Goal: Task Accomplishment & Management: Use online tool/utility

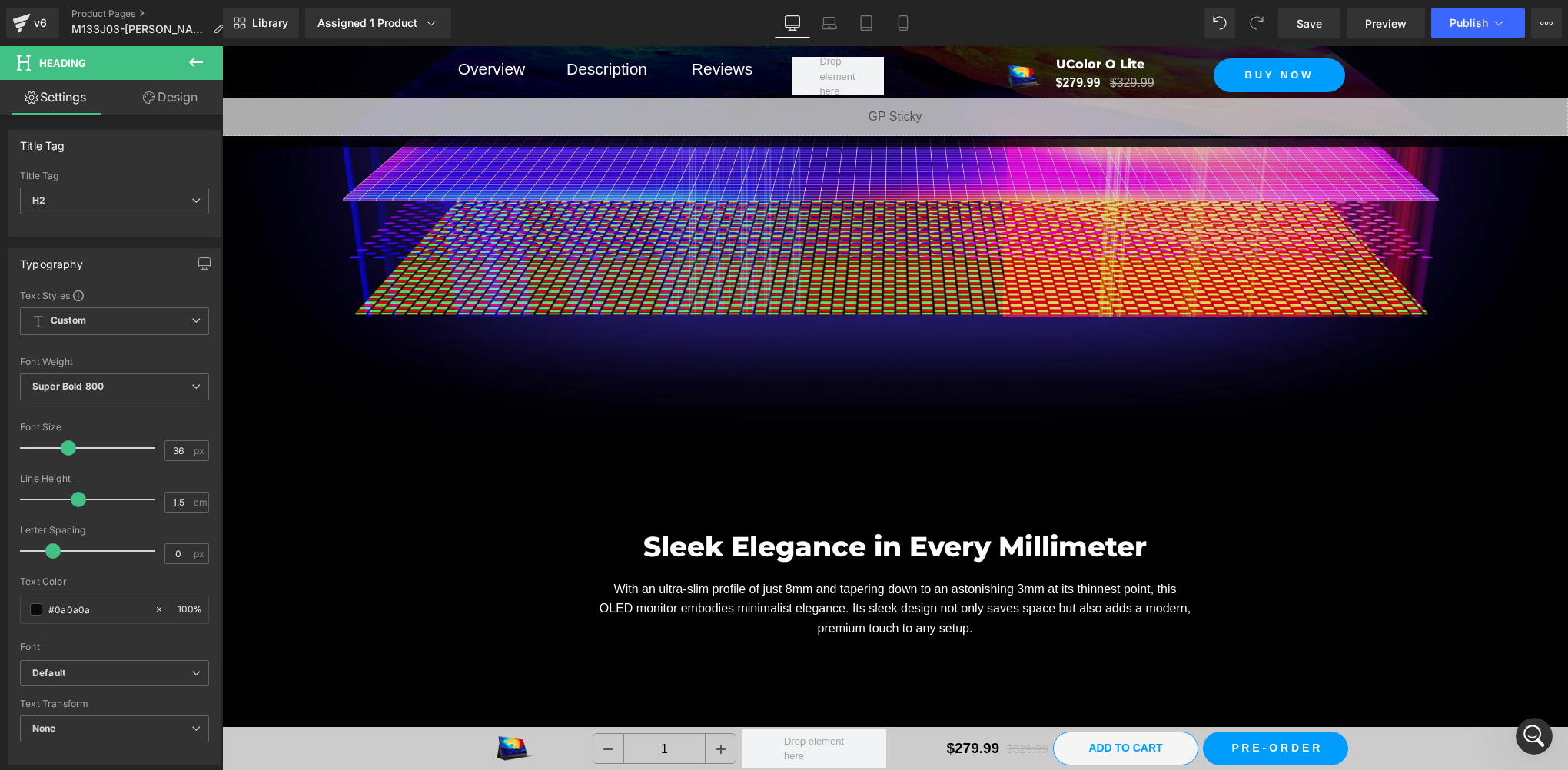
scroll to position [5414, 0]
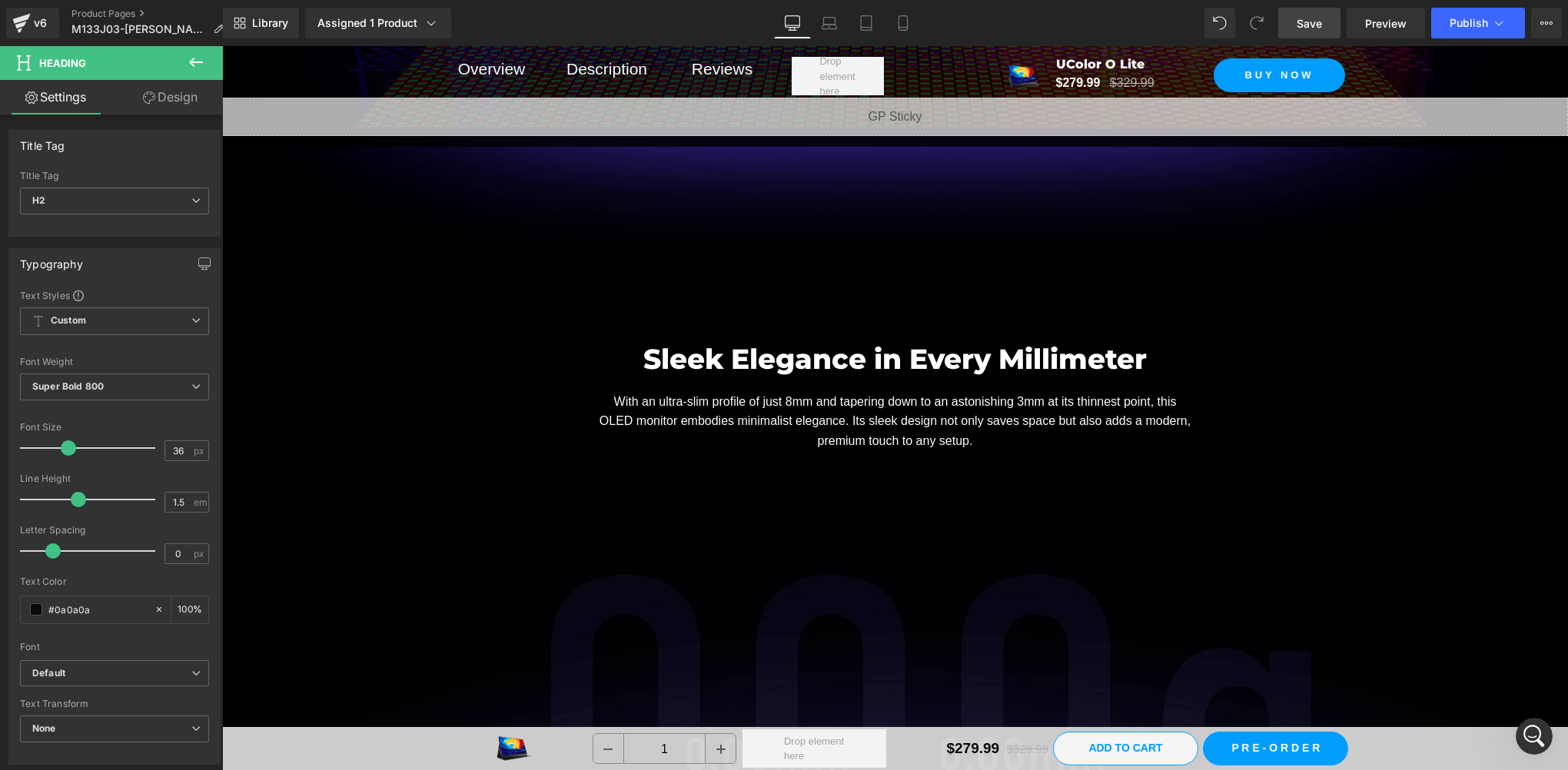
click at [1319, 22] on span "Save" at bounding box center [1309, 23] width 25 height 16
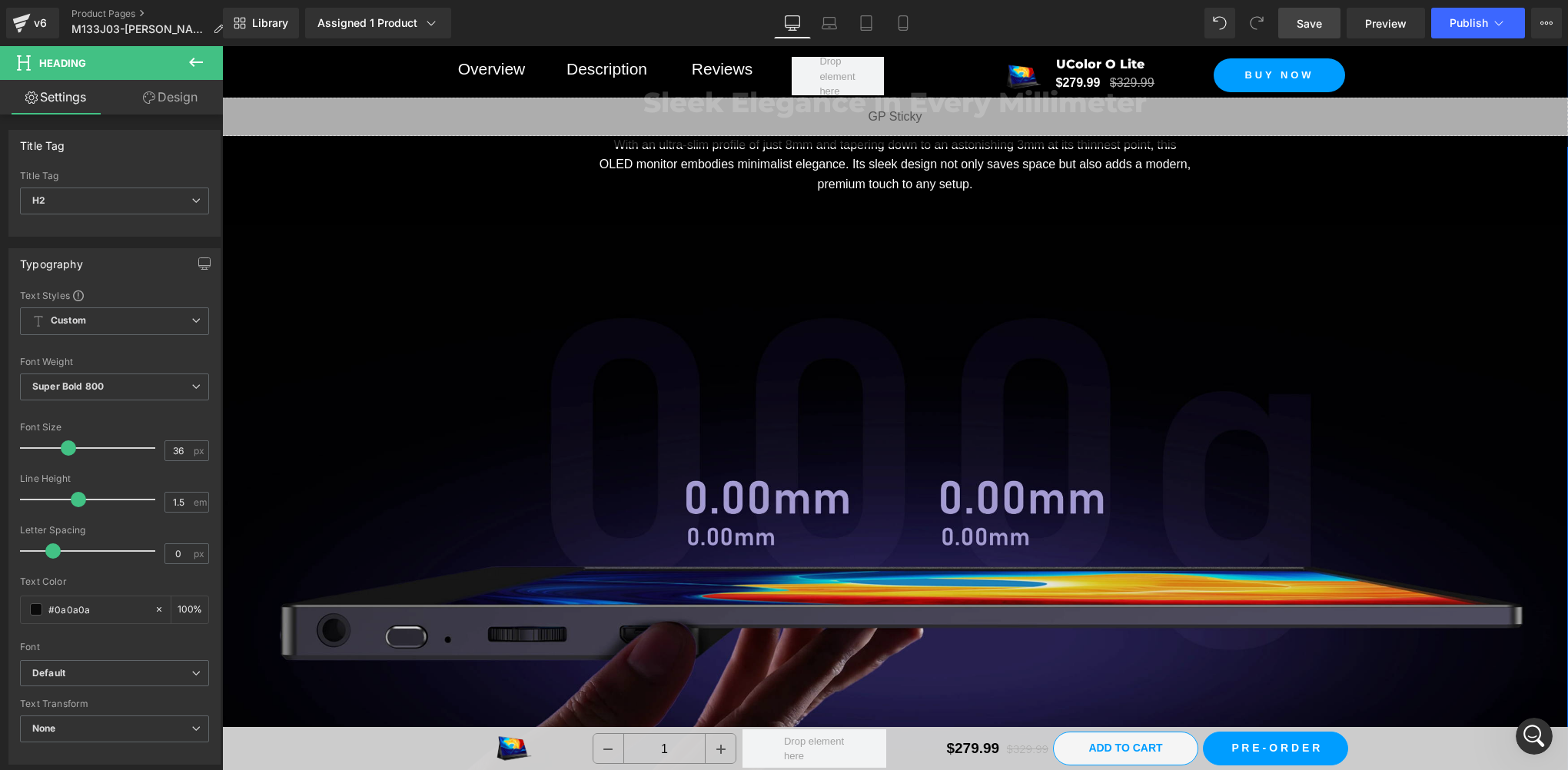
scroll to position [5927, 0]
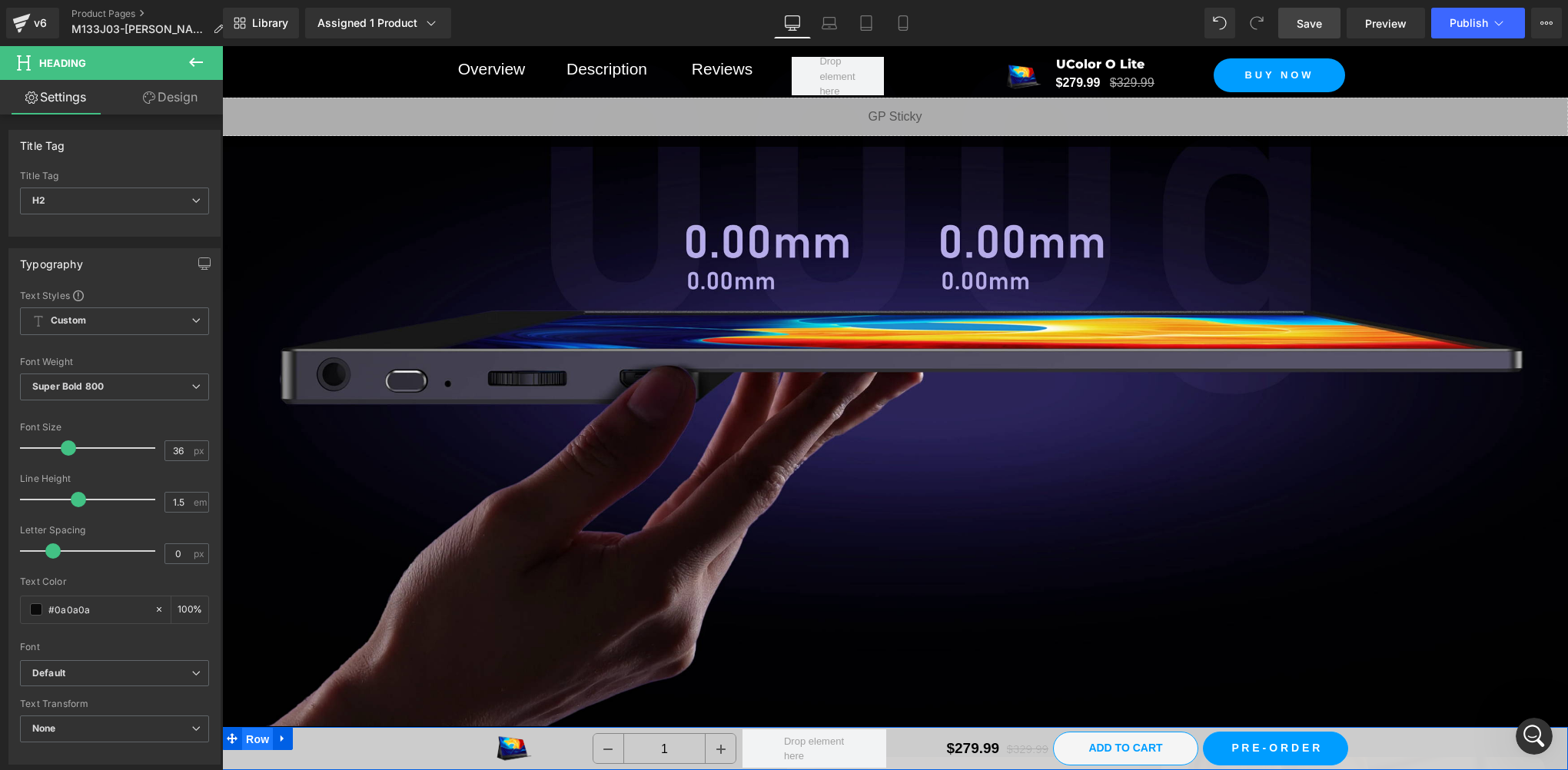
click at [247, 743] on span "Row" at bounding box center [257, 739] width 31 height 23
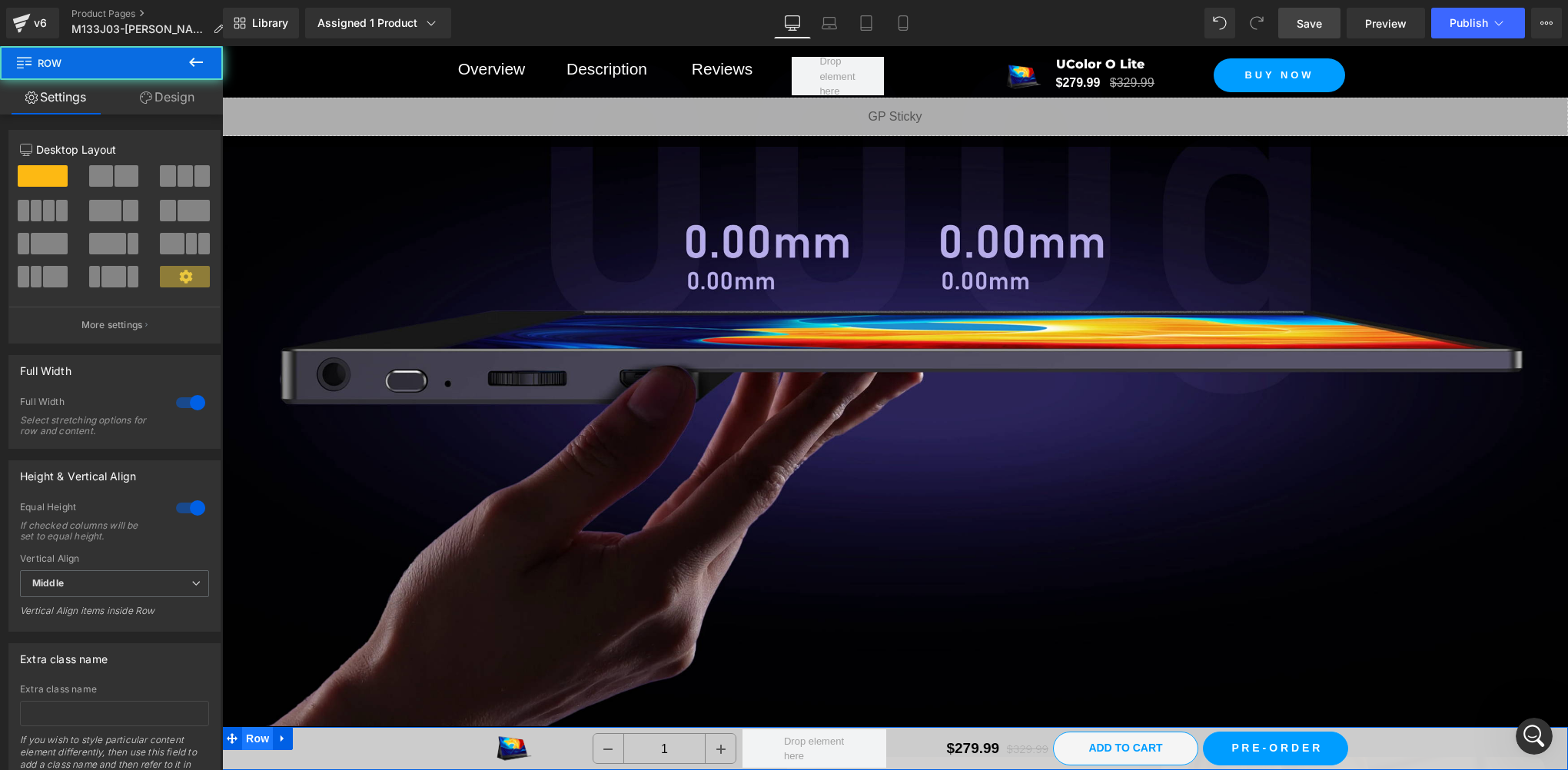
click at [247, 742] on span "Row" at bounding box center [257, 738] width 31 height 23
click at [264, 745] on span "Row" at bounding box center [257, 738] width 31 height 23
click at [185, 92] on link "Design" at bounding box center [168, 97] width 112 height 34
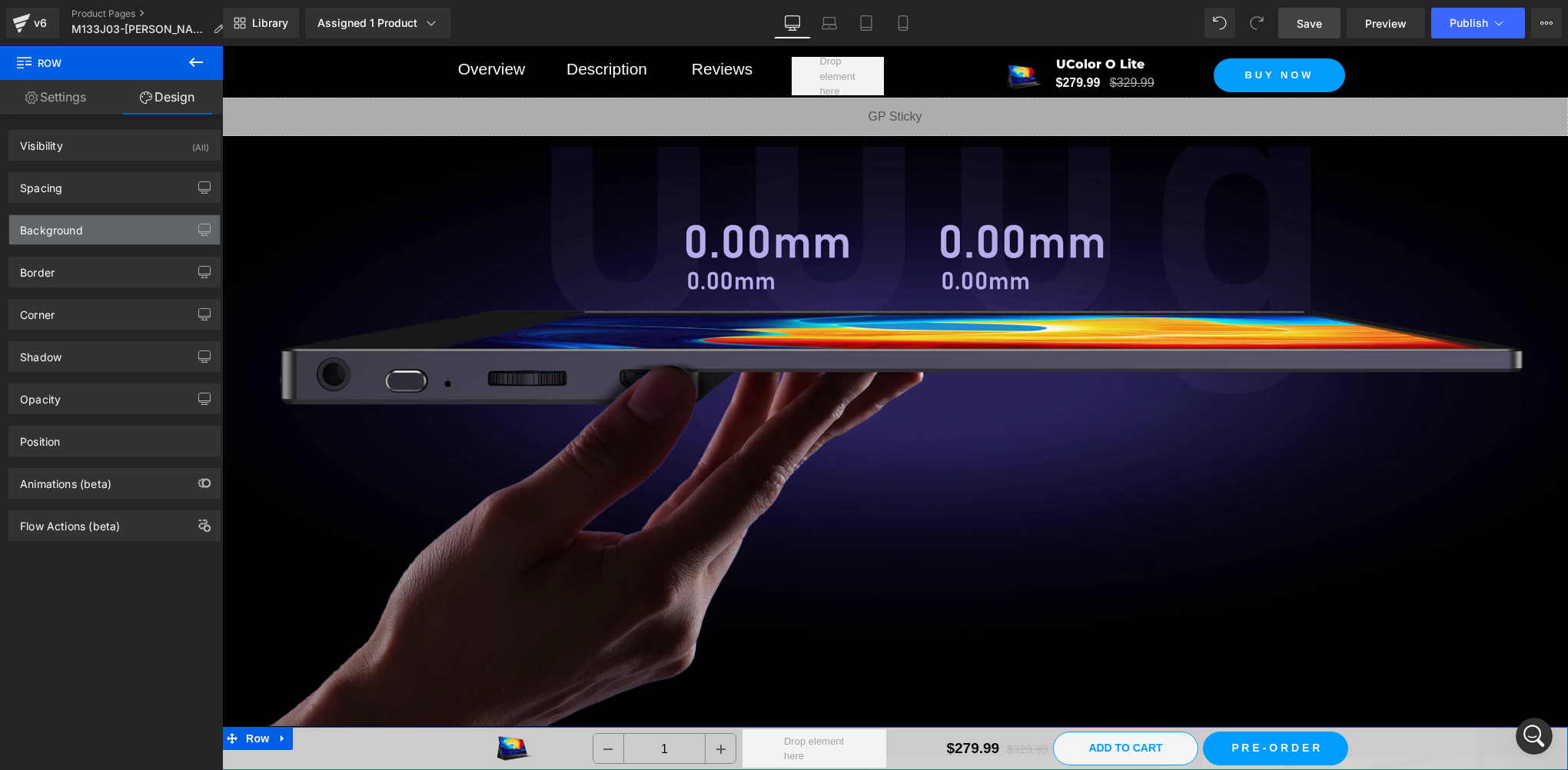
click at [55, 242] on div "Background" at bounding box center [114, 230] width 211 height 29
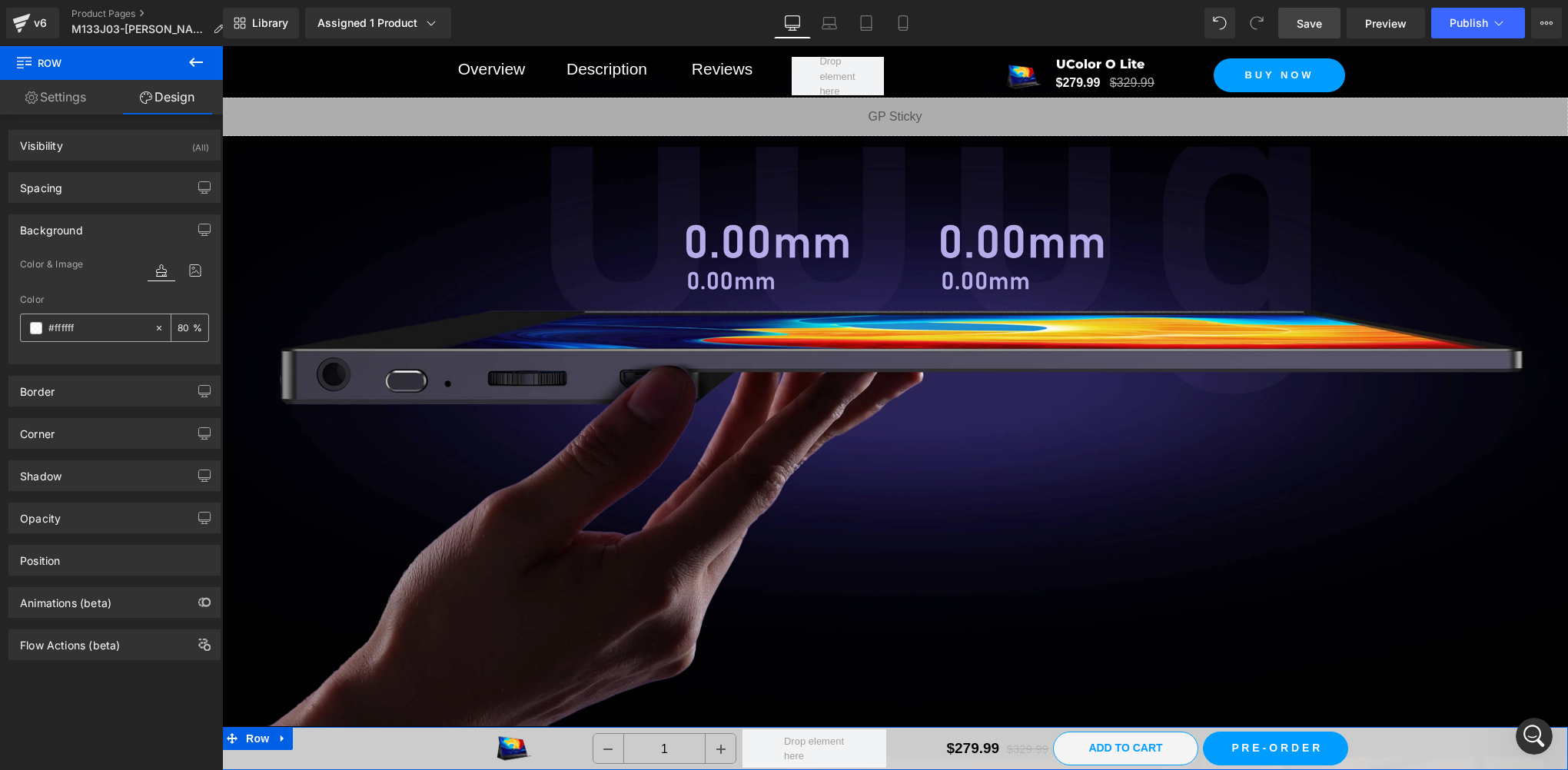
click at [40, 333] on span at bounding box center [36, 328] width 12 height 12
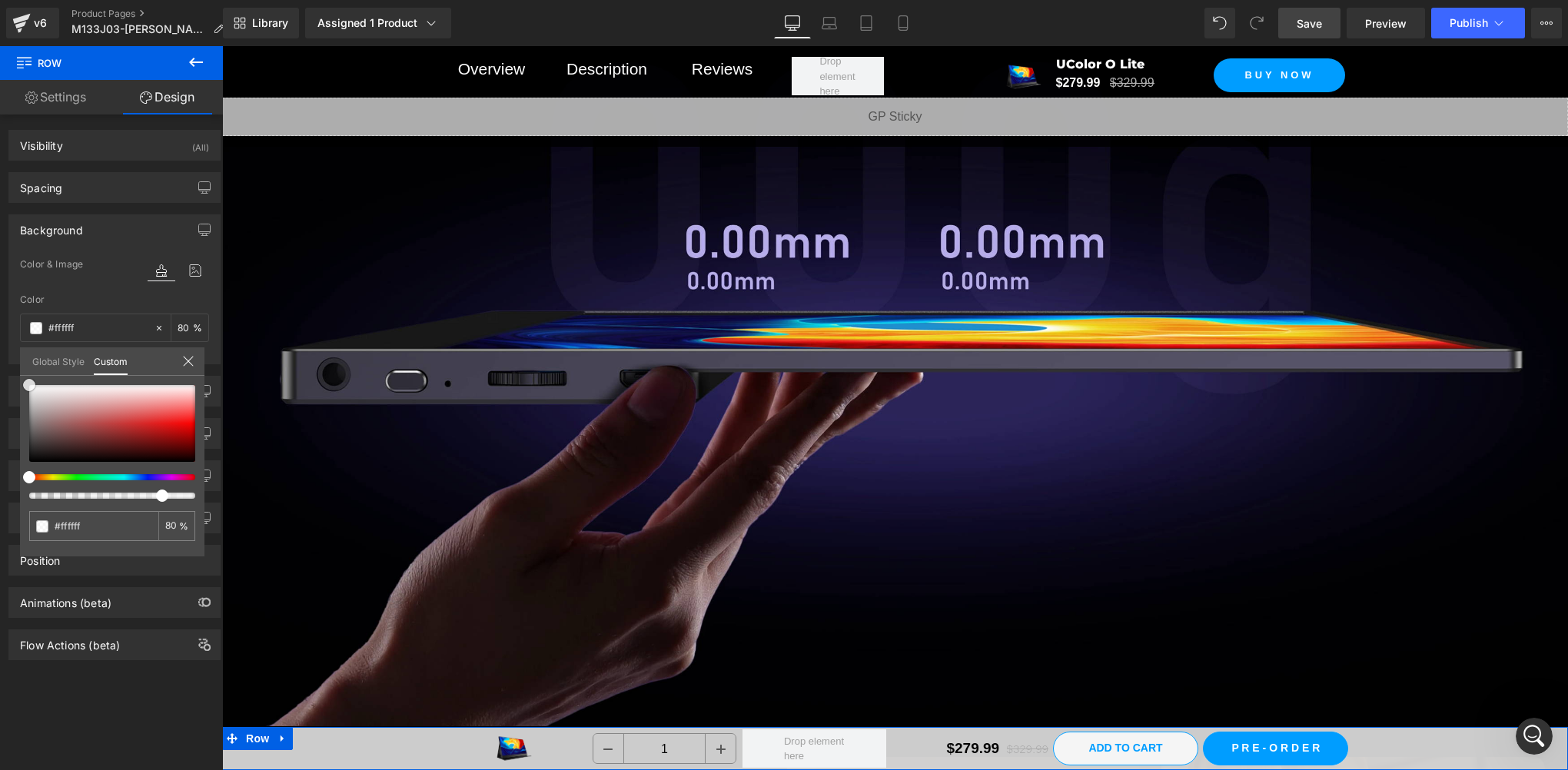
type input "#262020"
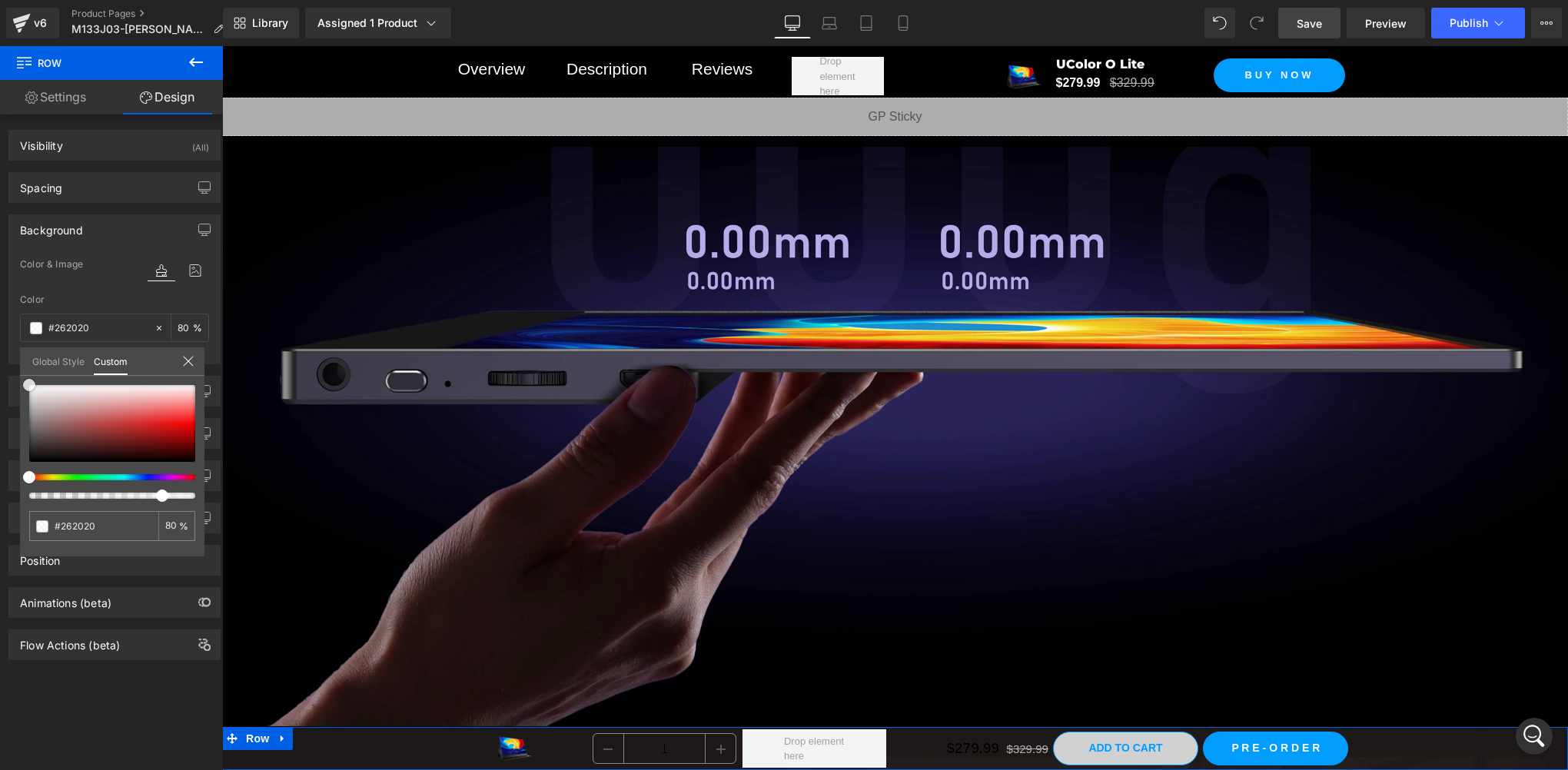
type input "#191414"
type input "#020202"
type input "#000000"
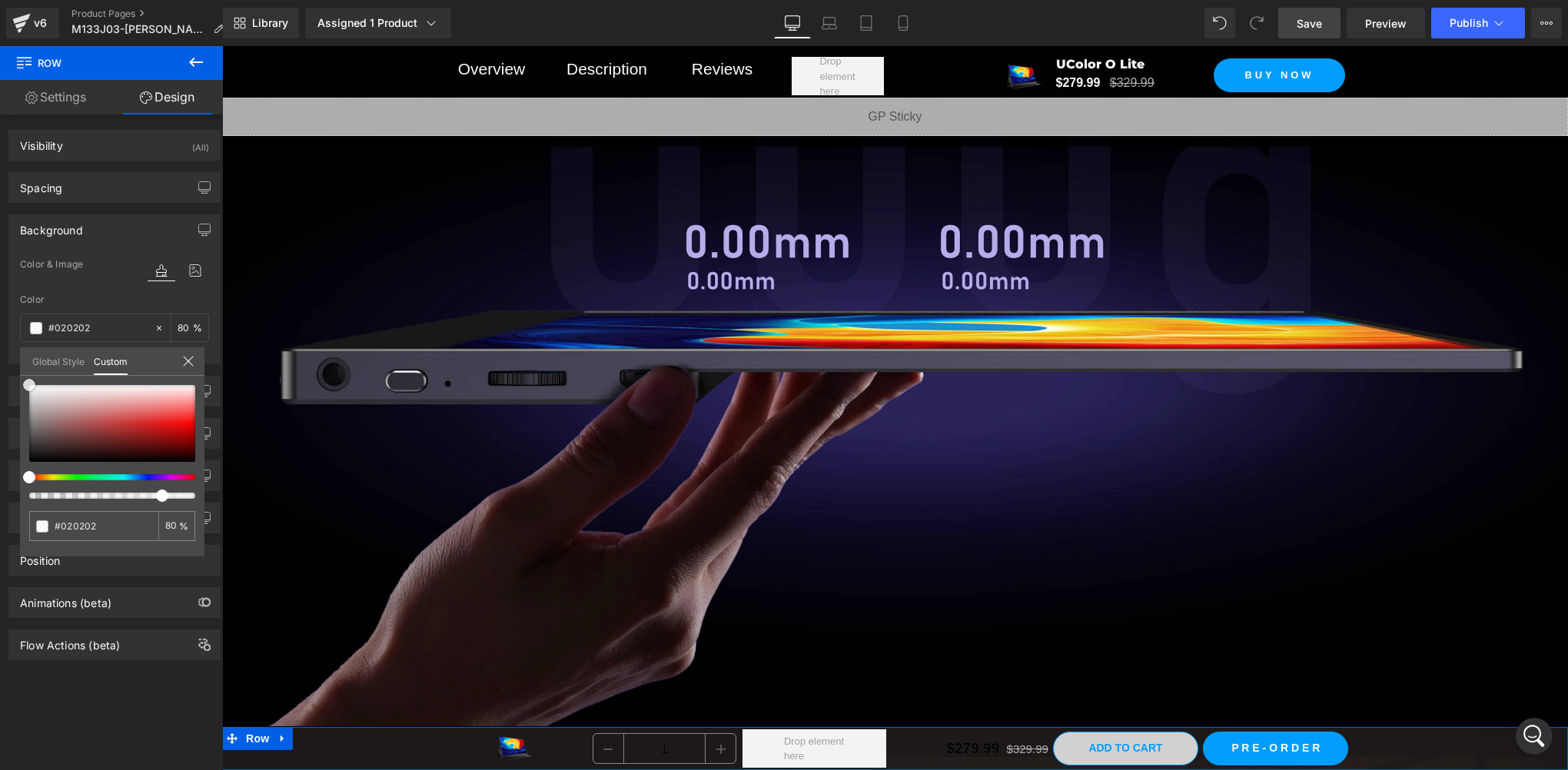
type input "#000000"
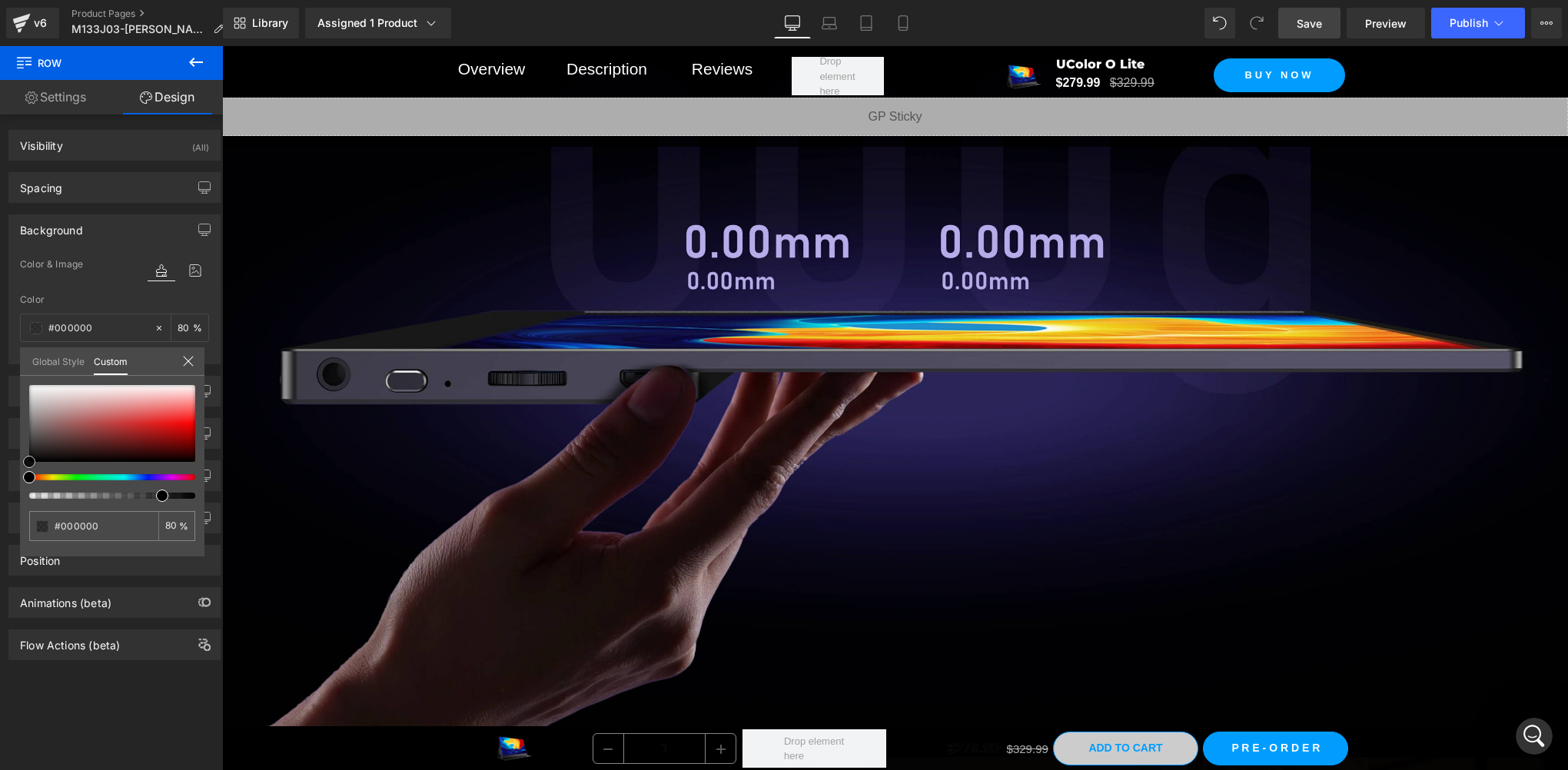
drag, startPoint x: 44, startPoint y: 451, endPoint x: -3, endPoint y: 515, distance: 79.4
click at [0, 515] on html "Row You are previewing how the will restyle your page. You can not edit Element…" at bounding box center [784, 385] width 1568 height 770
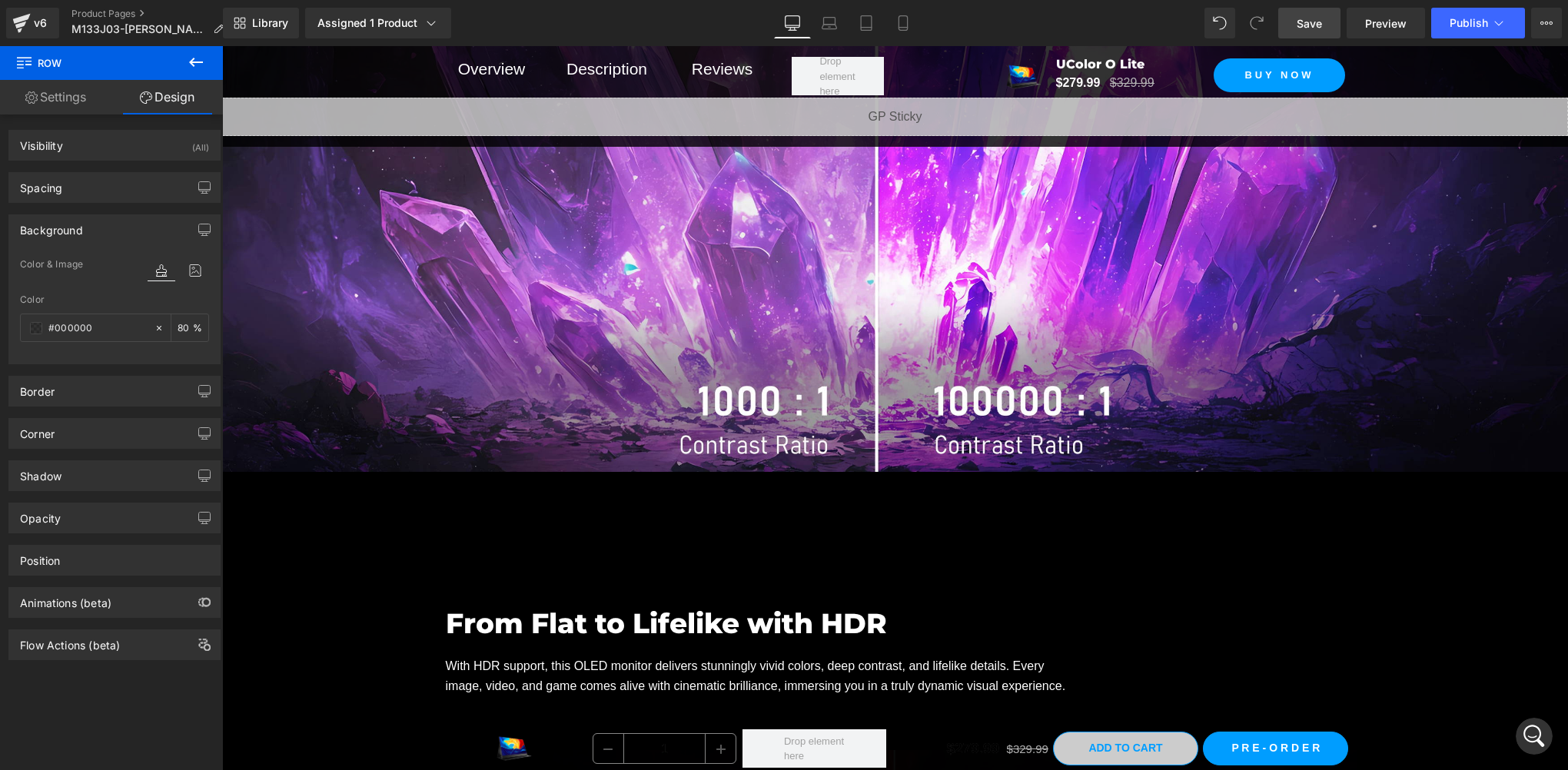
scroll to position [2339, 0]
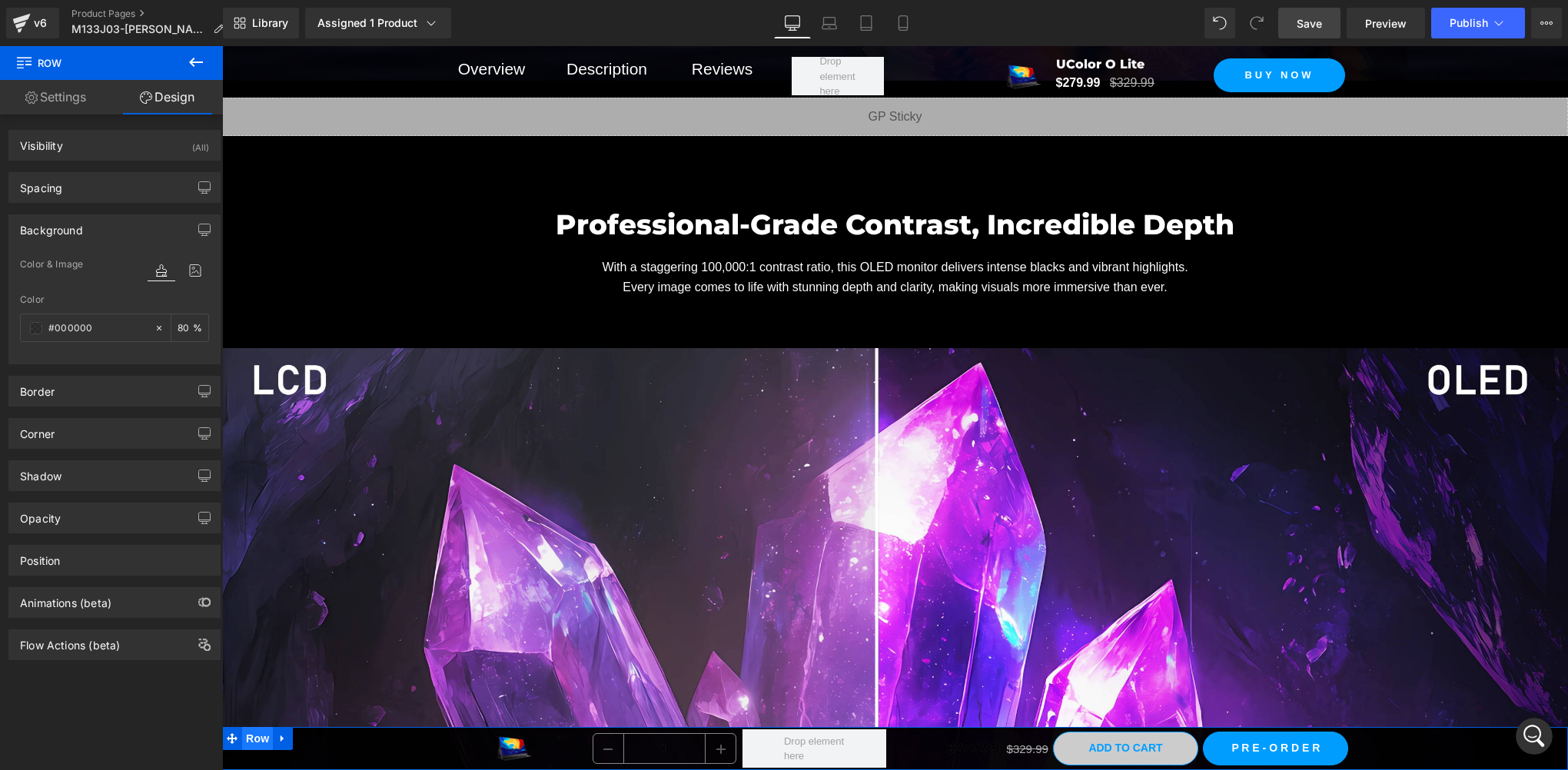
click at [254, 741] on span "Row" at bounding box center [257, 738] width 31 height 23
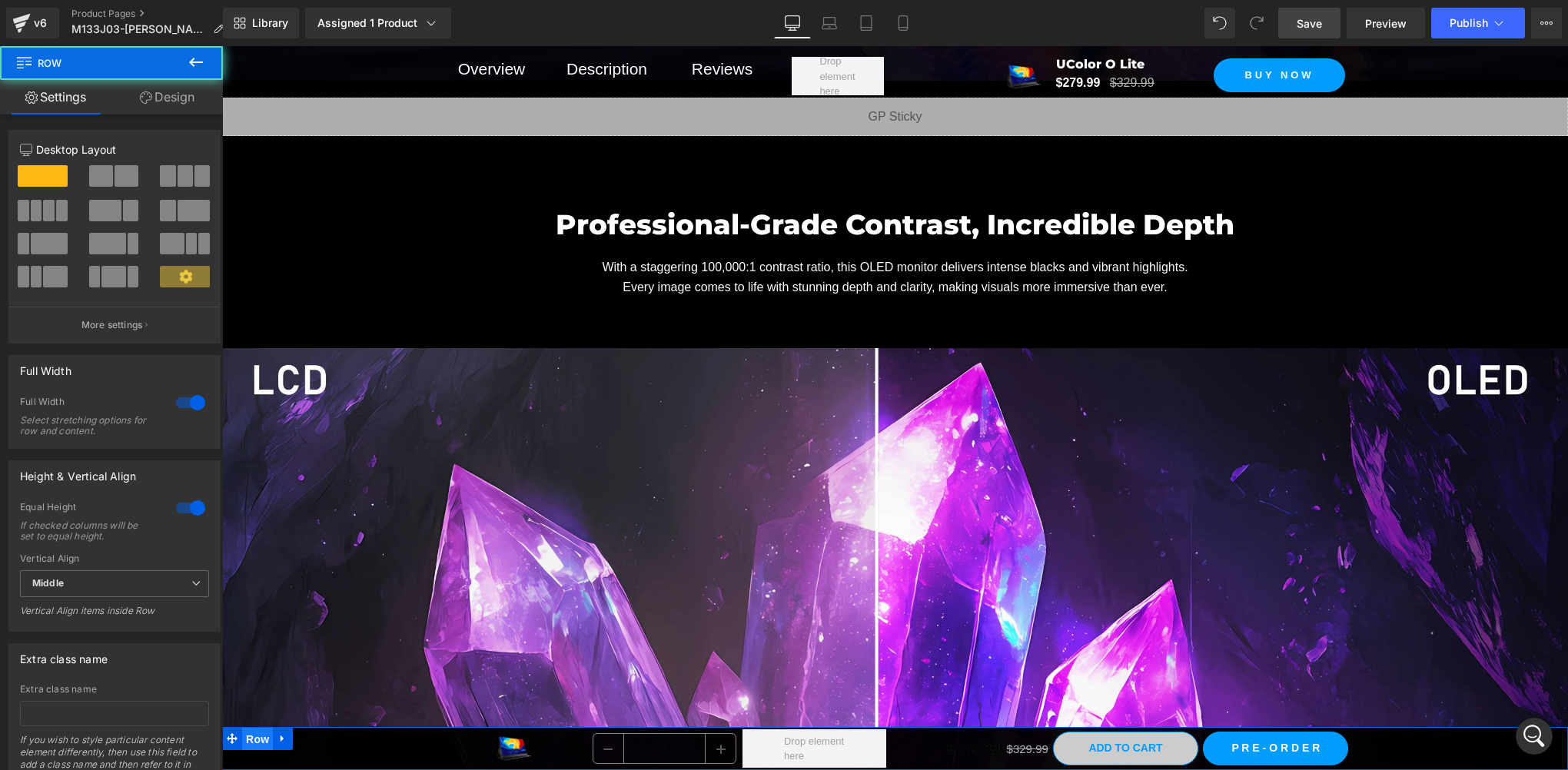
click at [258, 739] on span "Row" at bounding box center [257, 739] width 31 height 23
click at [258, 739] on span "Row" at bounding box center [257, 738] width 31 height 23
click at [252, 730] on span "Row" at bounding box center [257, 738] width 31 height 23
click at [252, 730] on span "Row" at bounding box center [257, 739] width 31 height 23
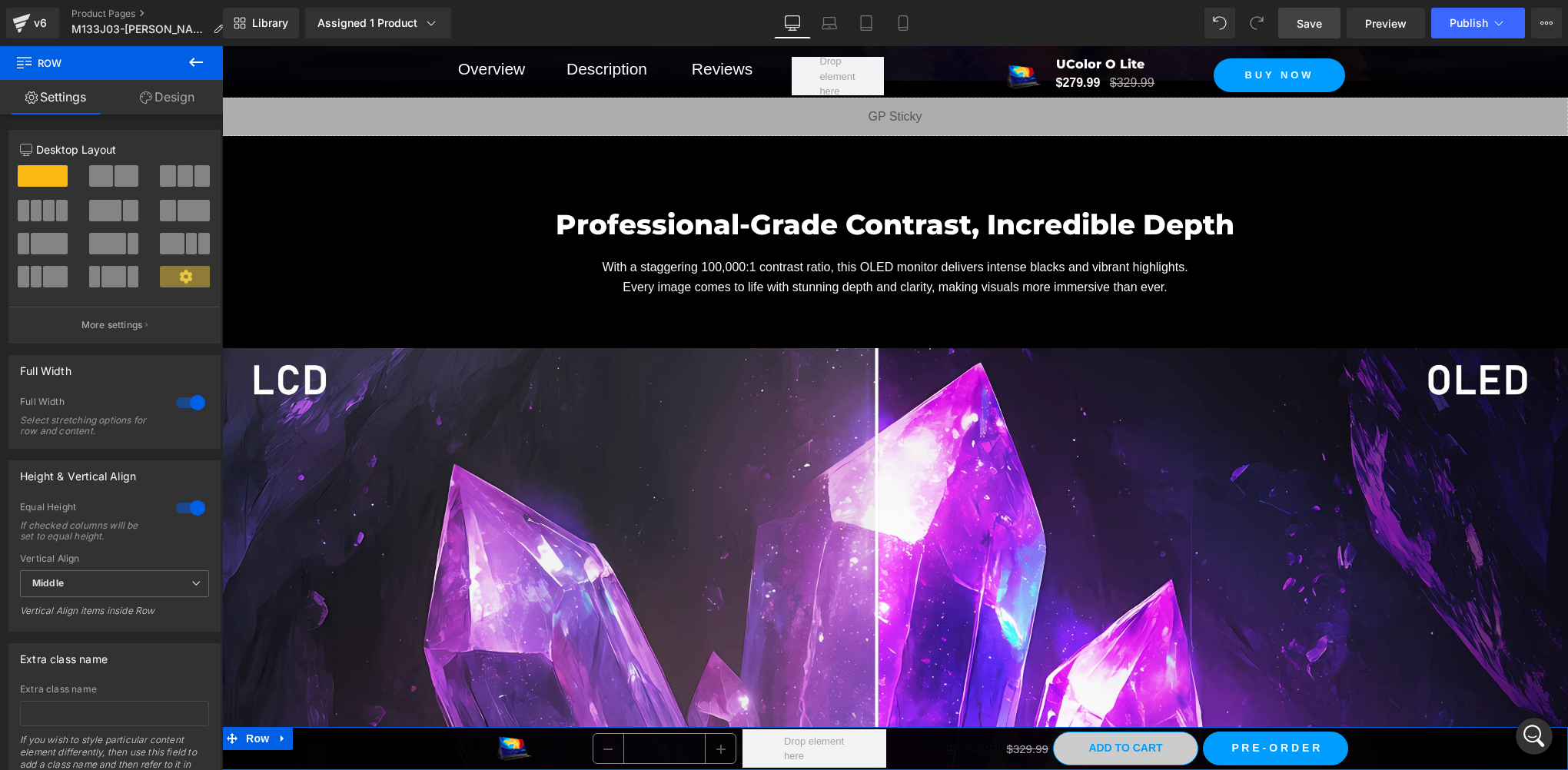
click at [176, 97] on link "Design" at bounding box center [168, 97] width 112 height 34
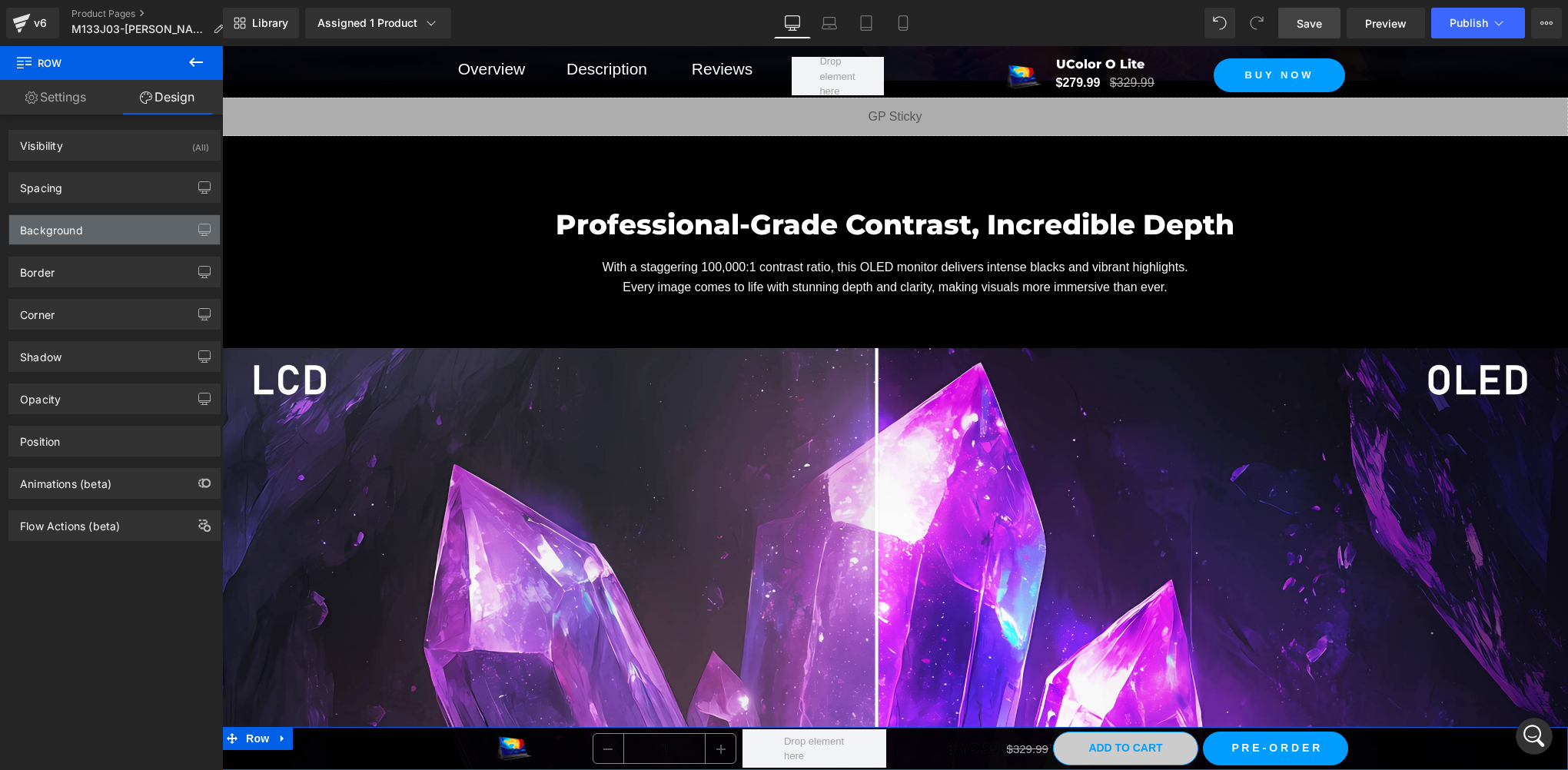
click at [77, 225] on div "Background" at bounding box center [51, 225] width 63 height 22
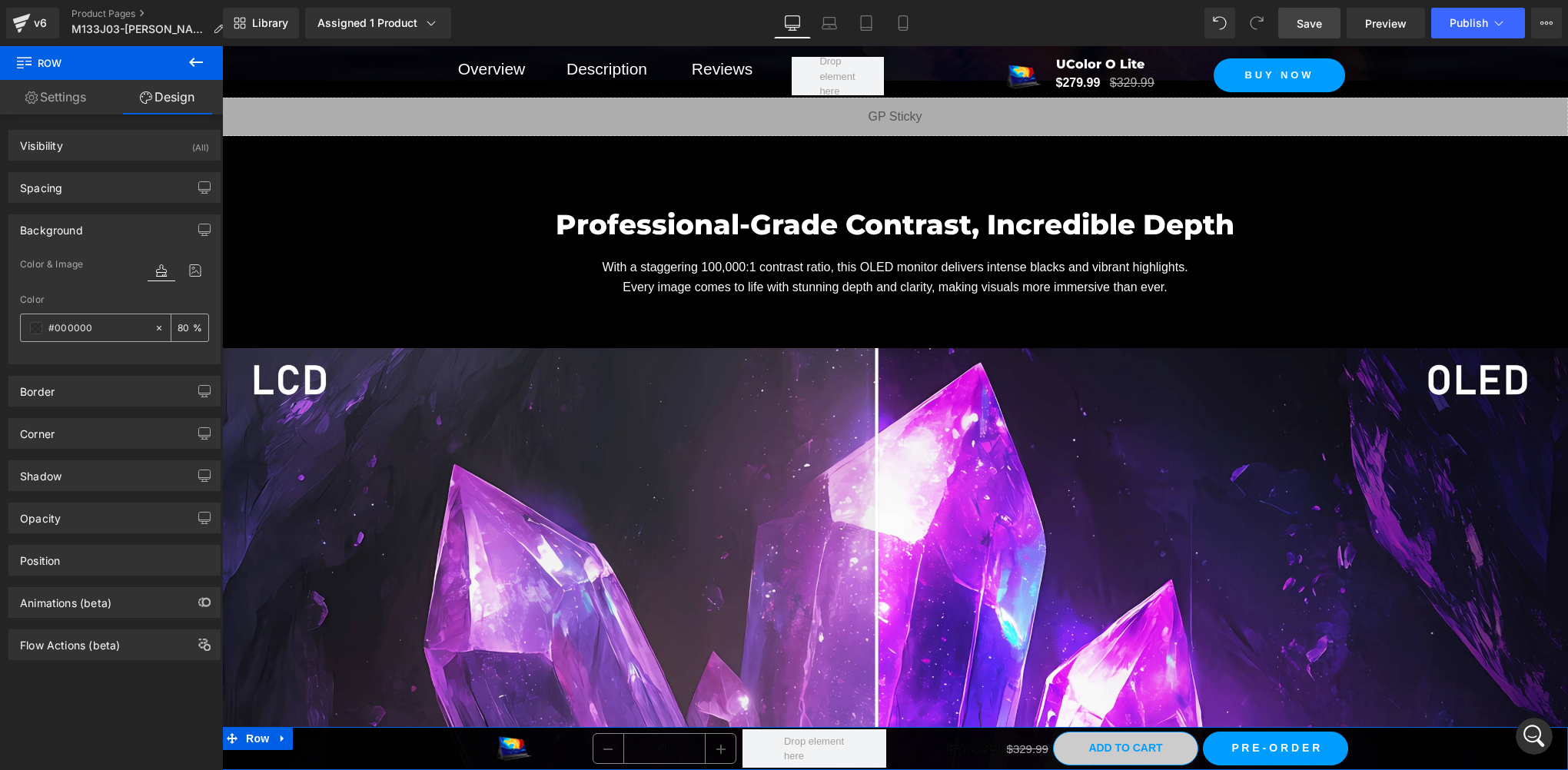
click at [177, 321] on input "80" at bounding box center [185, 328] width 15 height 17
click at [1126, 751] on span "(P) Cart Button" at bounding box center [1126, 749] width 88 height 23
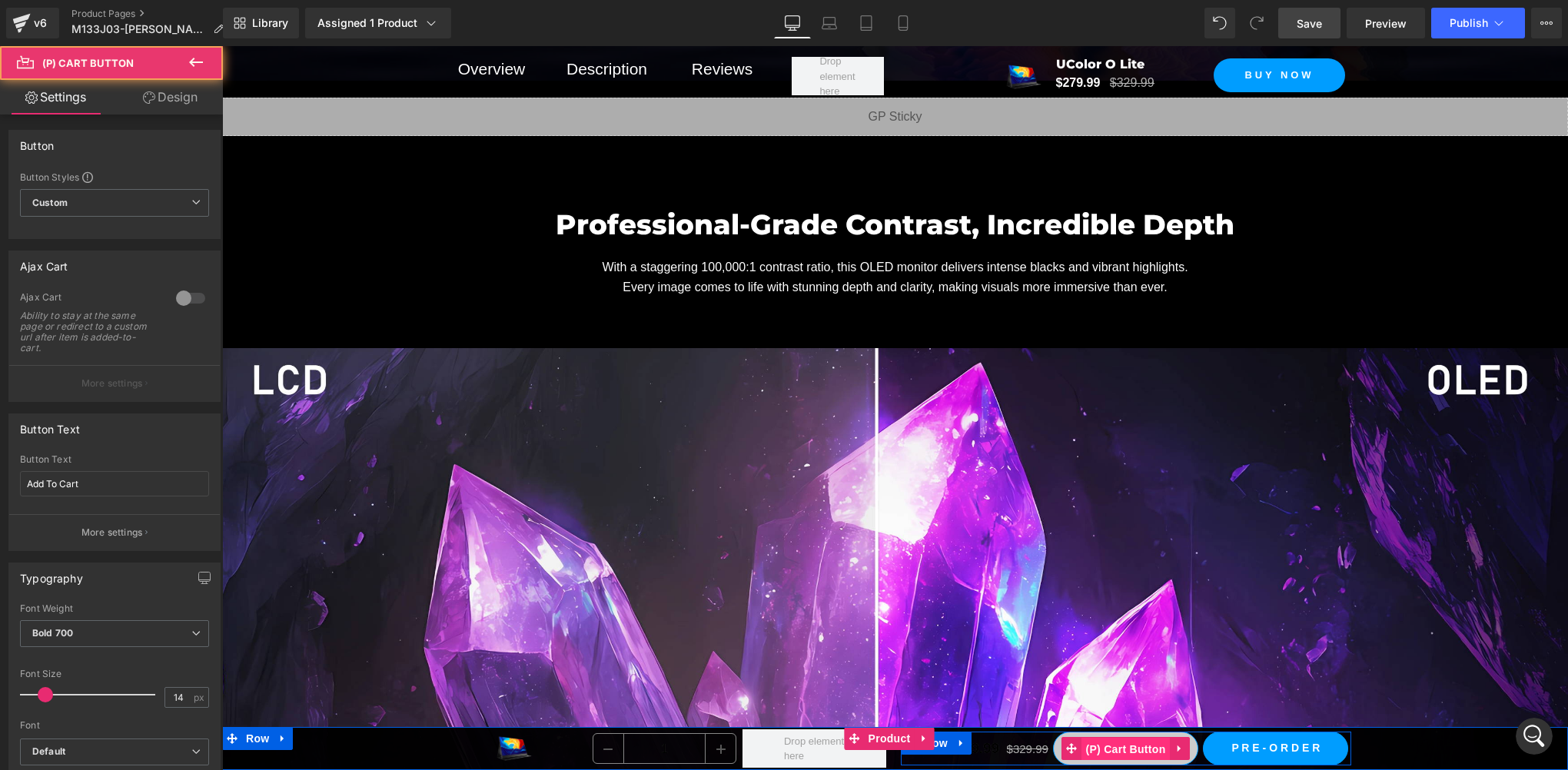
click at [1126, 751] on span "(P) Cart Button" at bounding box center [1126, 749] width 88 height 23
click at [1126, 751] on span "(P) Cart Button" at bounding box center [1126, 748] width 88 height 23
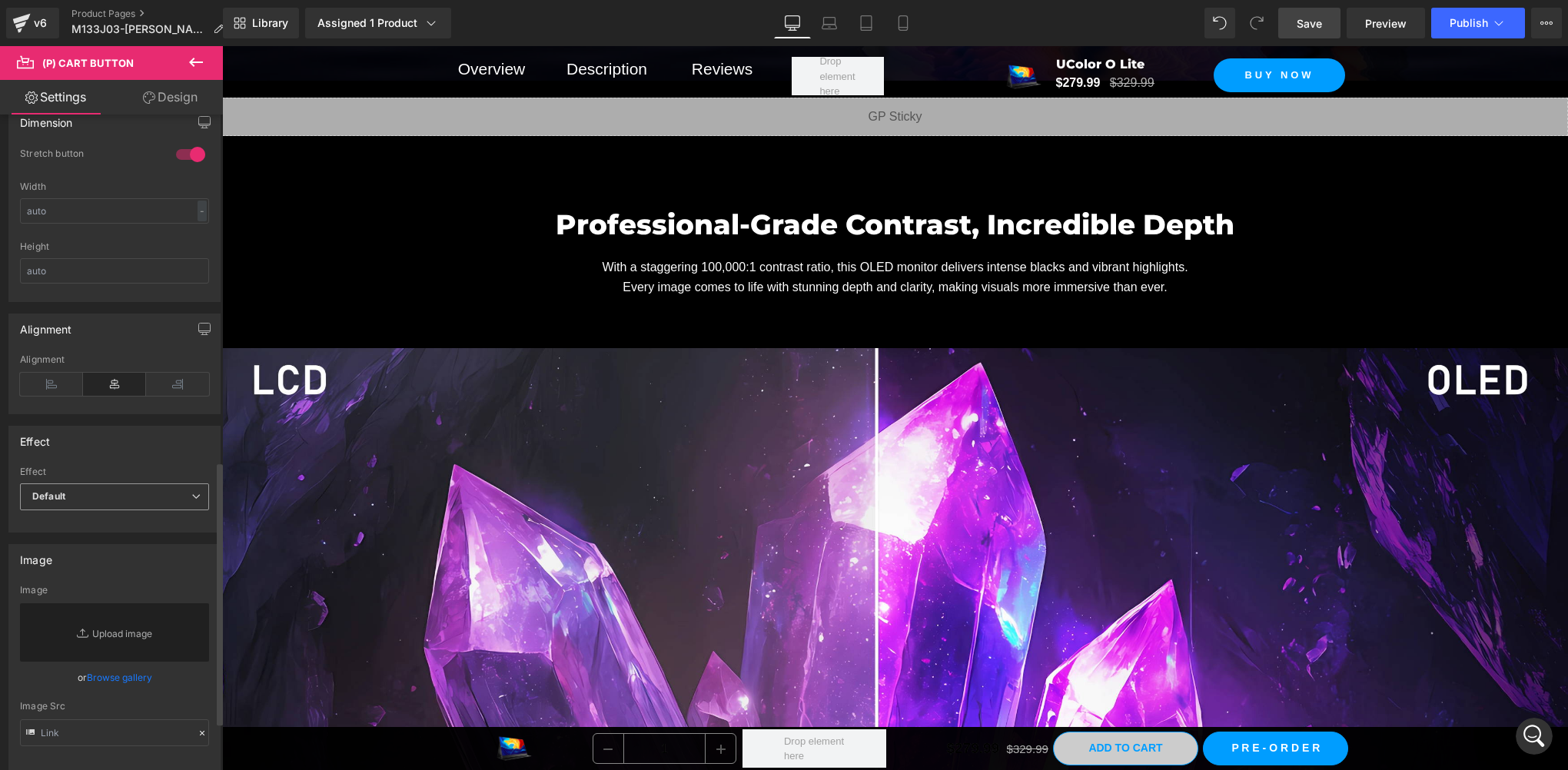
scroll to position [512, 0]
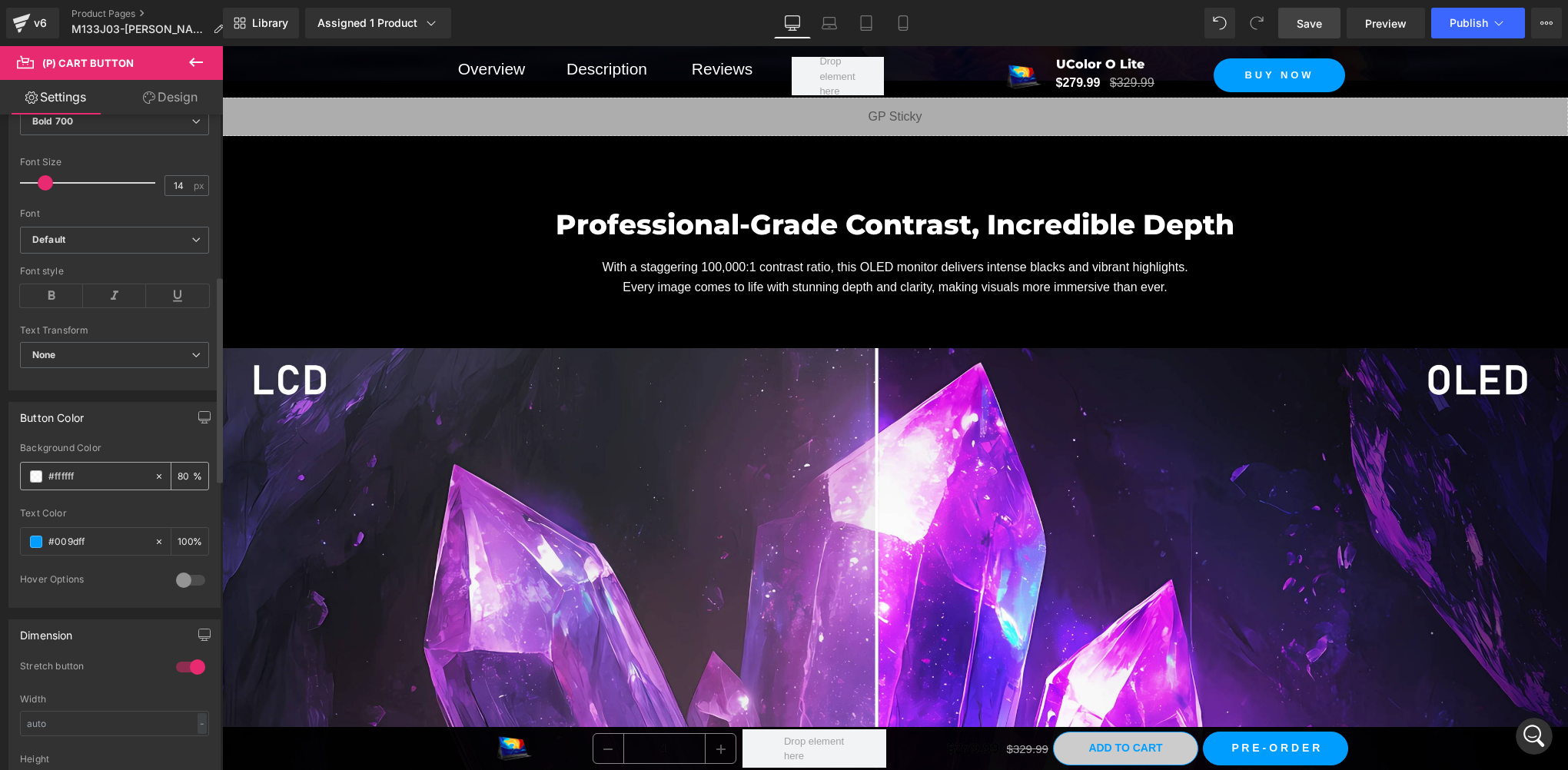
click at [155, 471] on icon at bounding box center [159, 477] width 11 height 11
type input "none"
type input "0"
click at [35, 539] on span at bounding box center [36, 542] width 12 height 12
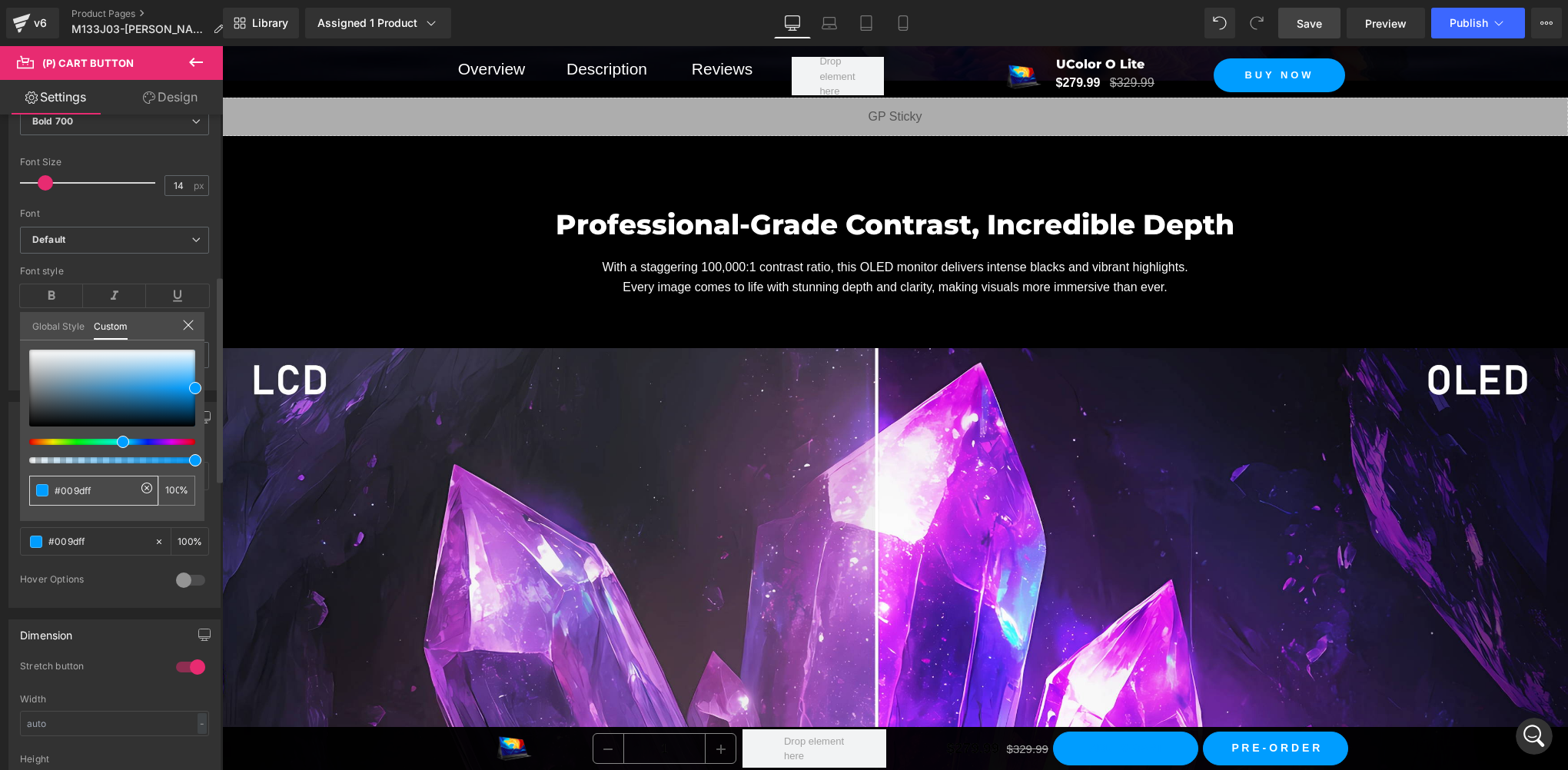
click at [43, 487] on span at bounding box center [42, 490] width 12 height 12
type input "#a1a9af"
type input "#babfc4"
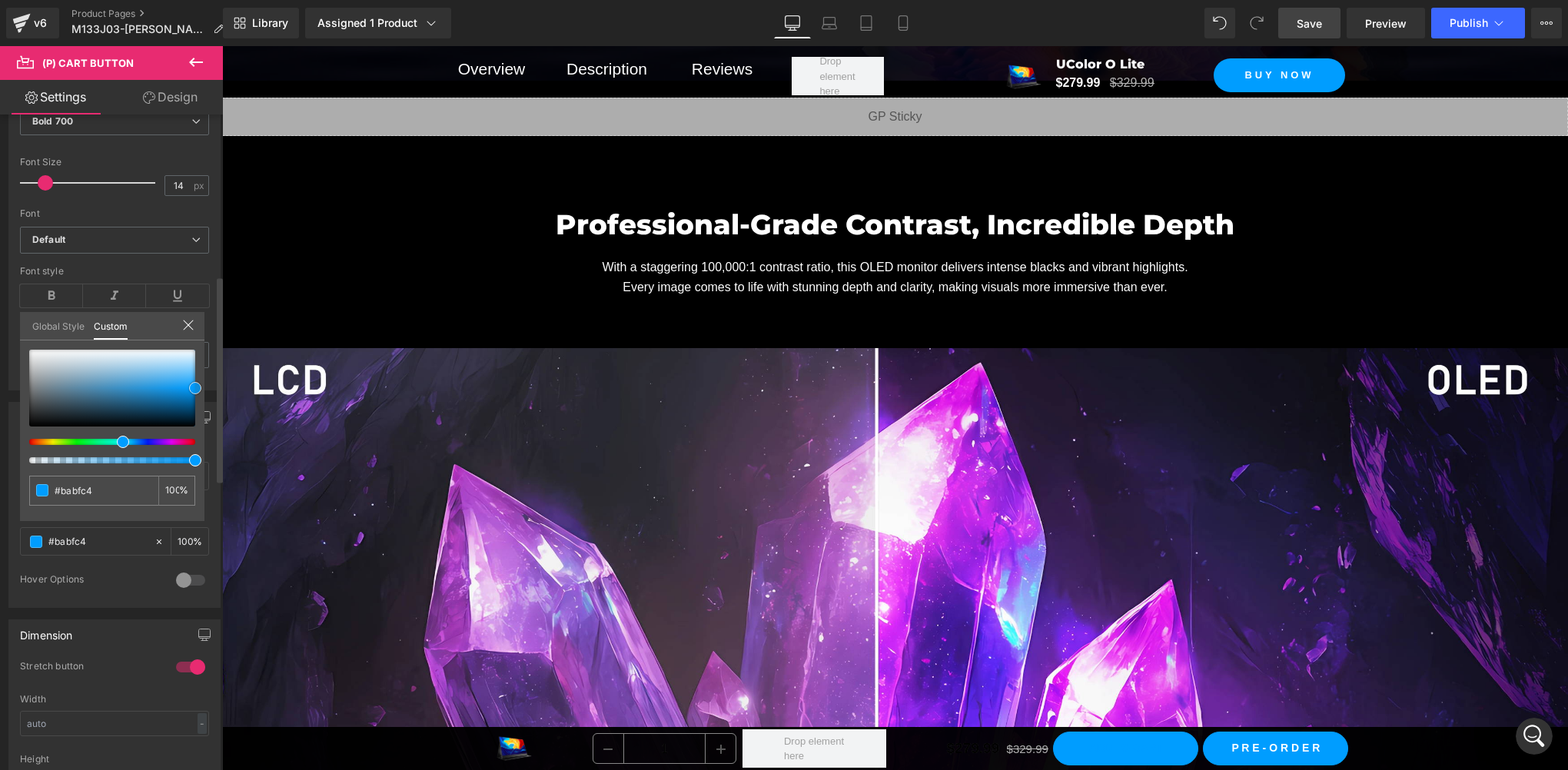
type input "#d0d3d7"
type input "#dee0e2"
type input "#f7f7f7"
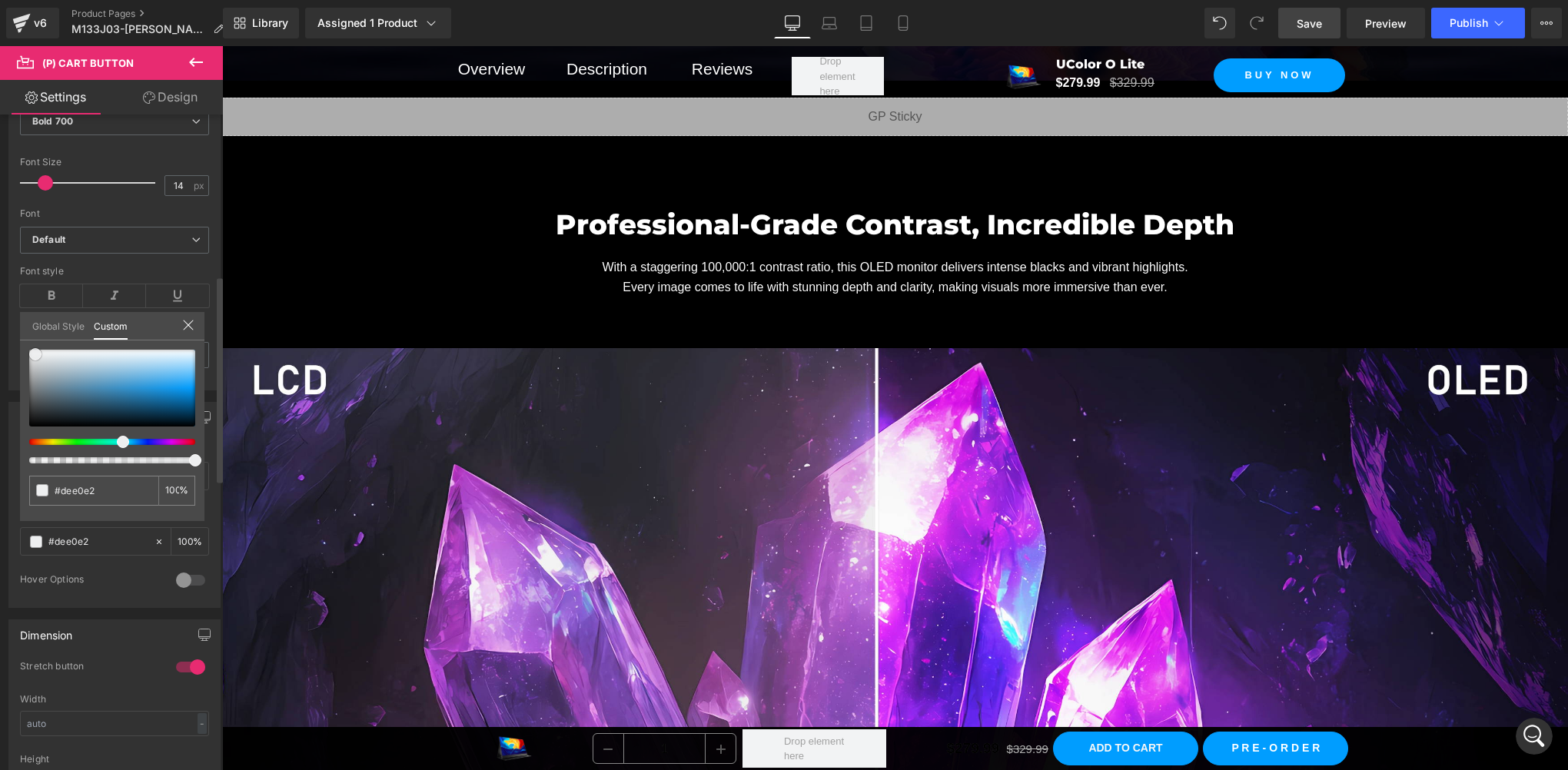
type input "#f7f7f7"
type input "#ffffff"
drag, startPoint x: 43, startPoint y: 368, endPoint x: 0, endPoint y: 278, distance: 99.7
click at [0, 278] on html "(P) Cart Button You are previewing how the will restyle your page. You can not …" at bounding box center [784, 385] width 1568 height 770
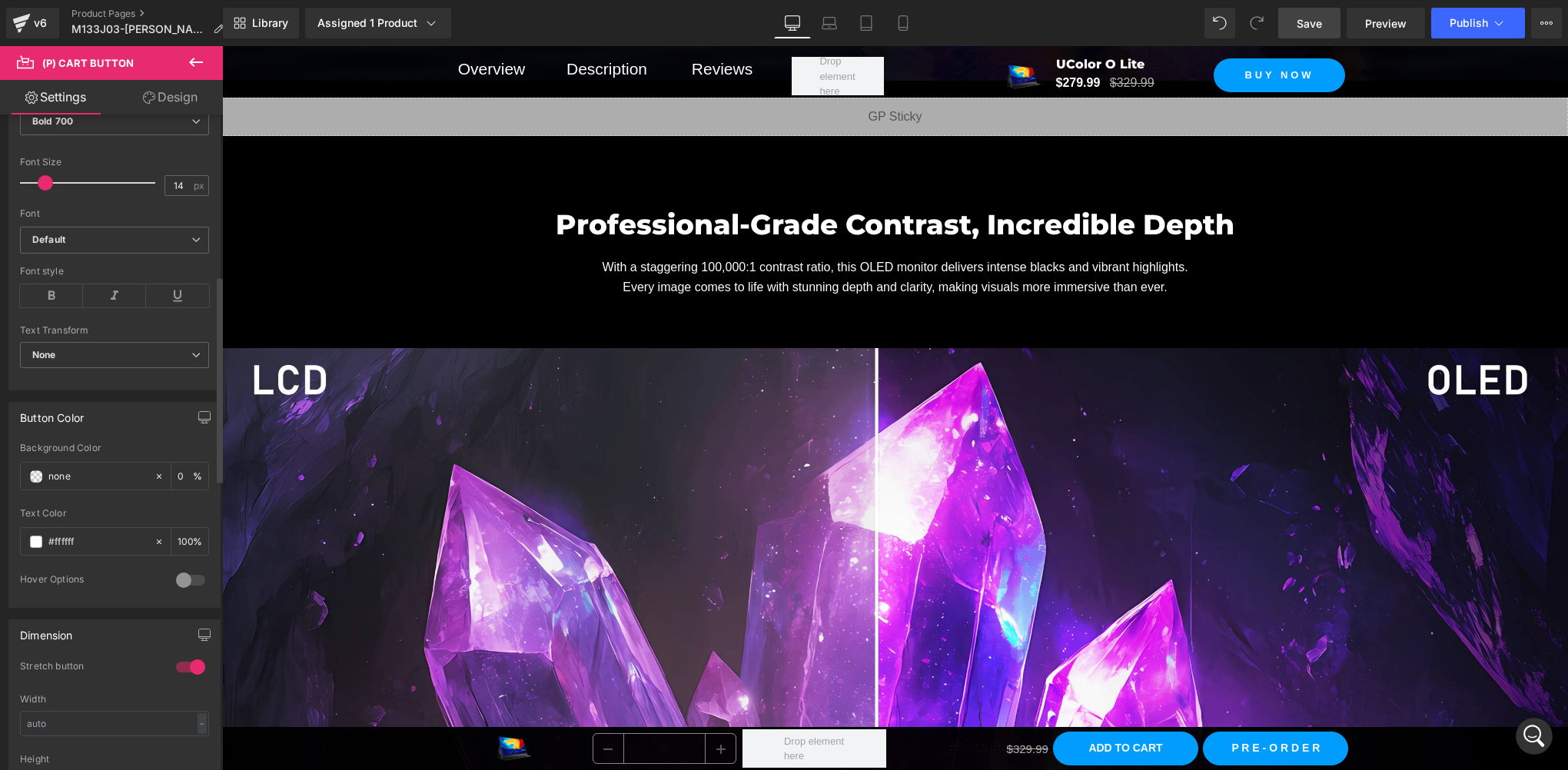
click at [158, 90] on link "Design" at bounding box center [170, 97] width 112 height 34
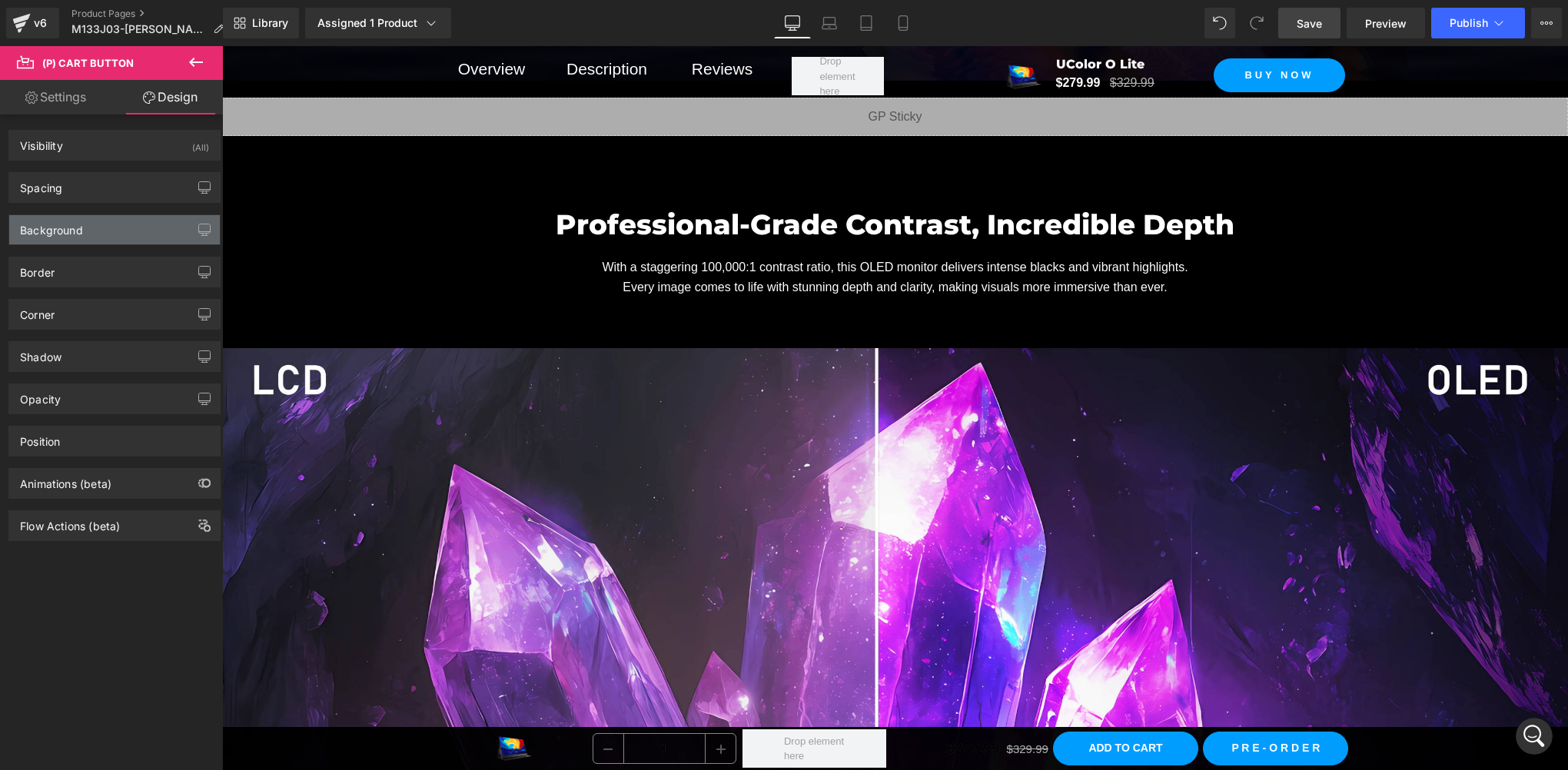
click at [59, 223] on div "Background" at bounding box center [51, 225] width 63 height 22
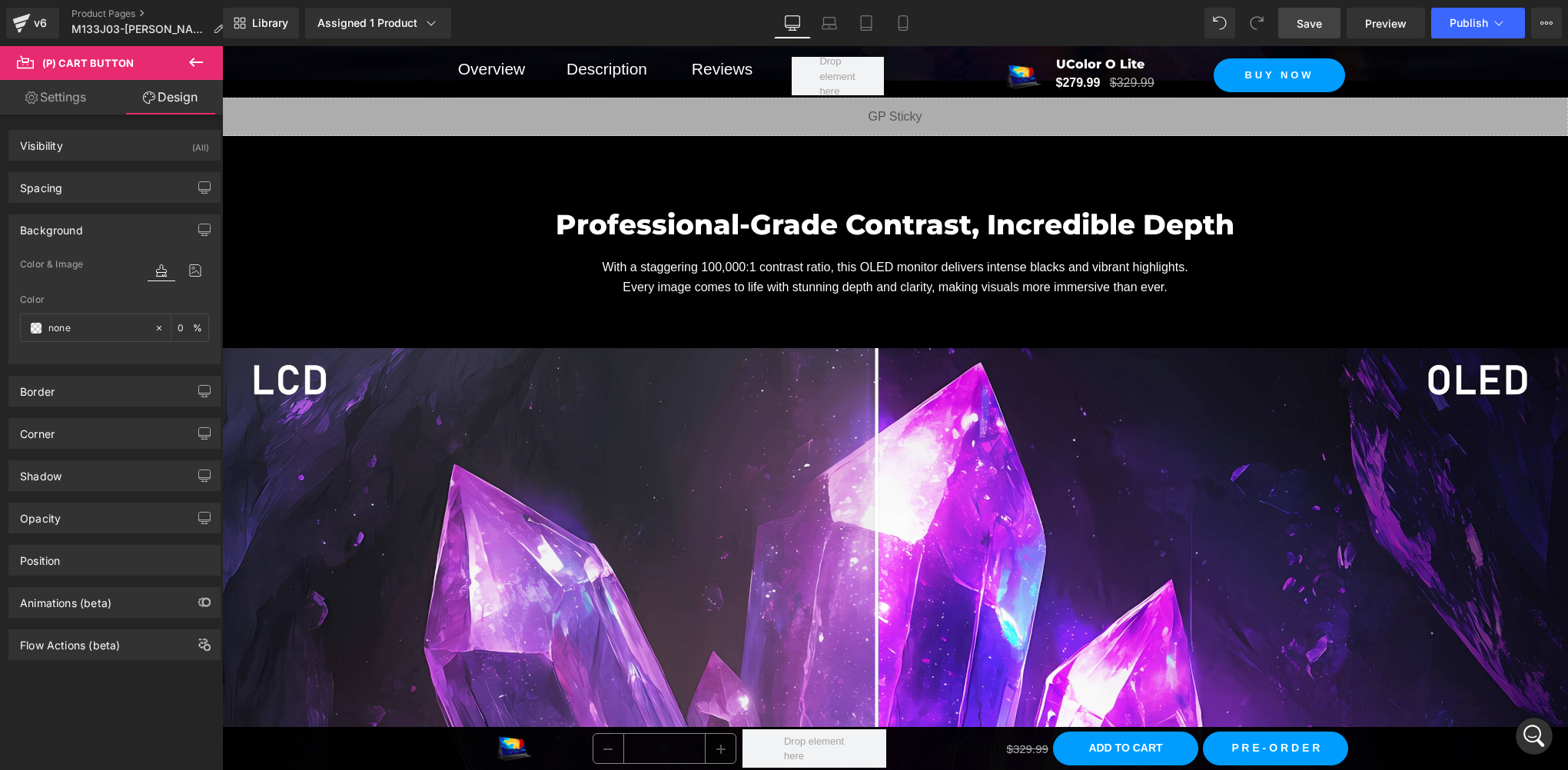
click at [58, 103] on link "Settings" at bounding box center [56, 97] width 112 height 34
type input "0"
type input "100"
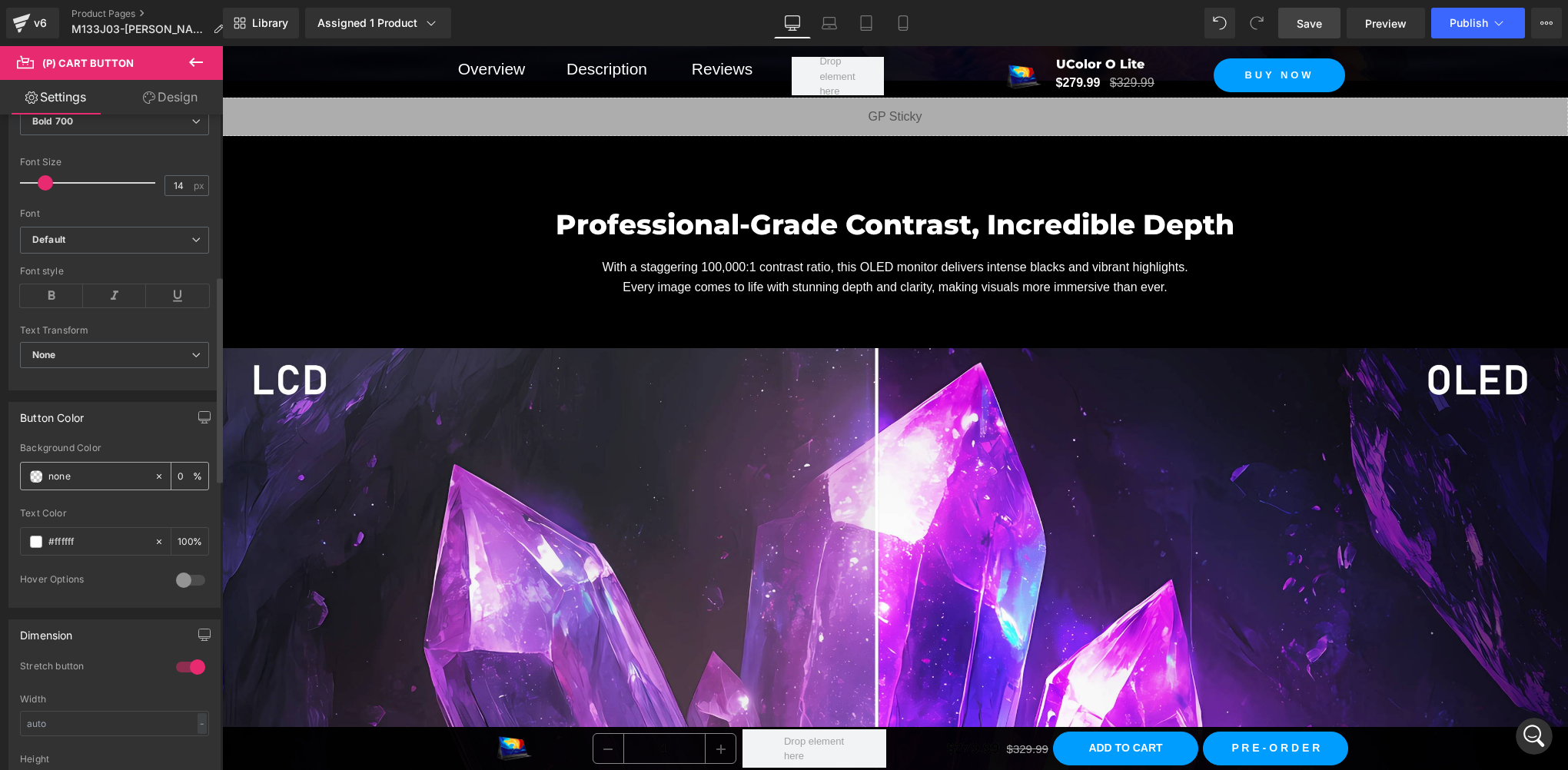
click at [34, 471] on span at bounding box center [36, 477] width 12 height 12
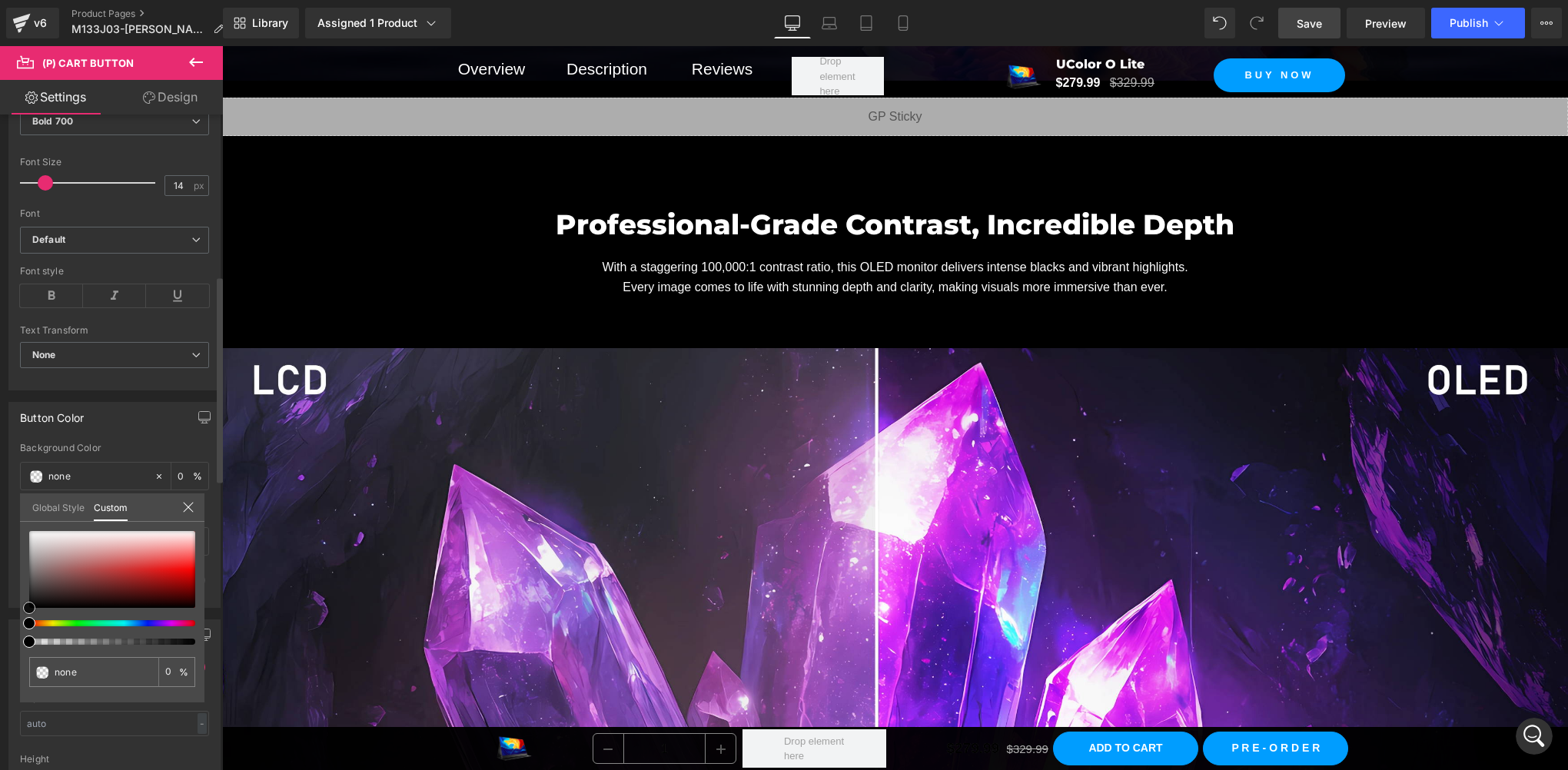
type input "#423737"
type input "100"
type input "#423737"
type input "100"
type input "#332d2d"
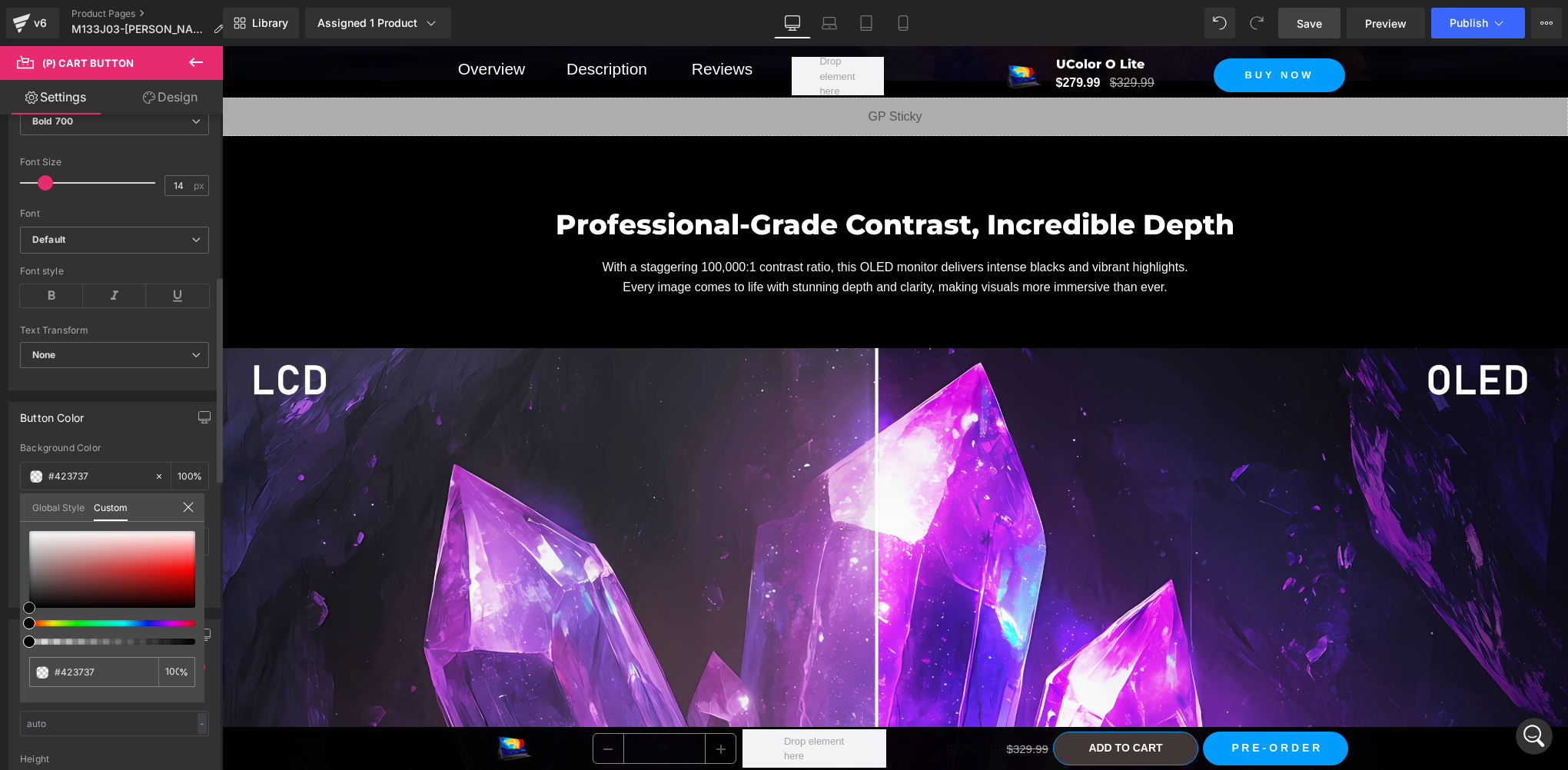
type input "#332d2d"
type input "#0a0909"
type input "#000000"
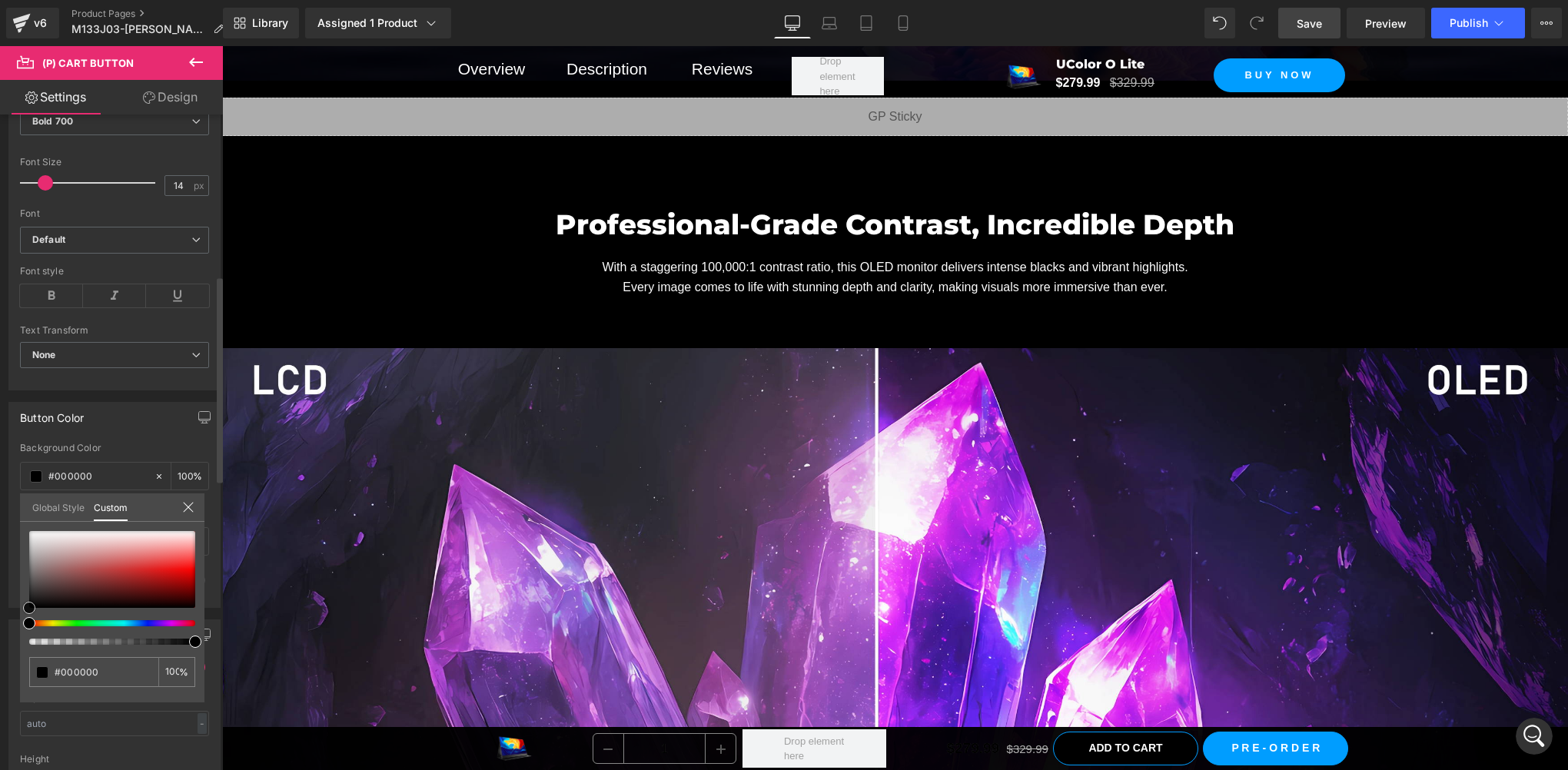
drag, startPoint x: 45, startPoint y: 588, endPoint x: 2, endPoint y: 633, distance: 62.2
click at [2, 608] on div "Button Color rgba(0, 0, 0, 1) Background Color #000000 100 % rgba(255, 255, 255…" at bounding box center [114, 499] width 230 height 218
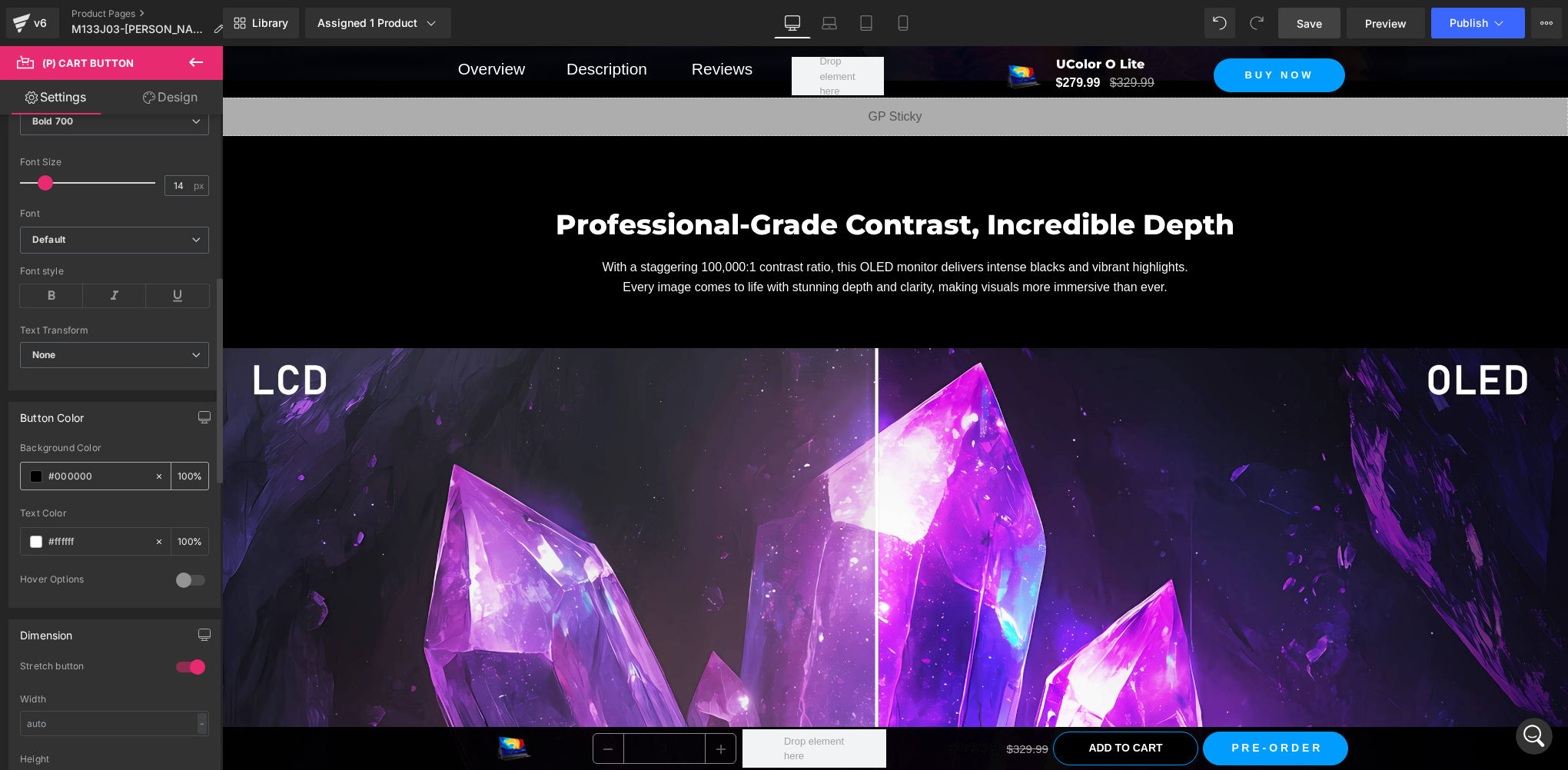
click at [177, 467] on input "100" at bounding box center [185, 476] width 15 height 17
type input "90"
click at [136, 422] on div "Button Color" at bounding box center [114, 417] width 211 height 29
click at [192, 100] on link "Design" at bounding box center [170, 97] width 112 height 34
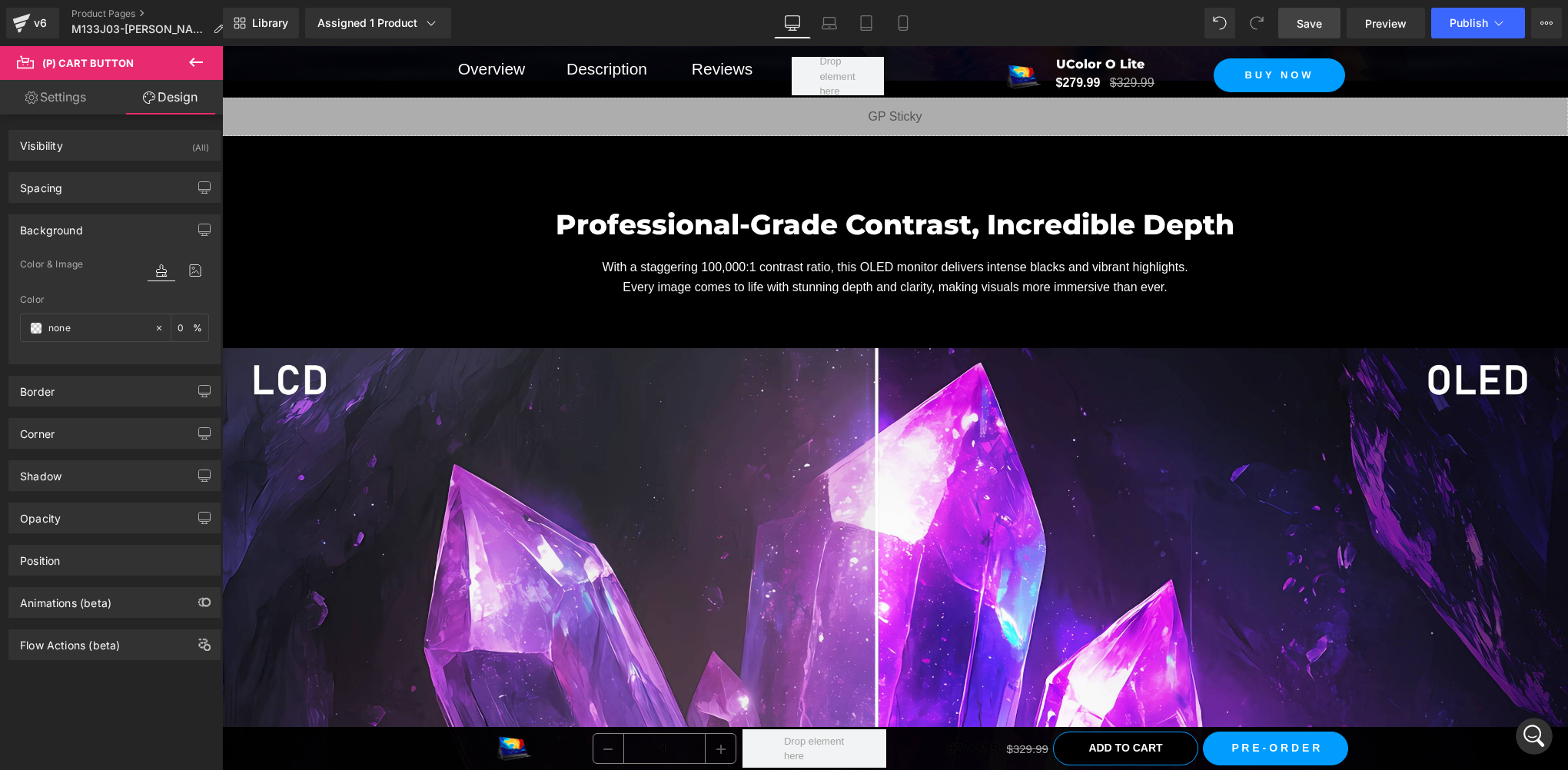
type input "#000000"
type input "90"
type input "100"
click at [67, 402] on div "Border" at bounding box center [114, 391] width 211 height 29
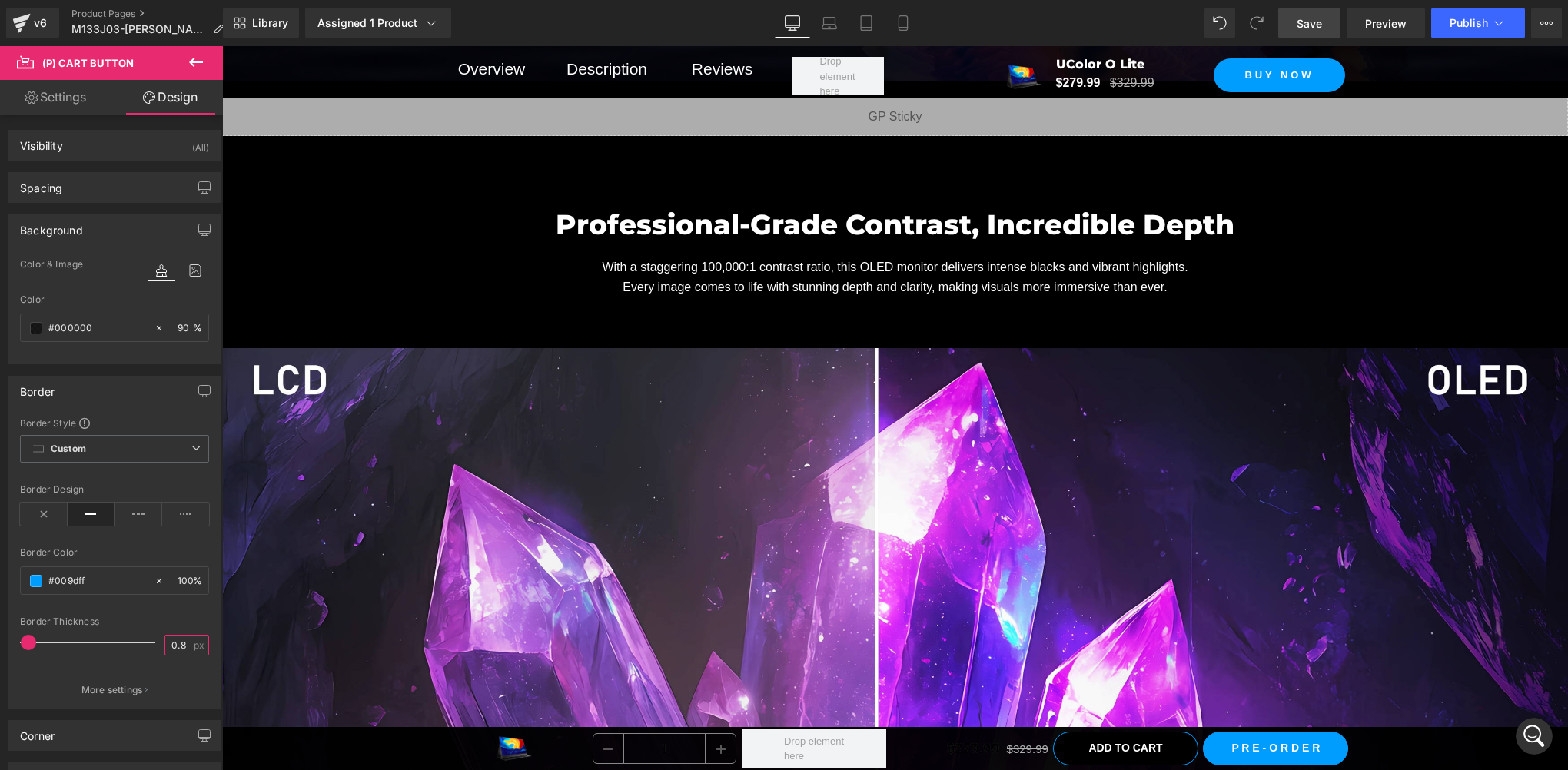
click at [180, 648] on input "0.8" at bounding box center [178, 645] width 27 height 19
click at [155, 547] on div "Border Color" at bounding box center [114, 552] width 189 height 11
click at [181, 647] on input "1" at bounding box center [178, 645] width 27 height 19
drag, startPoint x: 176, startPoint y: 610, endPoint x: 194, endPoint y: 610, distance: 18.0
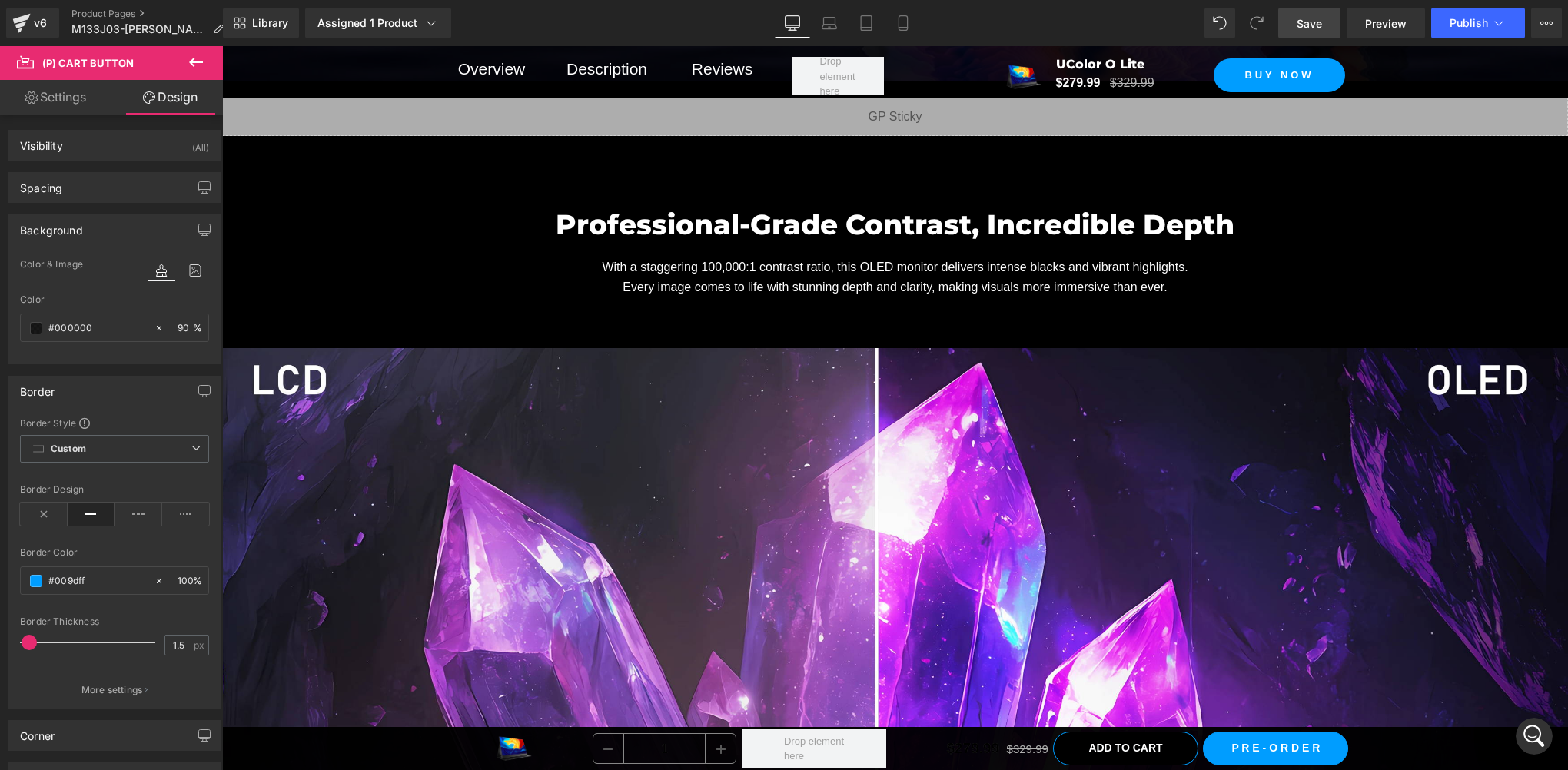
click at [176, 610] on div at bounding box center [114, 607] width 189 height 10
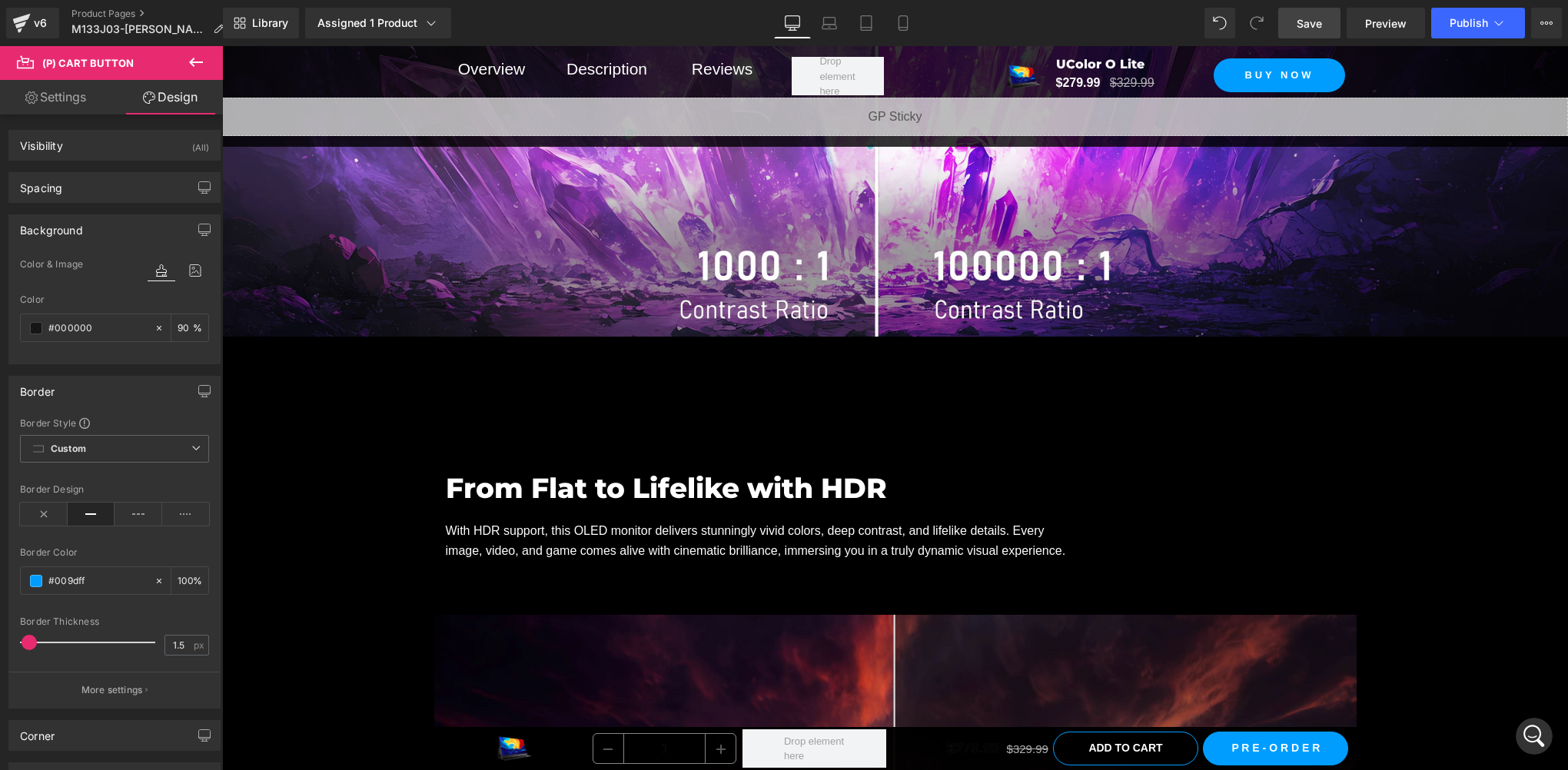
scroll to position [2852, 0]
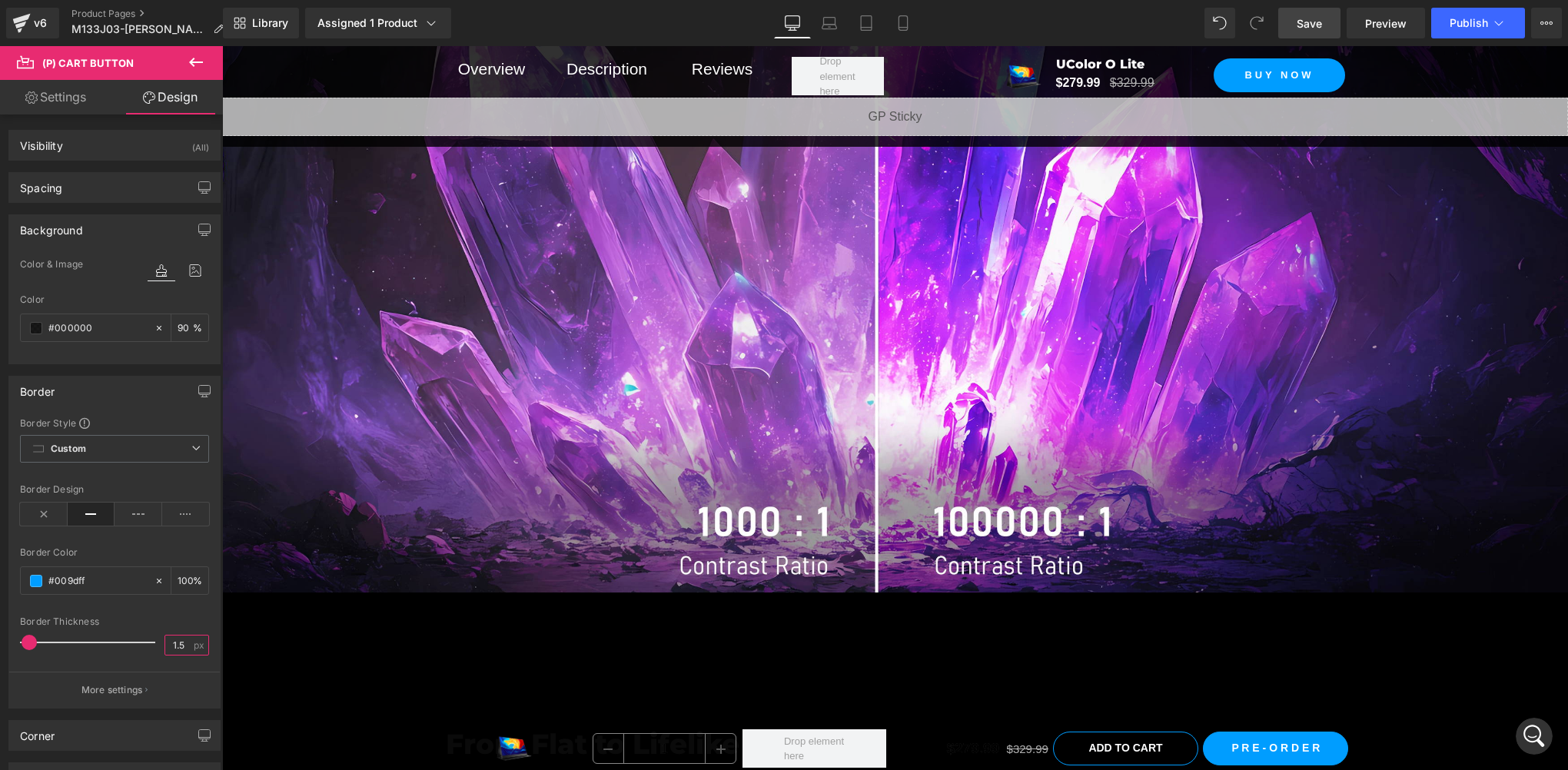
click at [182, 640] on input "1.5" at bounding box center [178, 645] width 27 height 19
drag, startPoint x: 182, startPoint y: 640, endPoint x: 149, endPoint y: 638, distance: 33.1
click at [149, 638] on div "Border Thickness 1.5 px" at bounding box center [114, 642] width 189 height 52
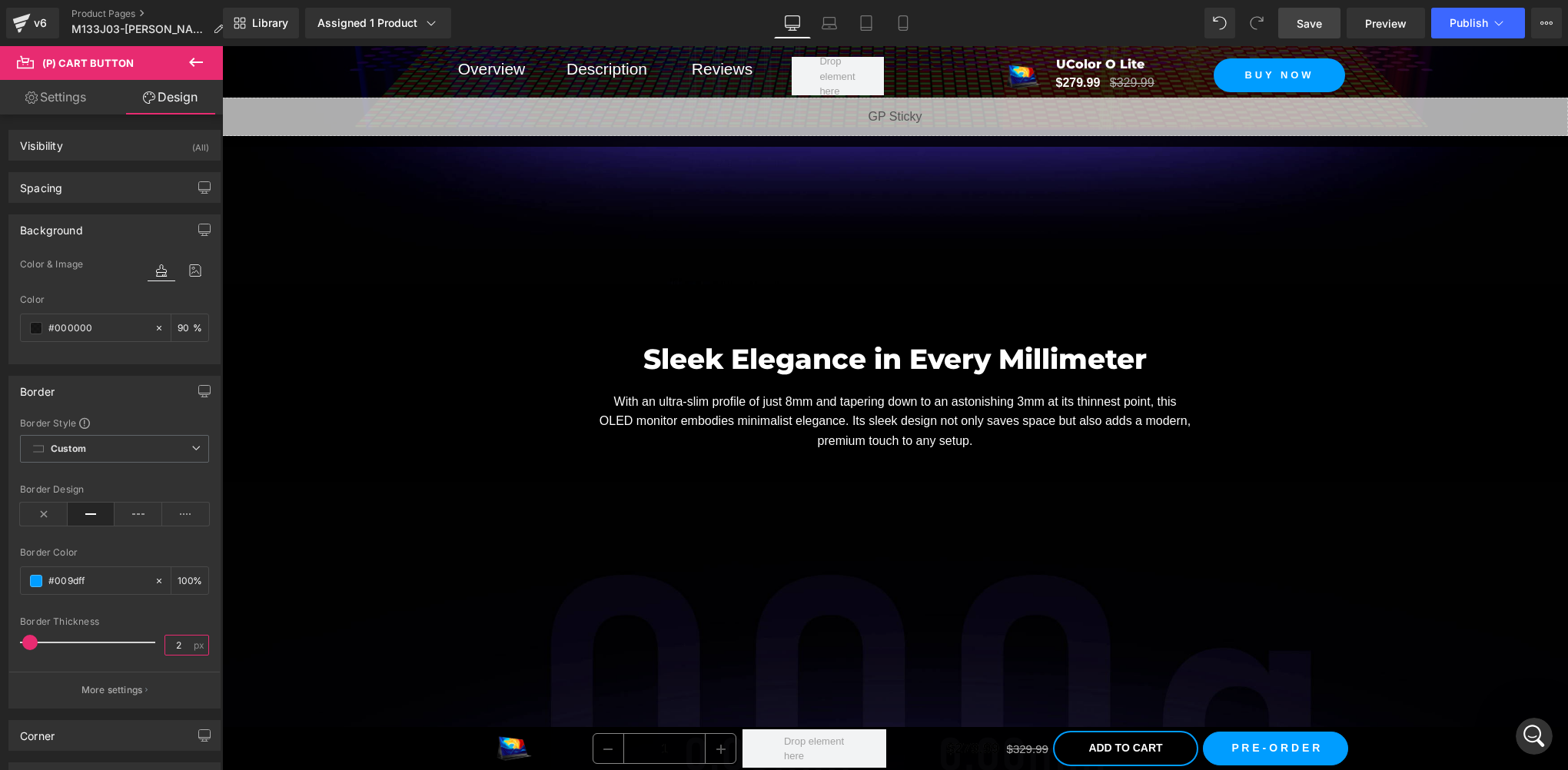
scroll to position [6440, 0]
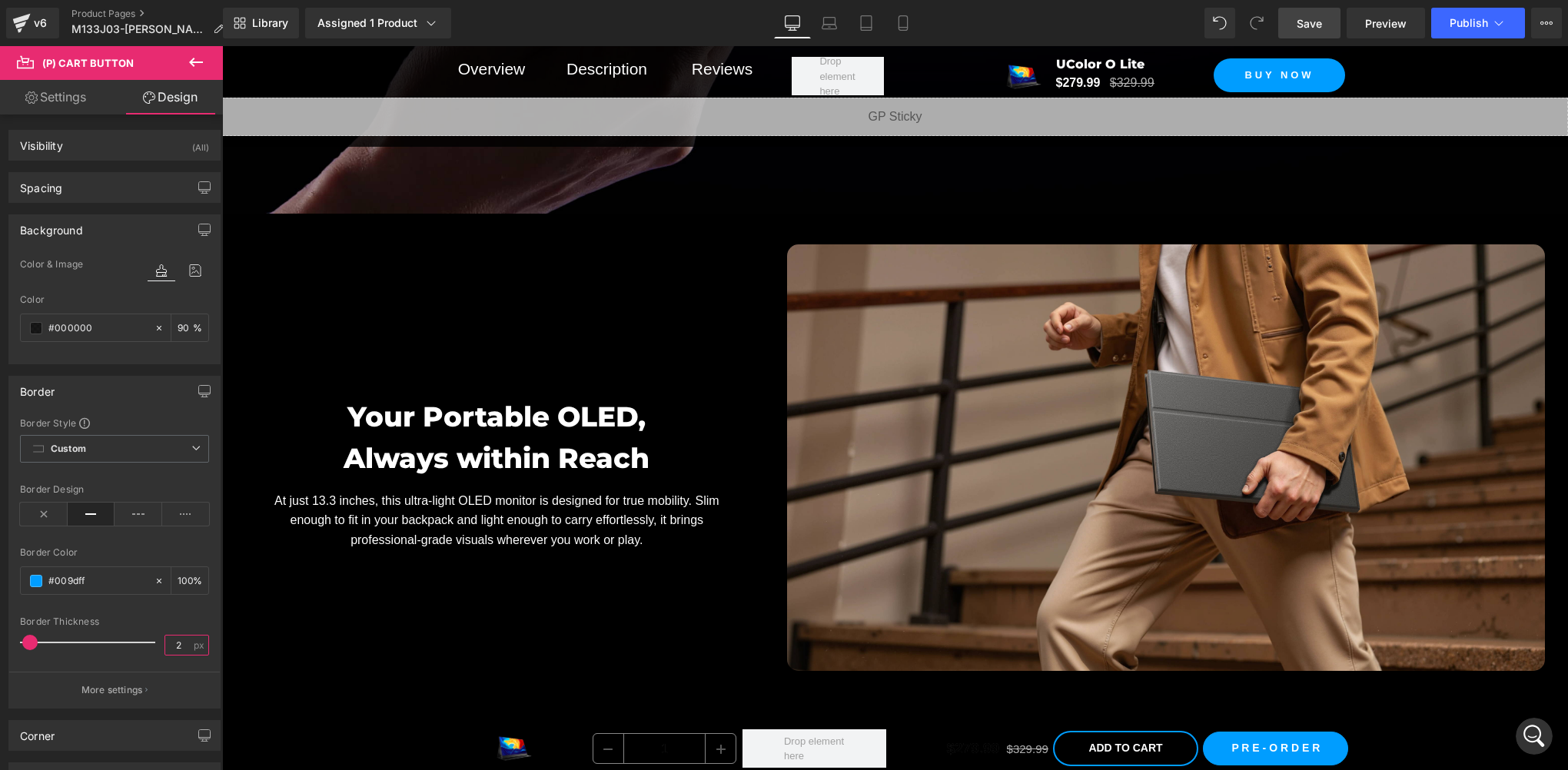
type input "2"
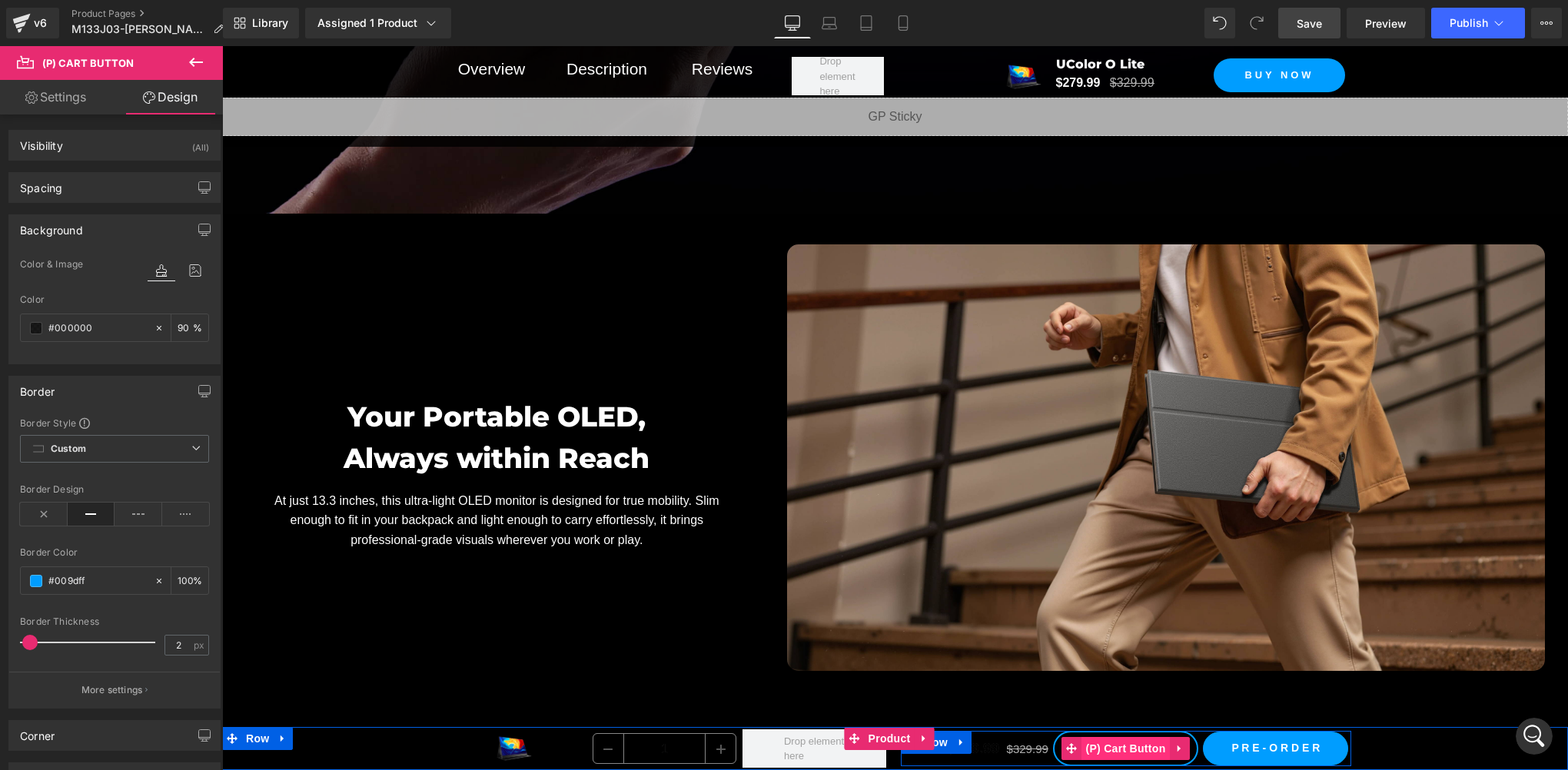
click at [1127, 748] on span "(P) Cart Button" at bounding box center [1126, 748] width 88 height 23
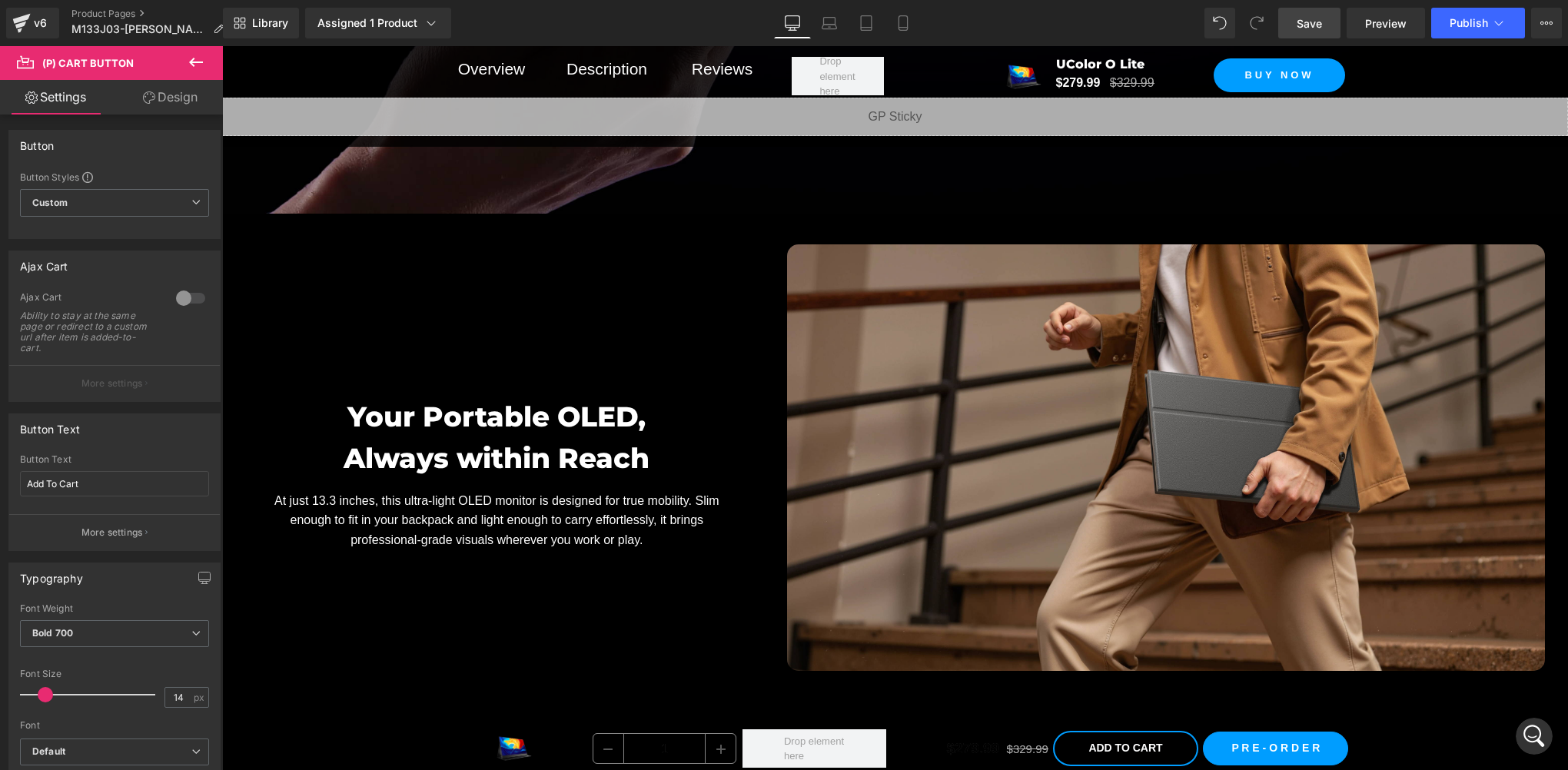
click at [156, 90] on link "Design" at bounding box center [170, 97] width 112 height 34
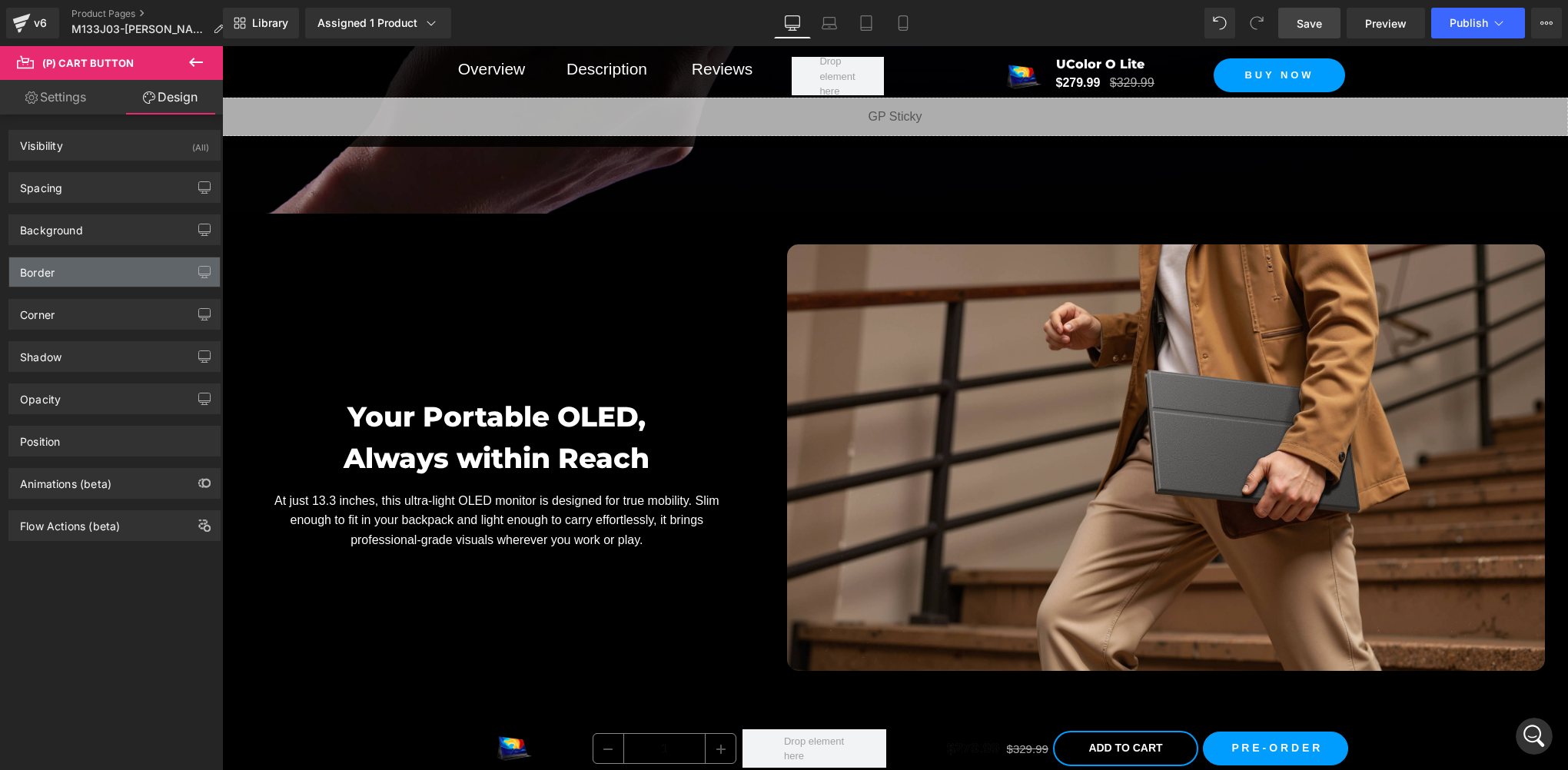
click at [74, 281] on div "Border" at bounding box center [114, 272] width 211 height 29
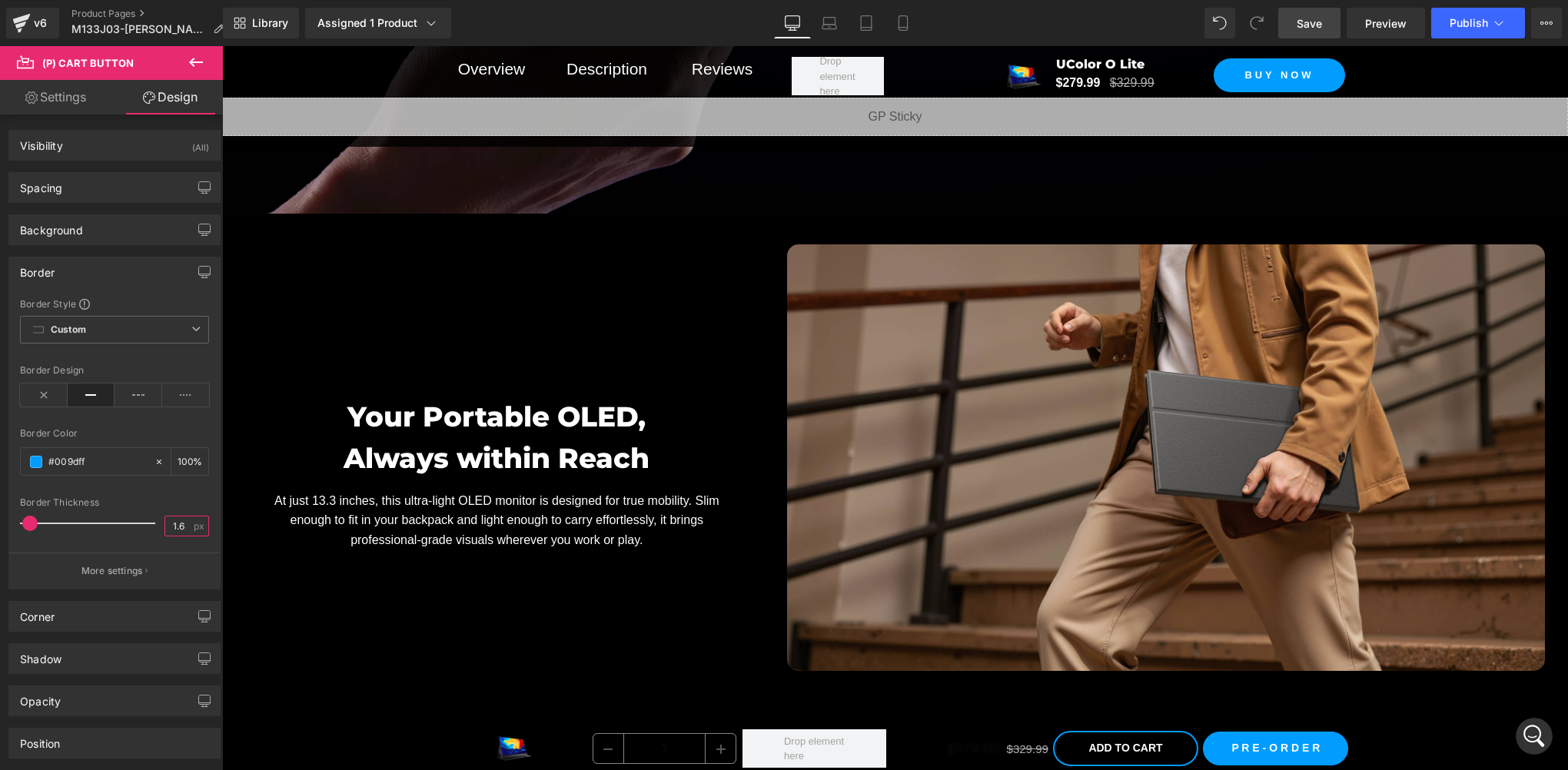
click at [179, 530] on input "1.6" at bounding box center [178, 526] width 27 height 19
type input "1"
click at [167, 502] on div "Border Thickness" at bounding box center [114, 502] width 189 height 11
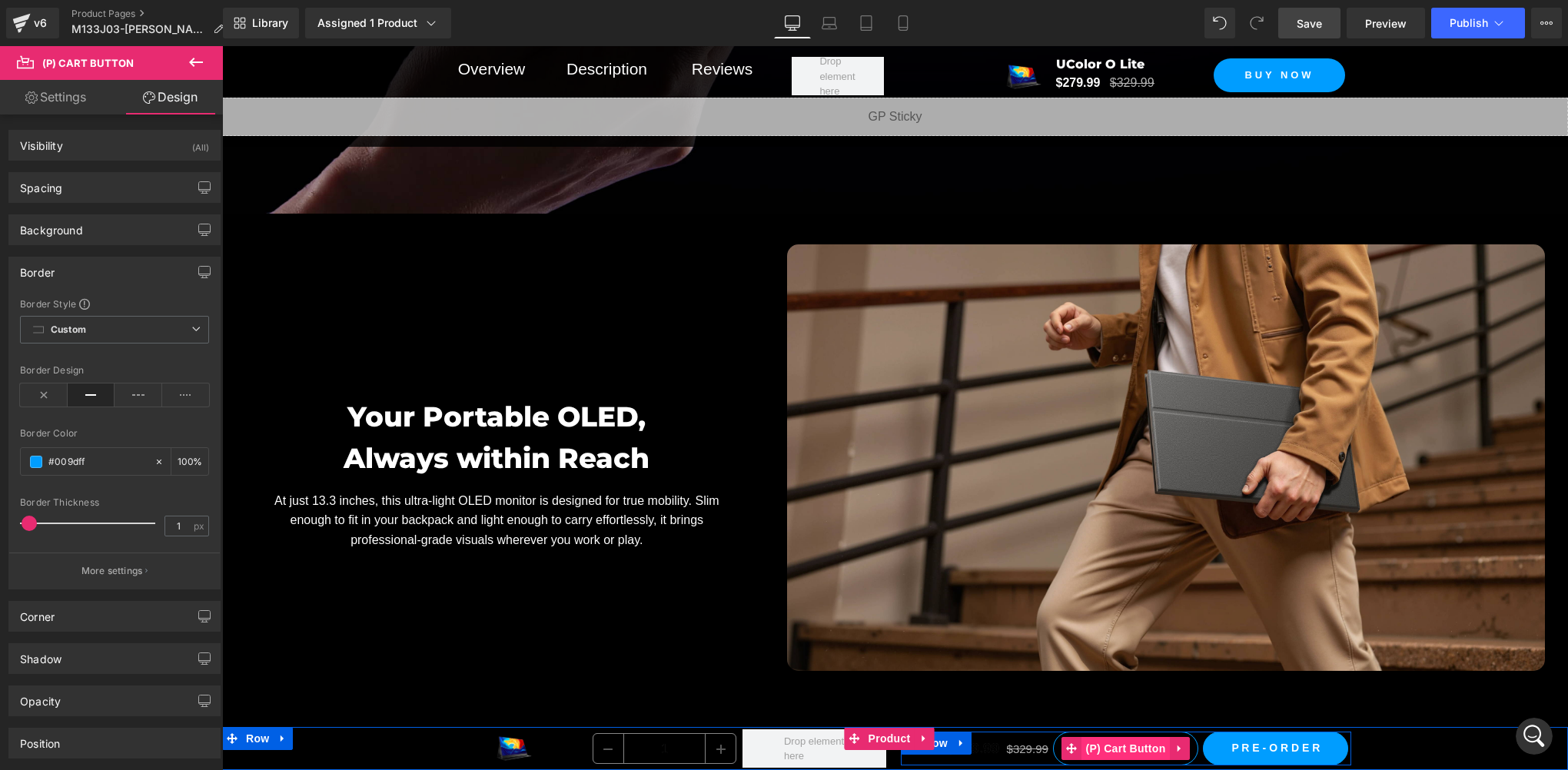
click at [1132, 739] on span "(P) Cart Button" at bounding box center [1126, 748] width 88 height 23
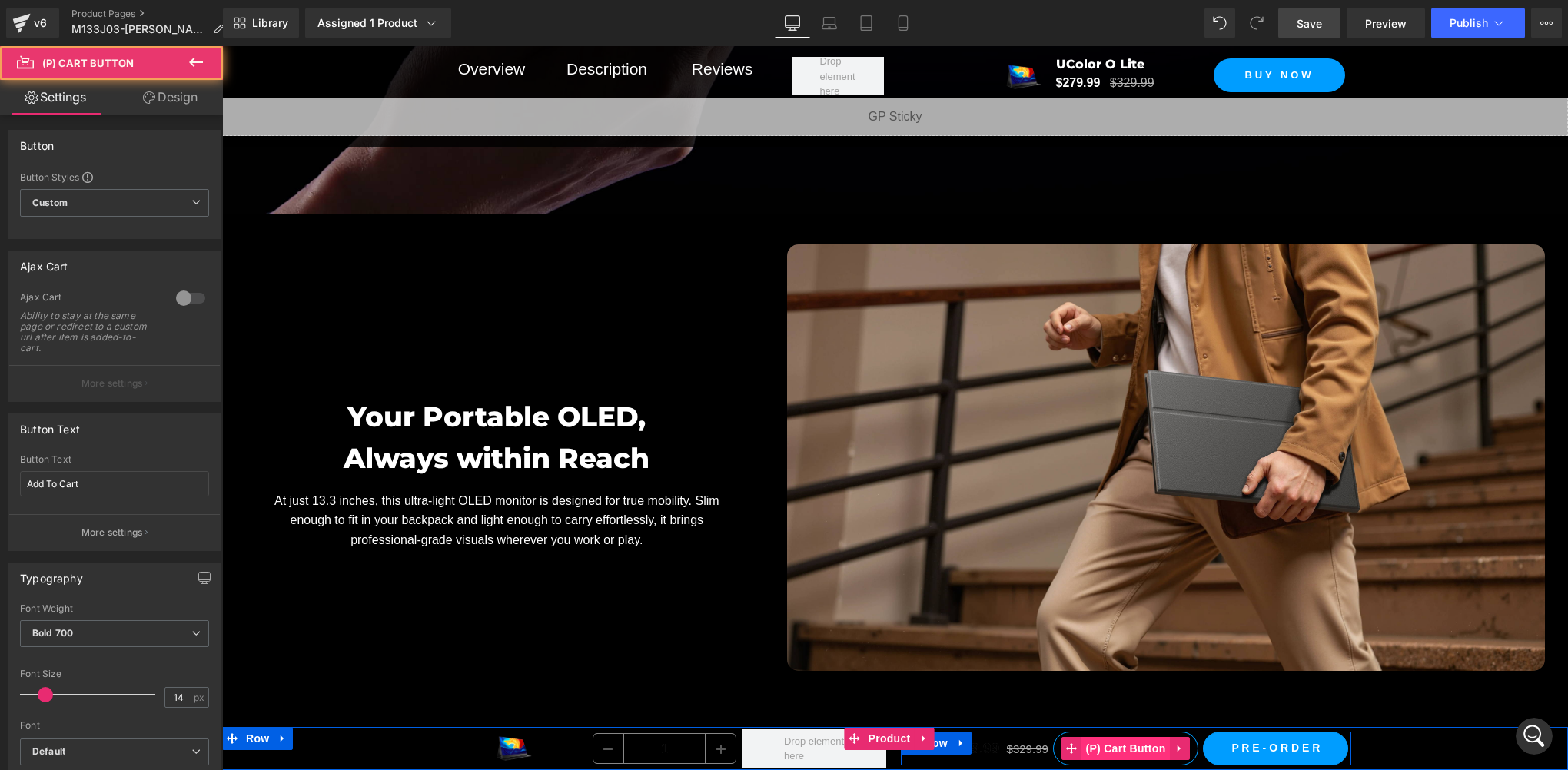
click at [1128, 751] on span "(P) Cart Button" at bounding box center [1126, 748] width 88 height 23
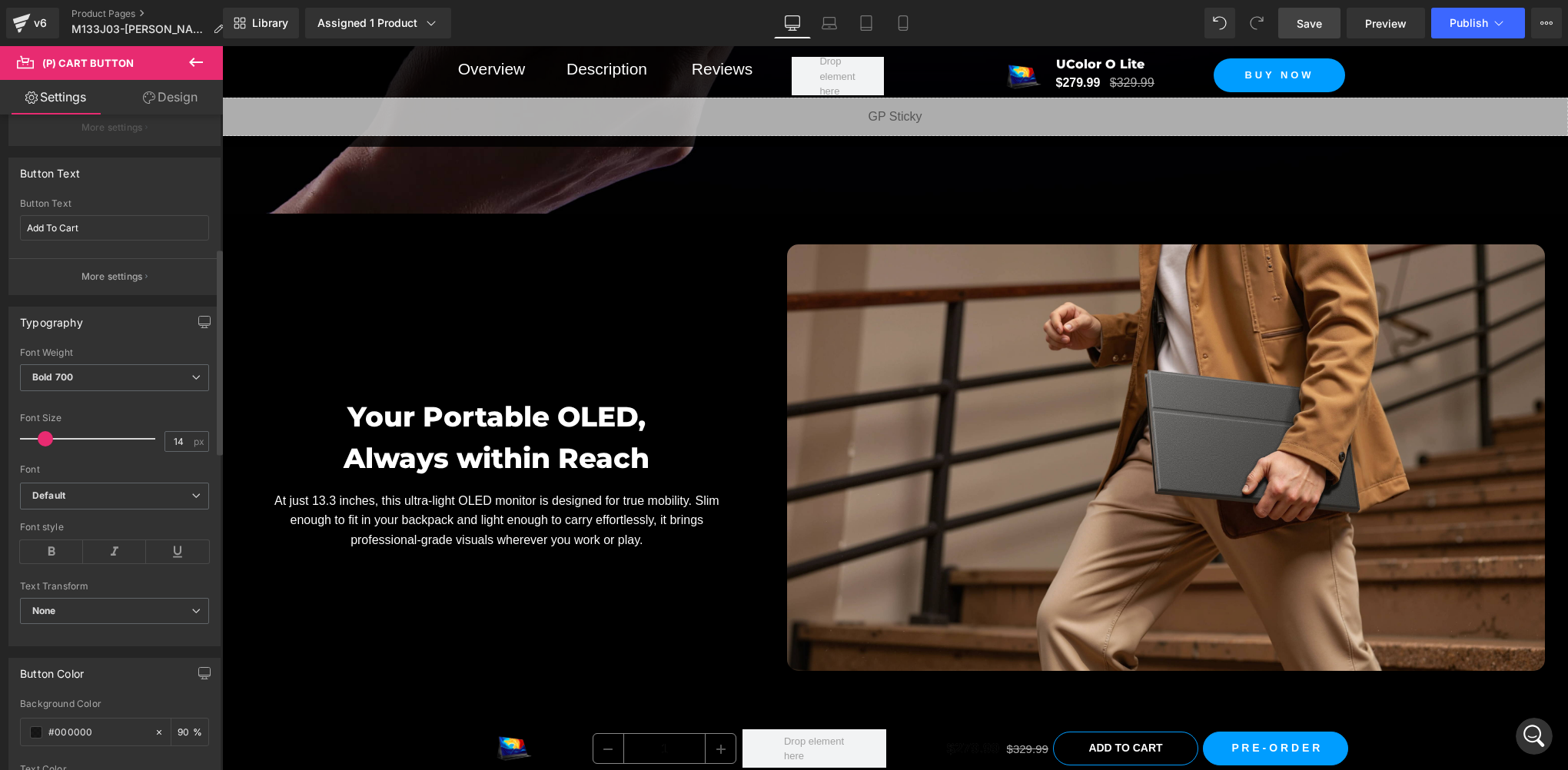
scroll to position [512, 0]
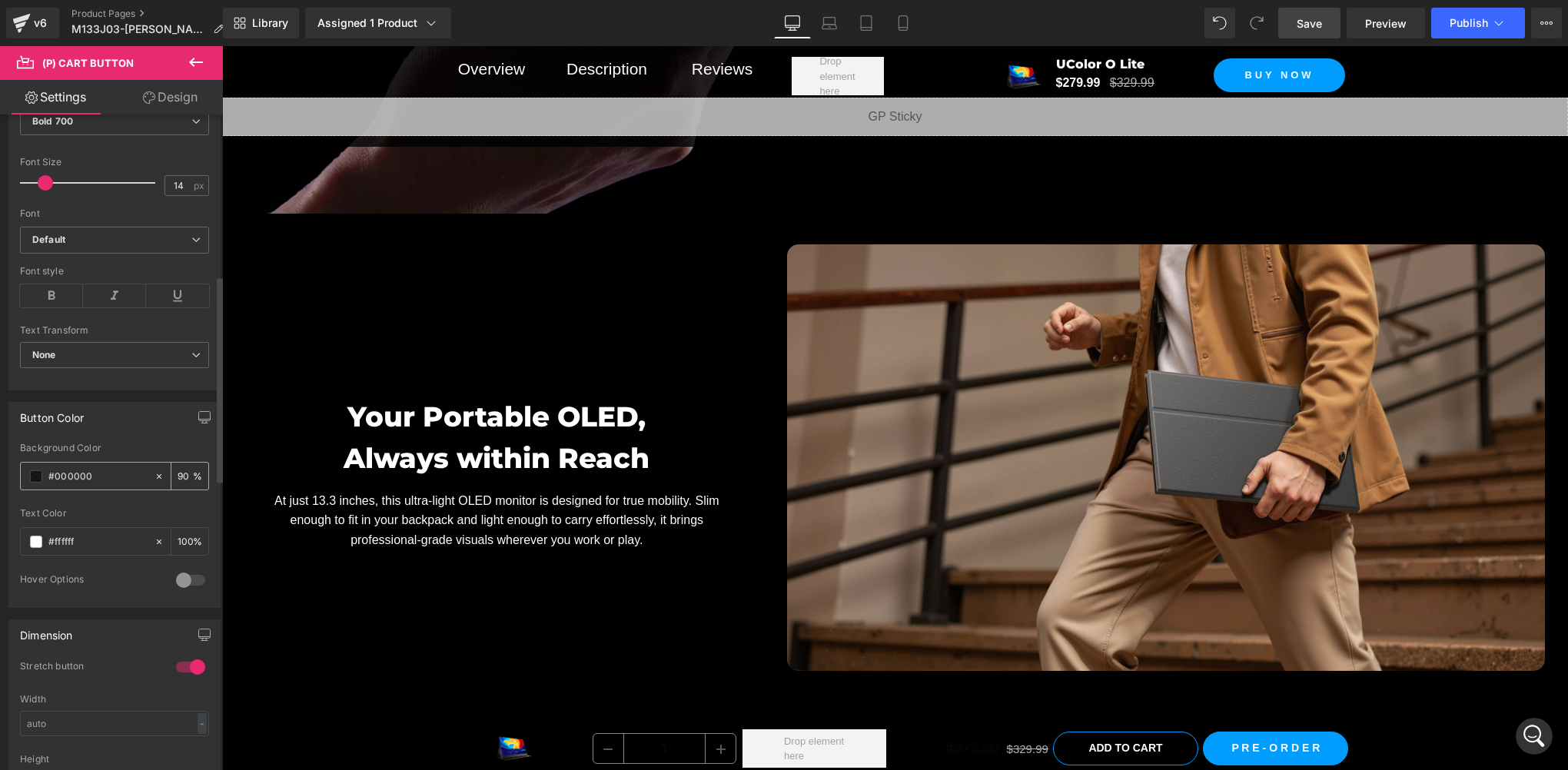
click at [154, 471] on icon at bounding box center [159, 477] width 11 height 11
type input "none"
type input "0"
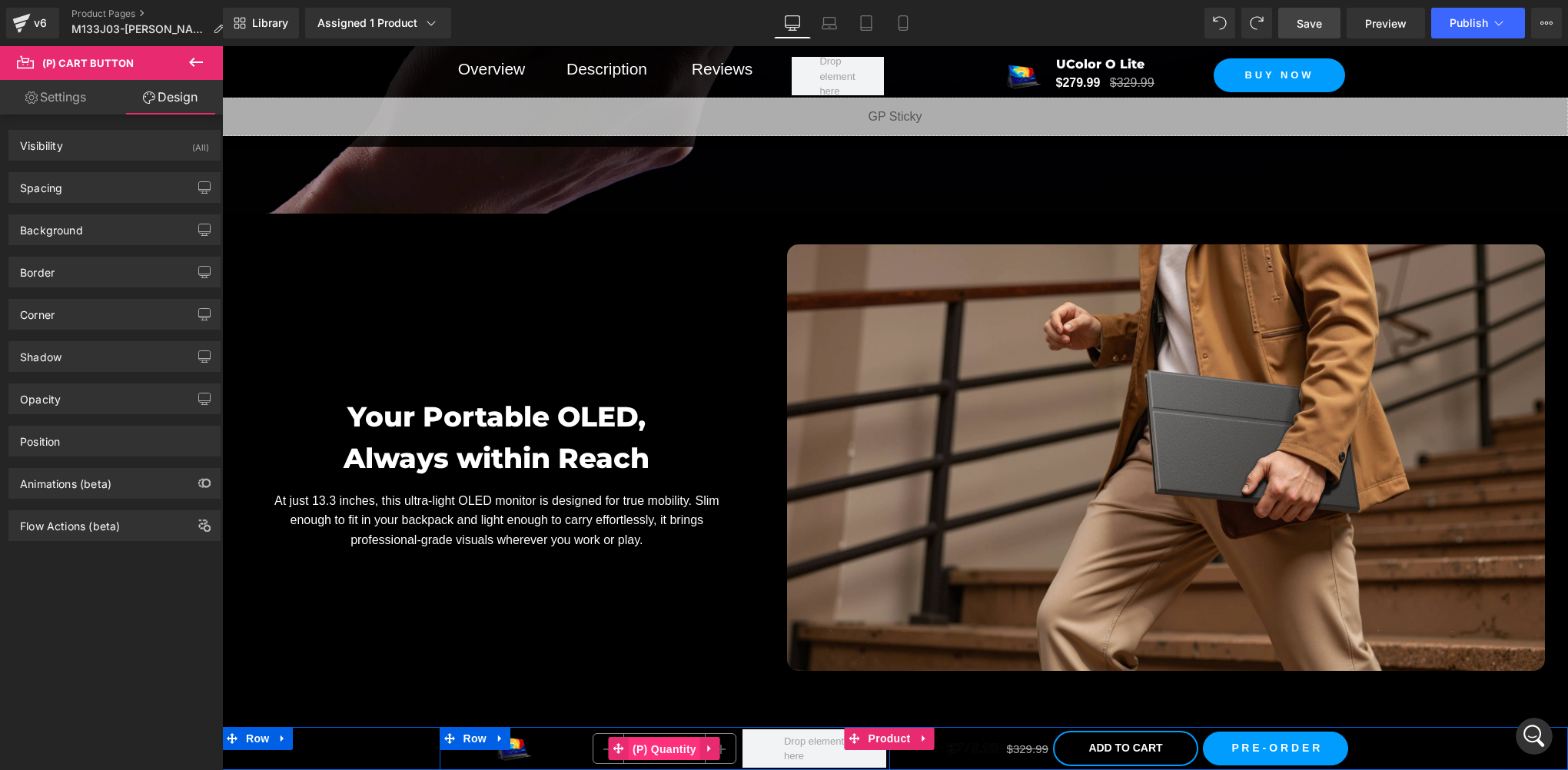
click at [653, 748] on span "(P) Quantity" at bounding box center [664, 749] width 71 height 23
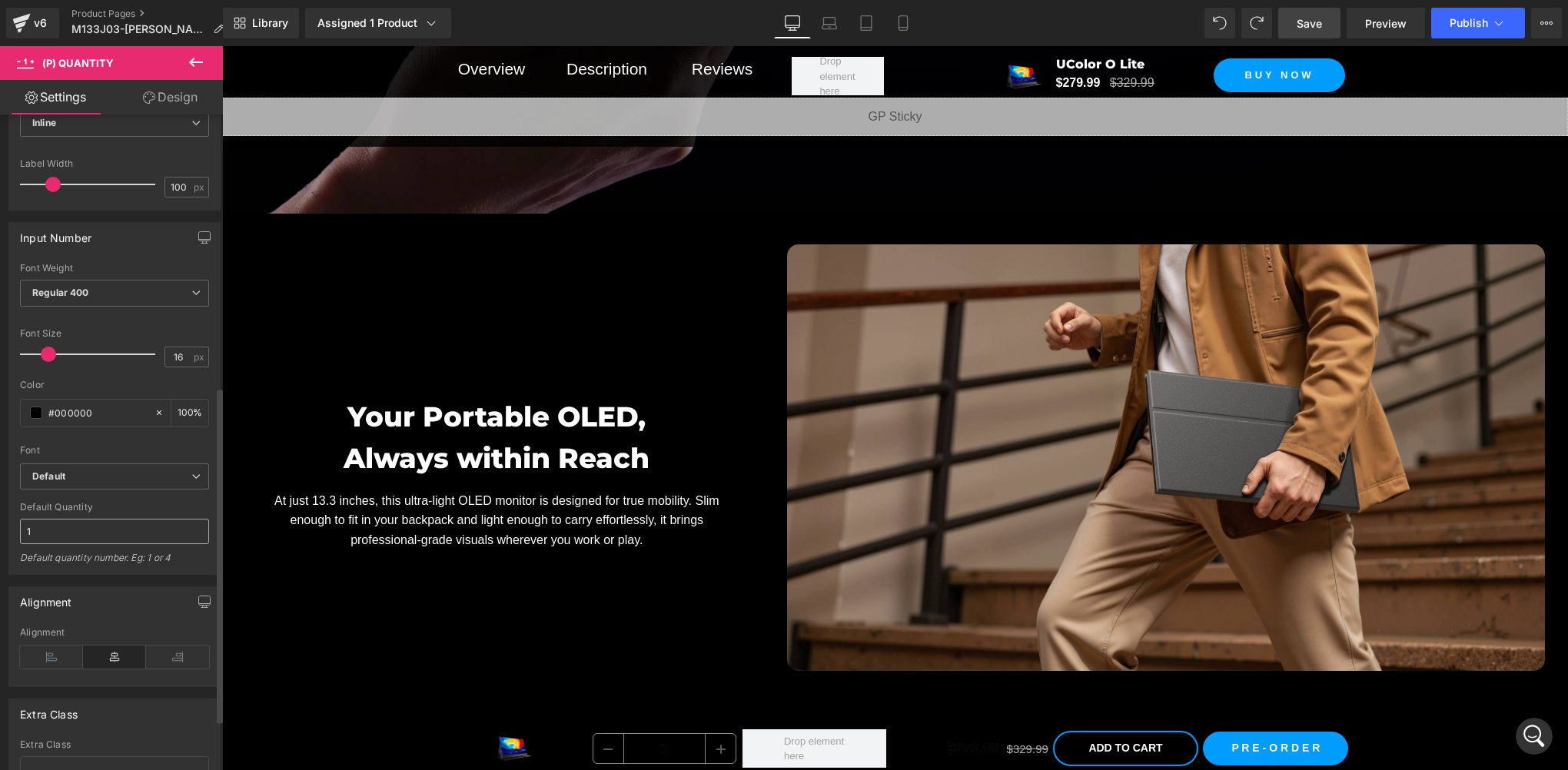
scroll to position [631, 0]
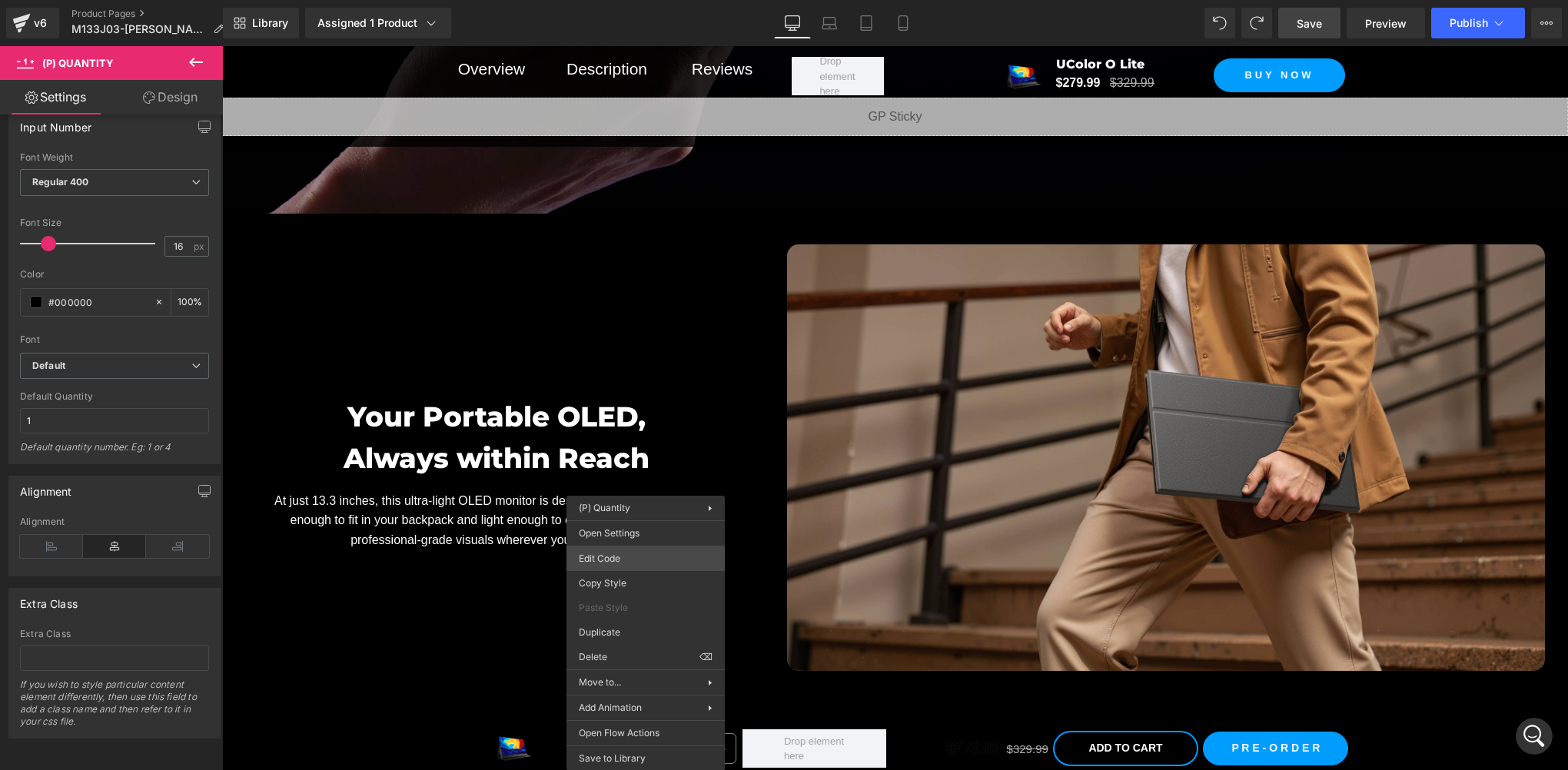
click at [615, 0] on div "(P) Quantity You are previewing how the will restyle your page. You can not edi…" at bounding box center [784, 0] width 1568 height 0
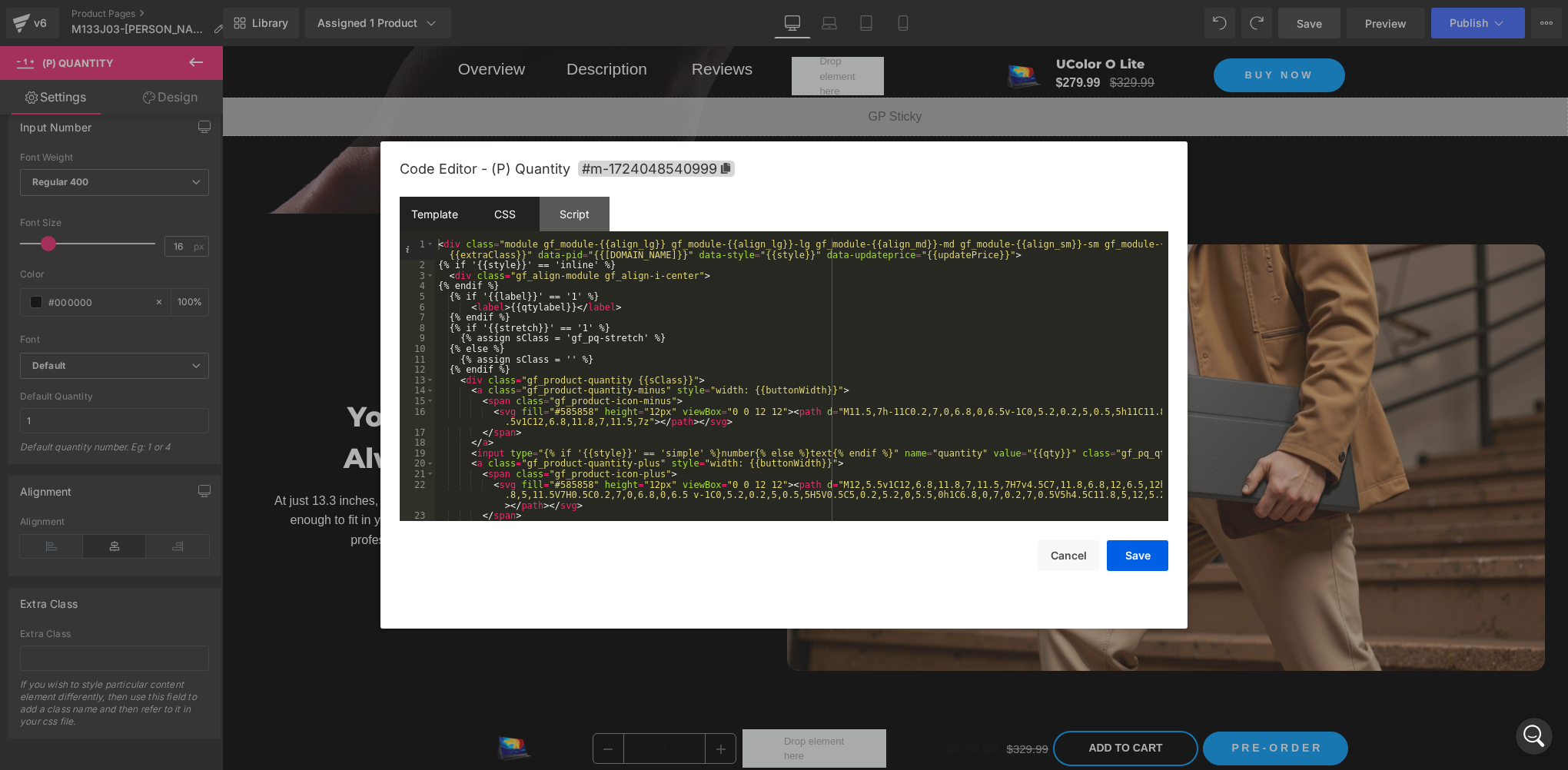
click at [515, 218] on div "CSS" at bounding box center [504, 214] width 70 height 34
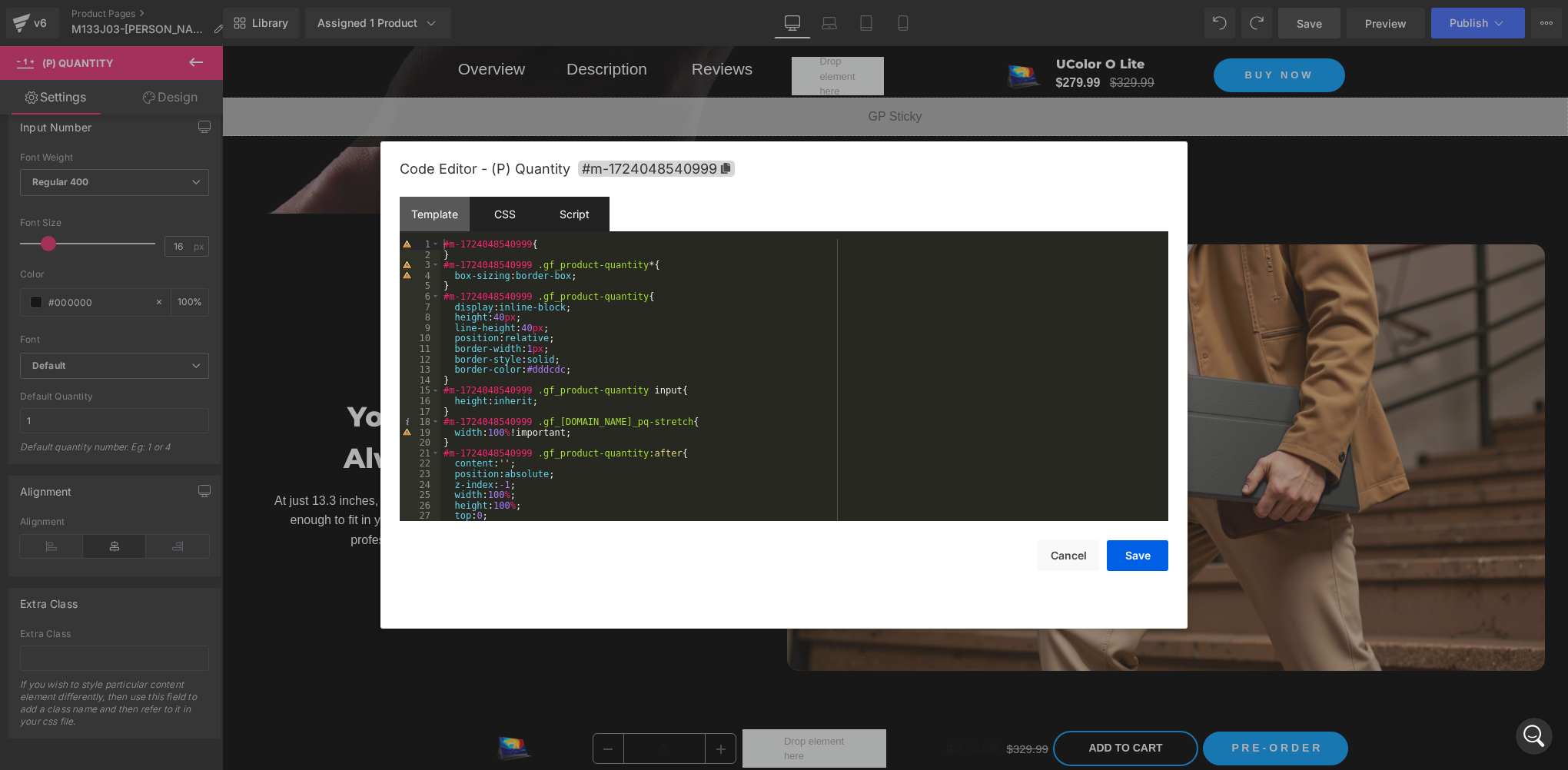
click at [559, 213] on div "Script" at bounding box center [574, 214] width 70 height 34
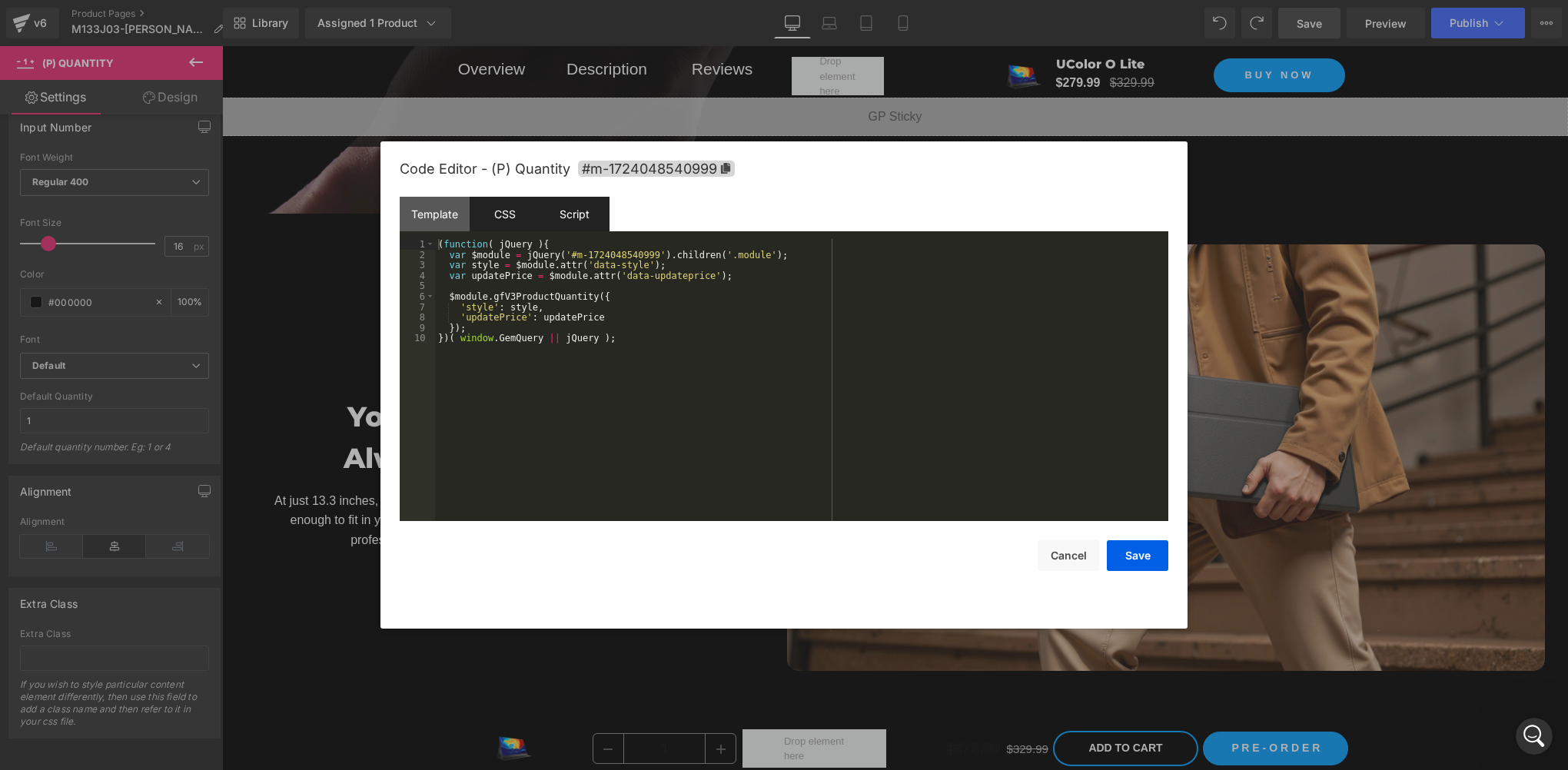
click at [501, 218] on div "CSS" at bounding box center [504, 214] width 70 height 34
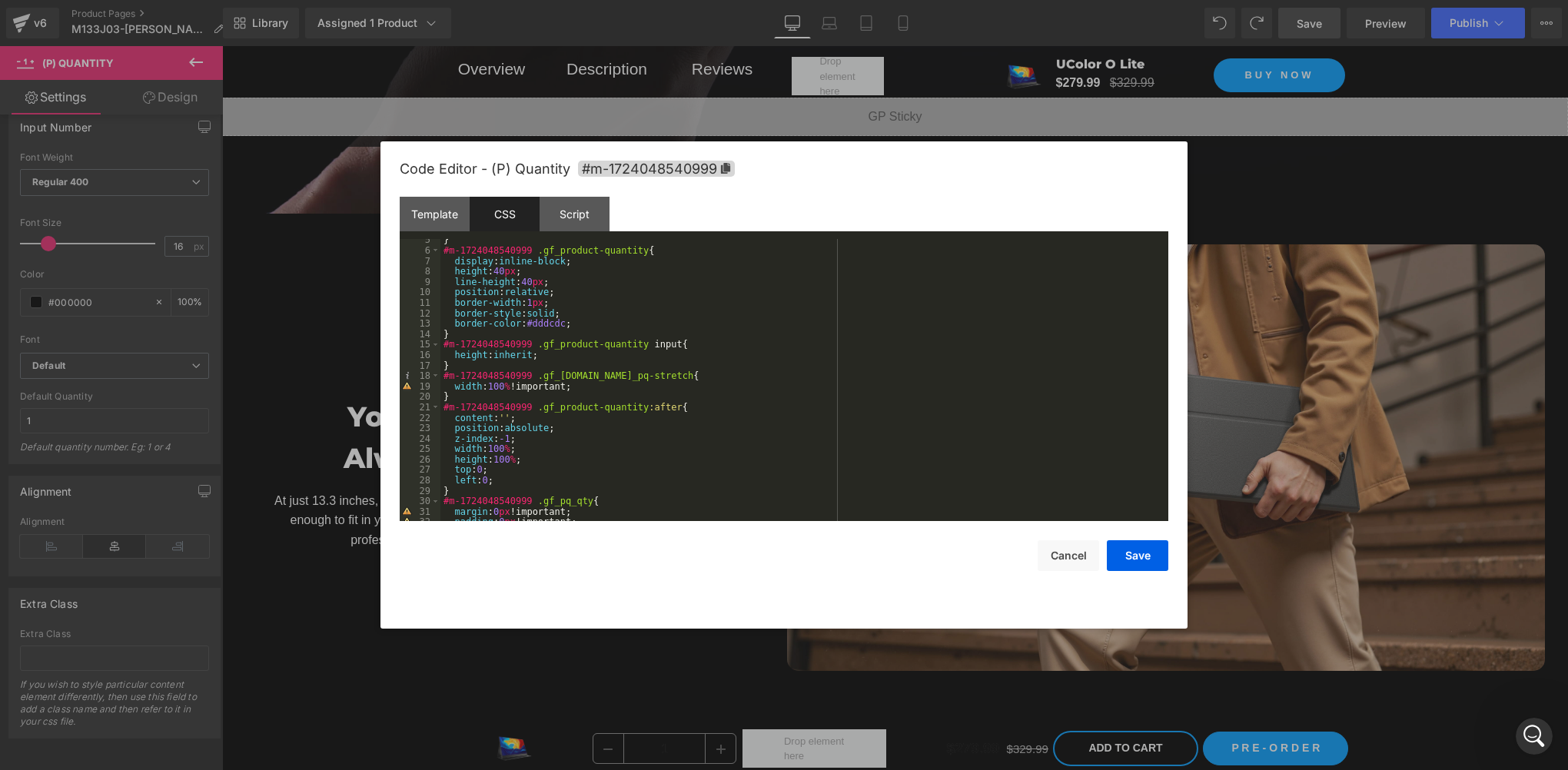
scroll to position [0, 0]
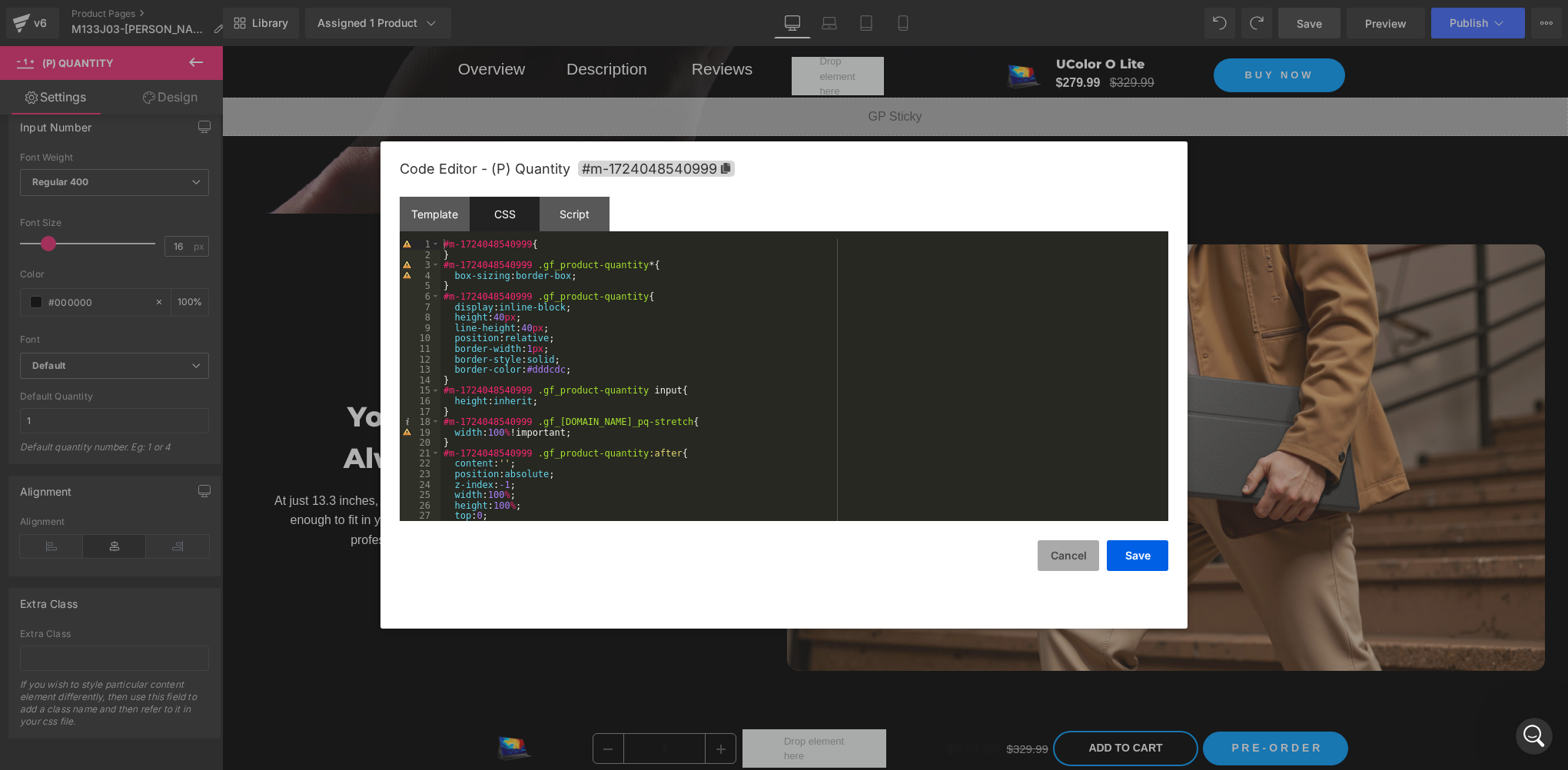
click at [1067, 569] on button "Cancel" at bounding box center [1068, 556] width 61 height 31
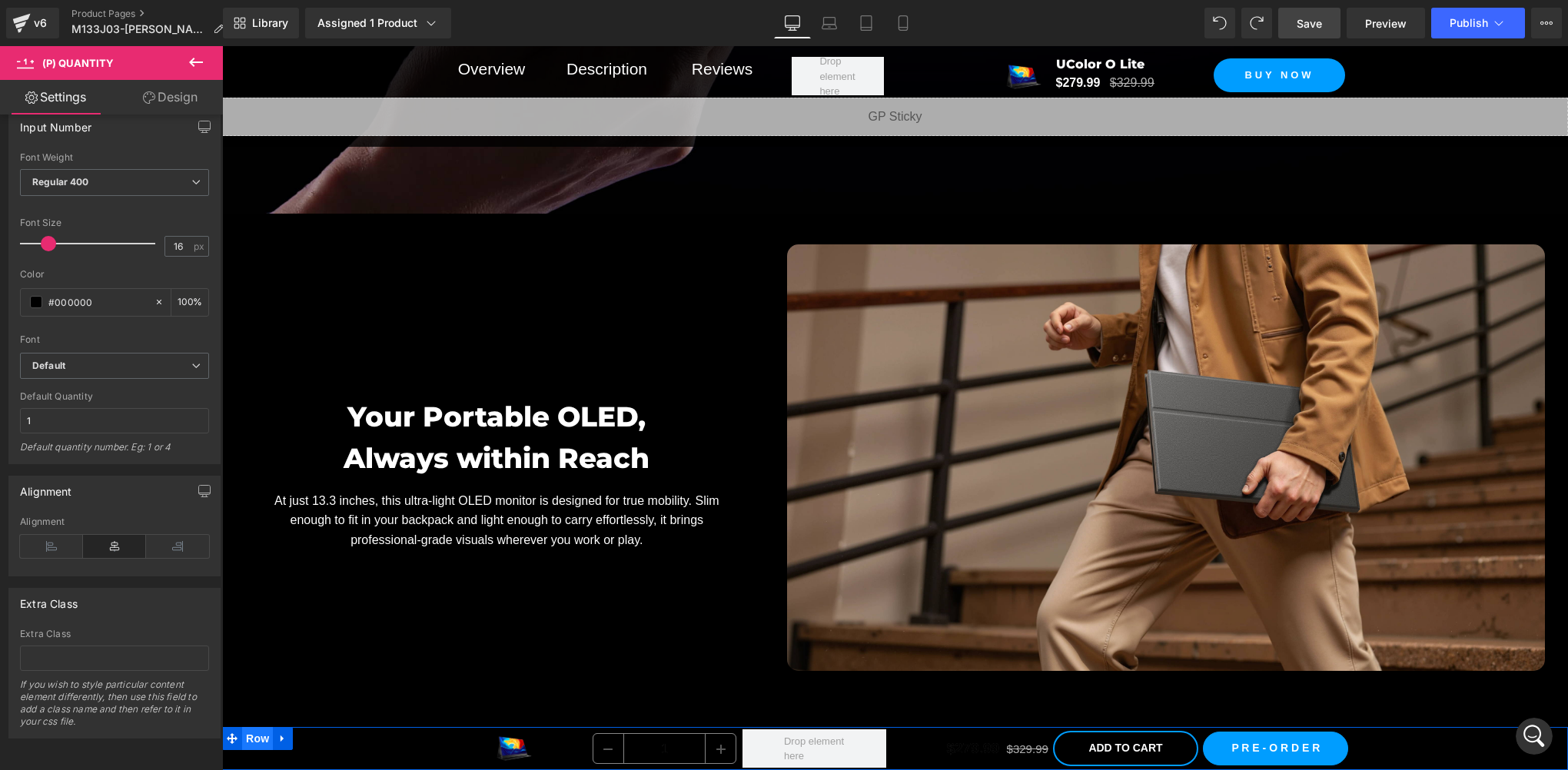
click at [261, 745] on span "Row" at bounding box center [257, 738] width 31 height 23
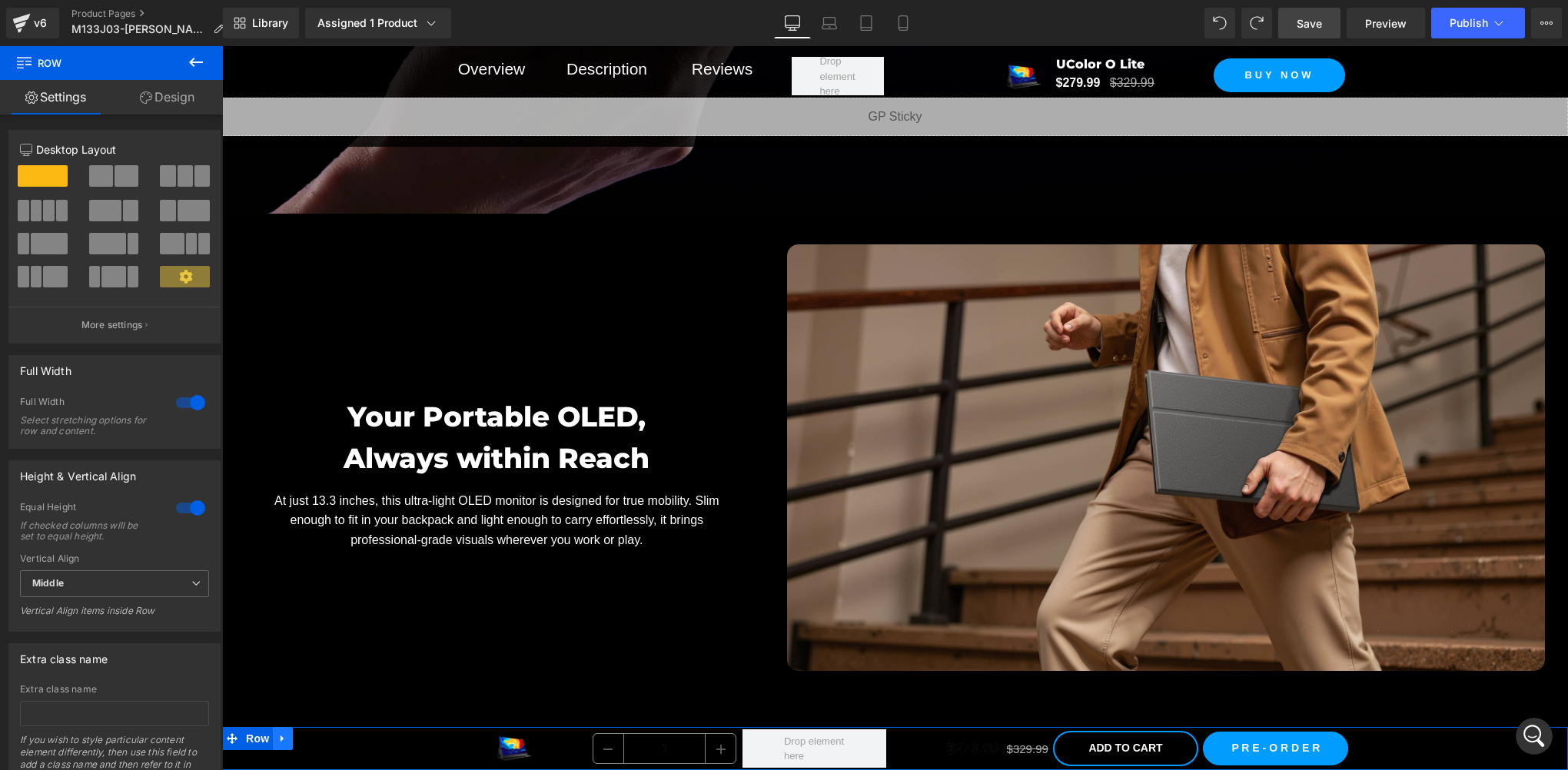
click at [281, 741] on icon at bounding box center [283, 737] width 11 height 11
click at [323, 738] on icon at bounding box center [323, 738] width 11 height 11
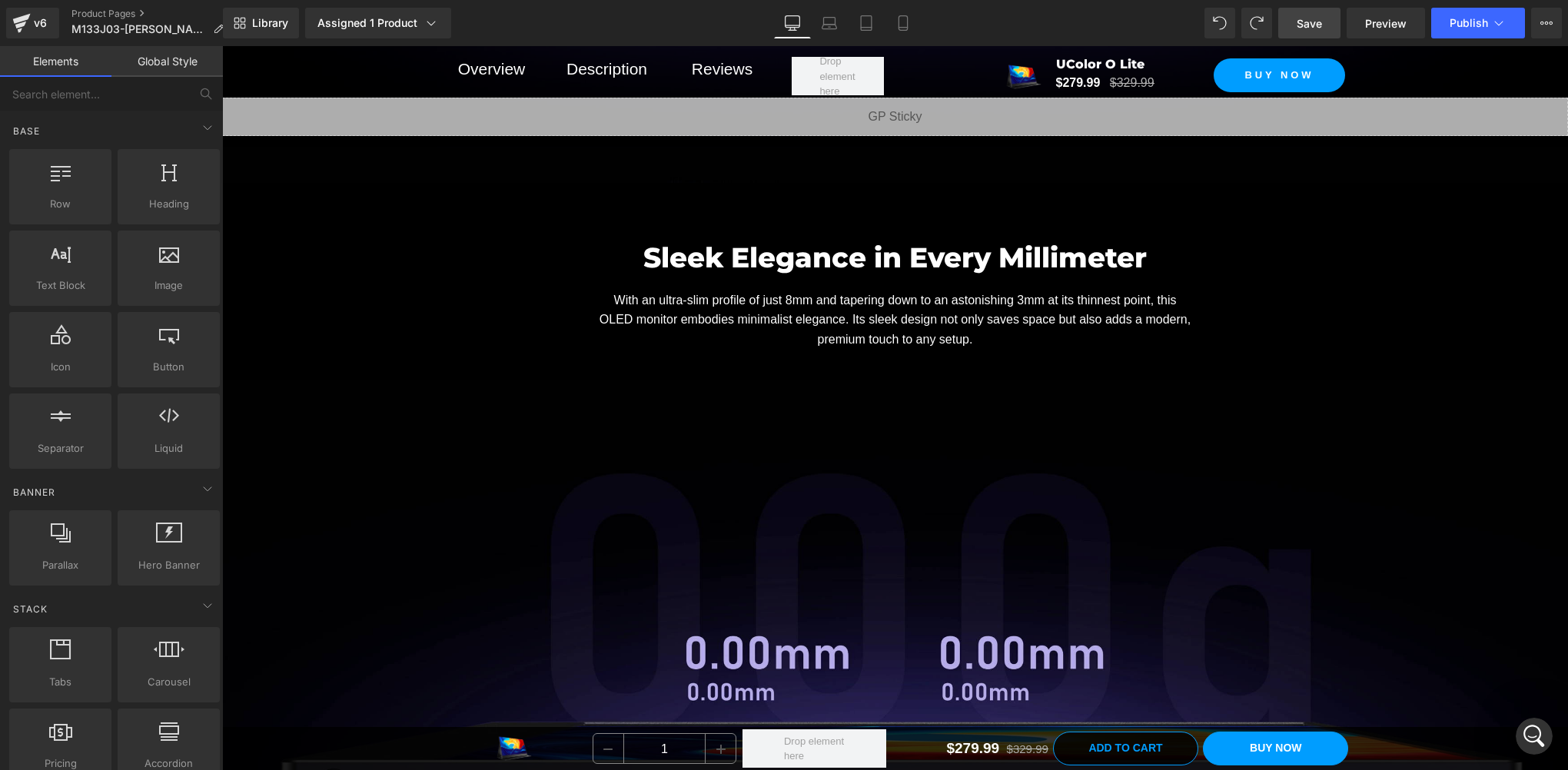
scroll to position [5414, 0]
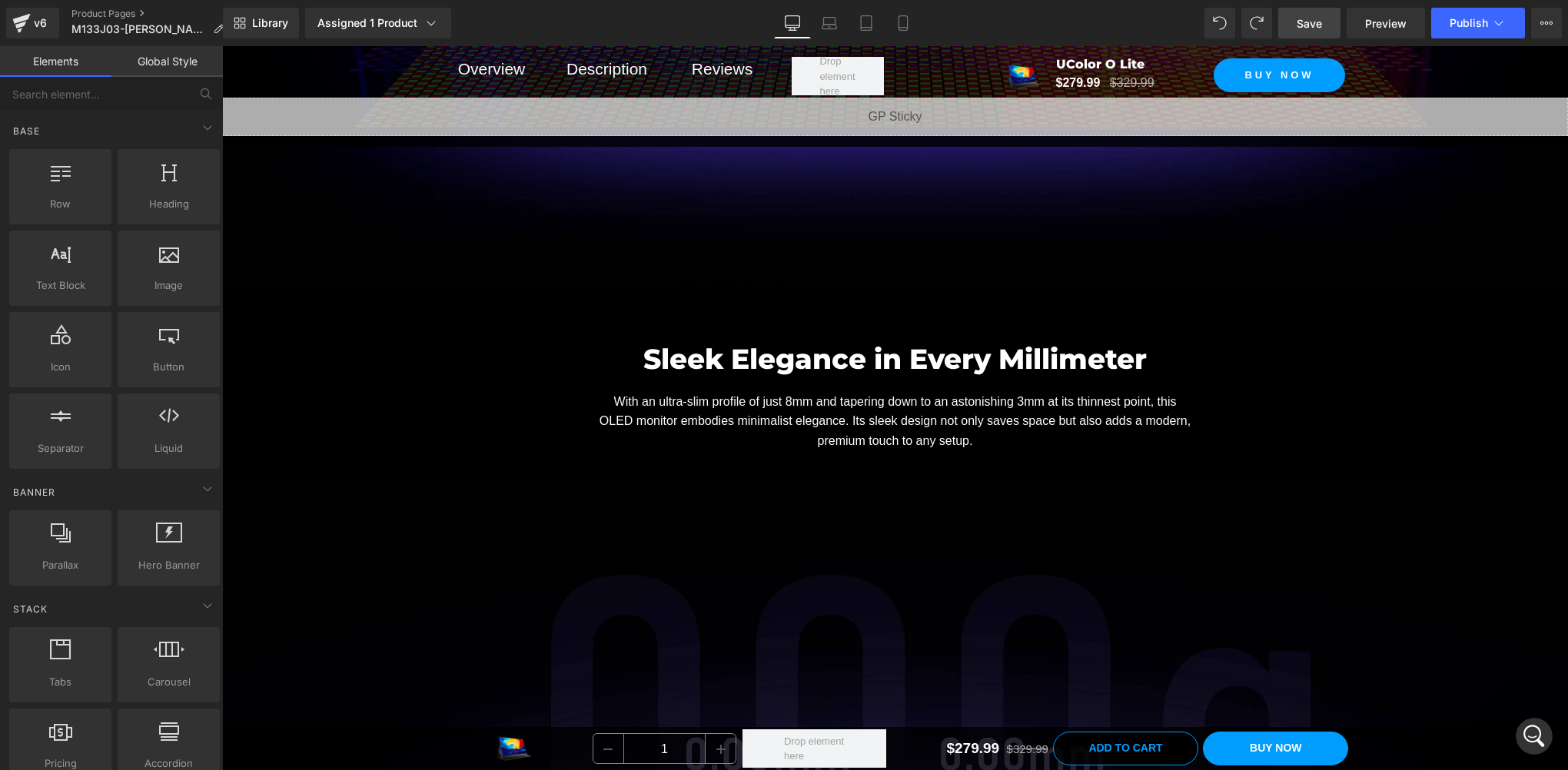
click at [1312, 25] on span "Save" at bounding box center [1309, 23] width 25 height 16
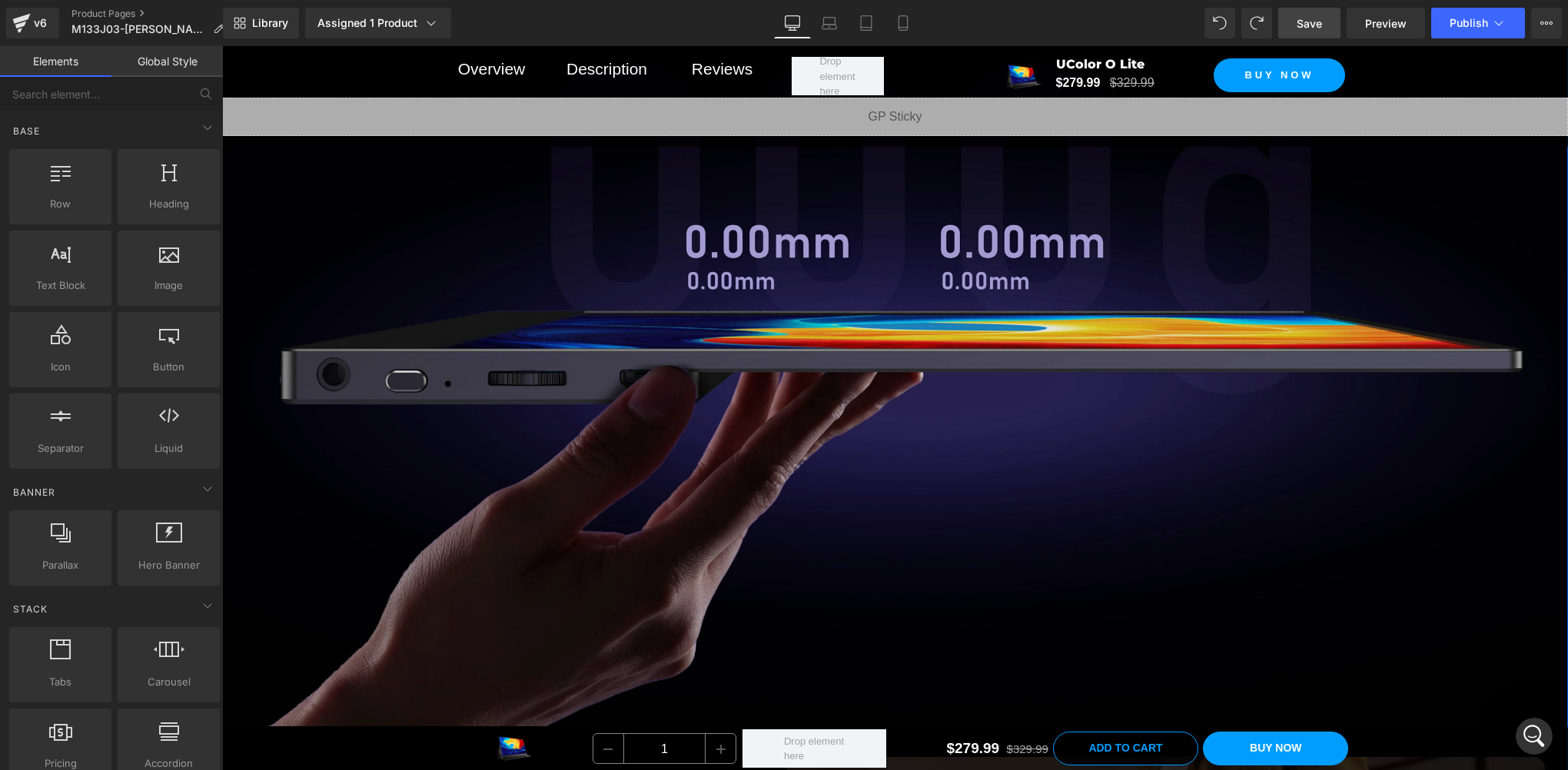
scroll to position [5670, 0]
